Goal: Transaction & Acquisition: Book appointment/travel/reservation

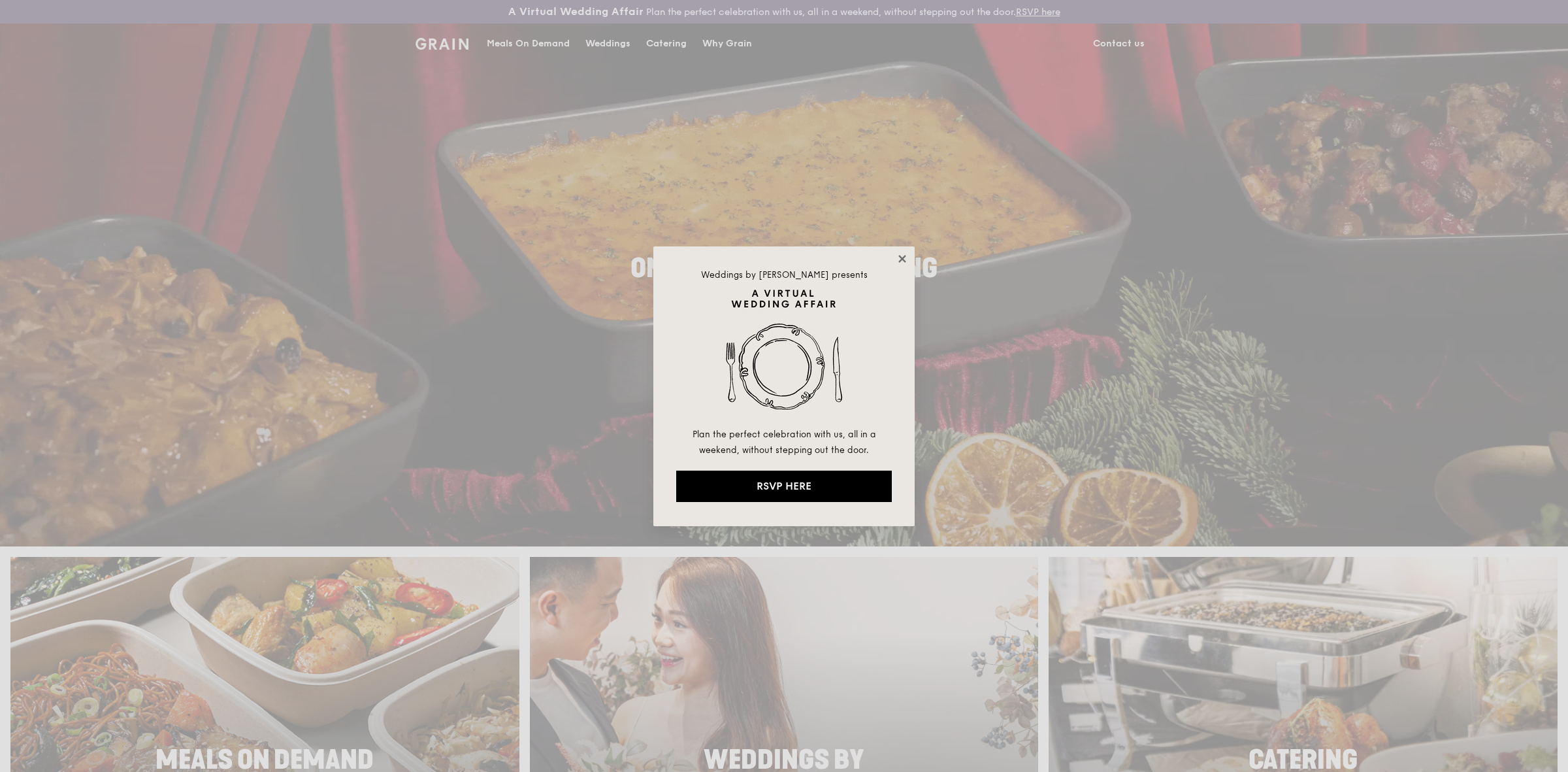
click at [902, 259] on icon at bounding box center [901, 258] width 7 height 7
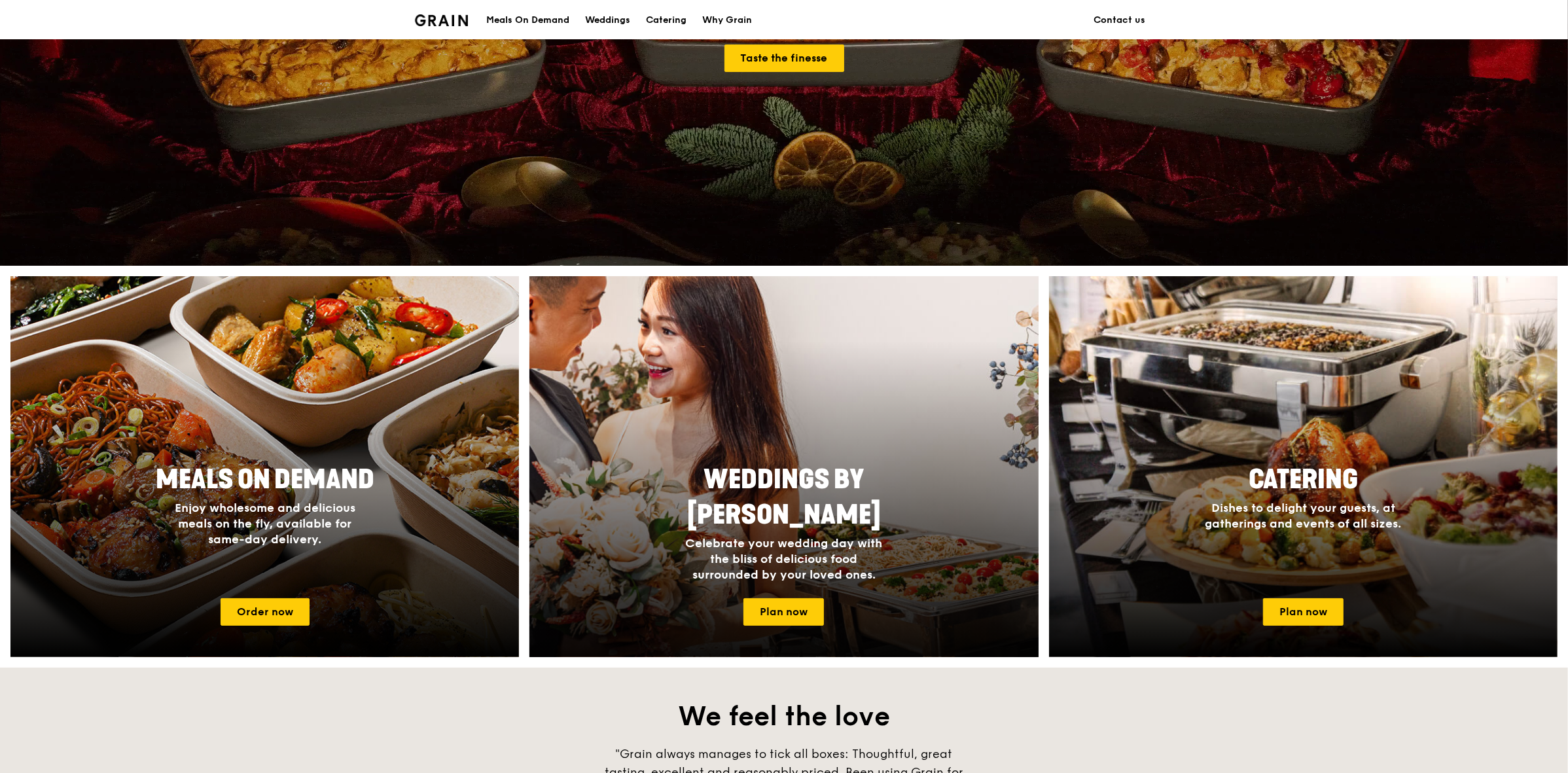
scroll to position [328, 0]
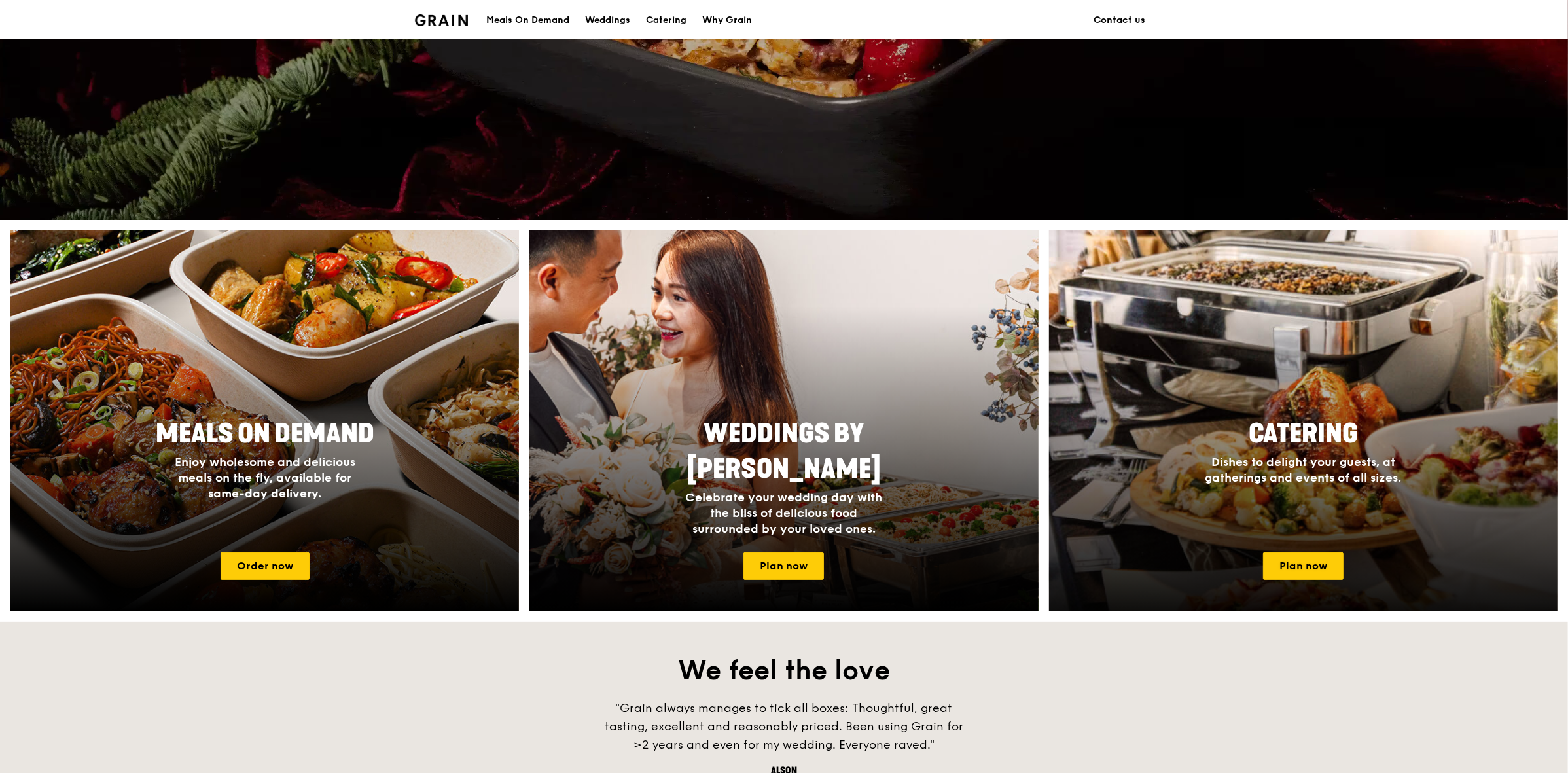
click at [1247, 408] on div at bounding box center [1303, 421] width 560 height 419
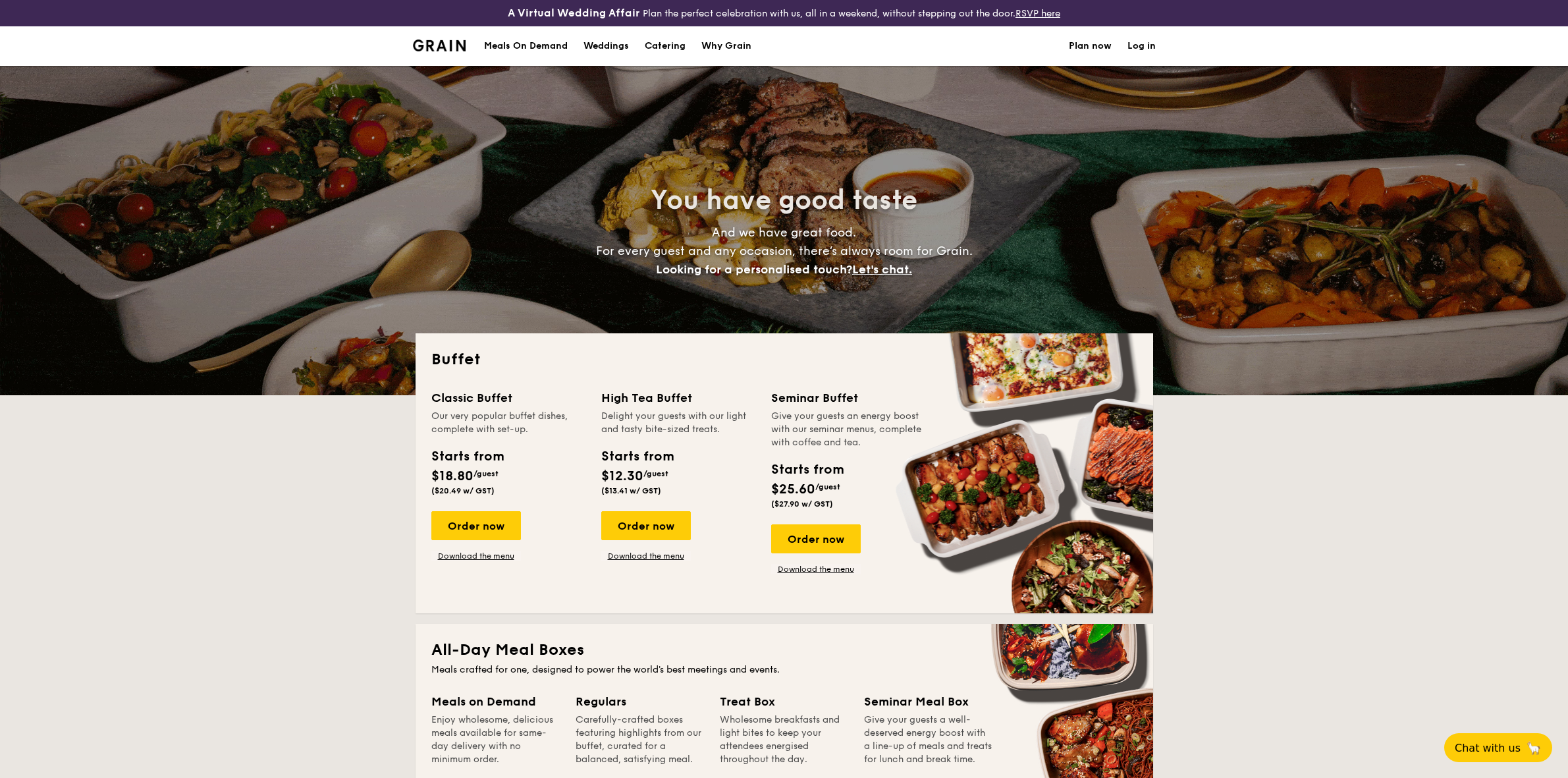
select select
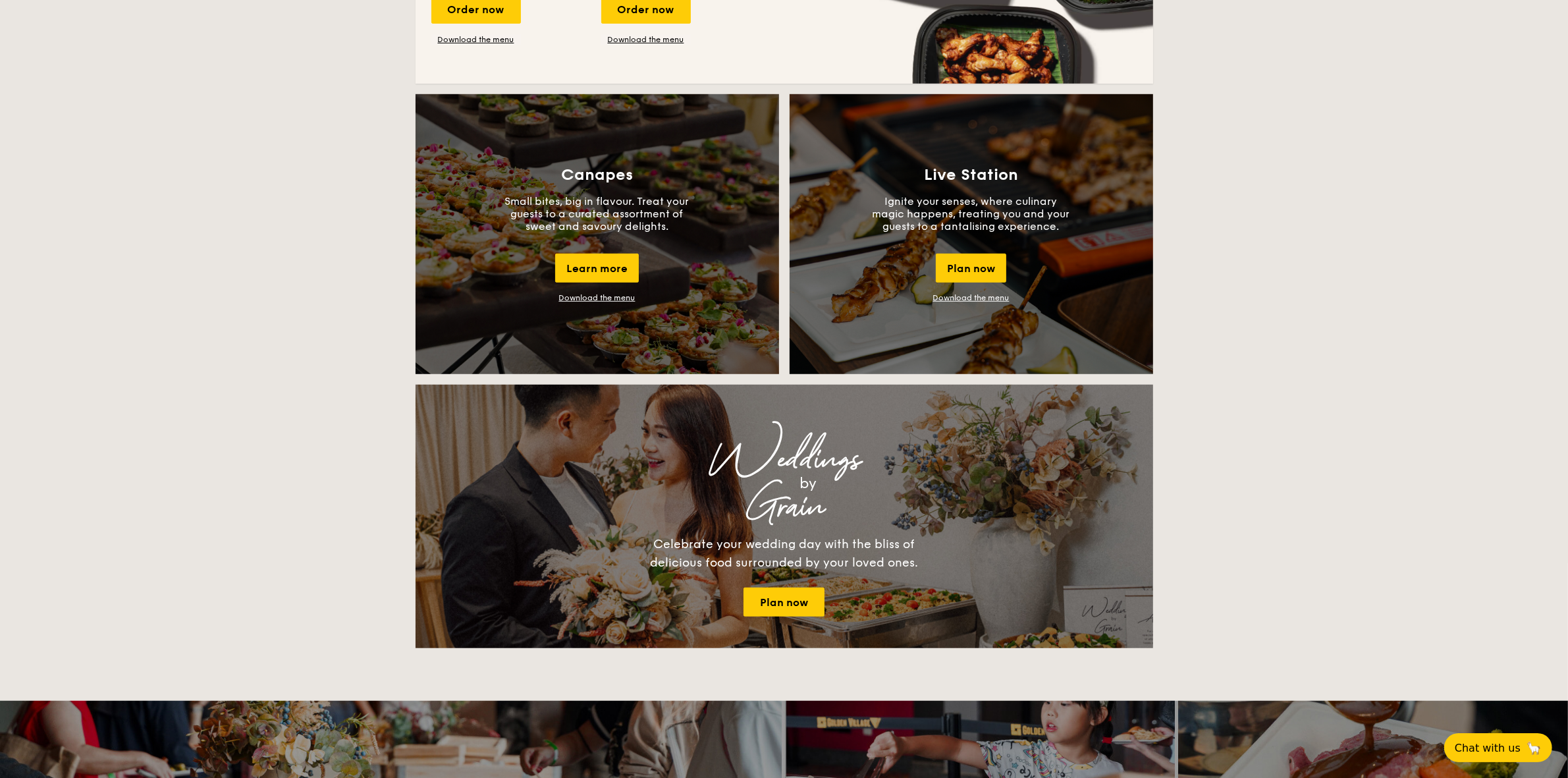
scroll to position [1153, 0]
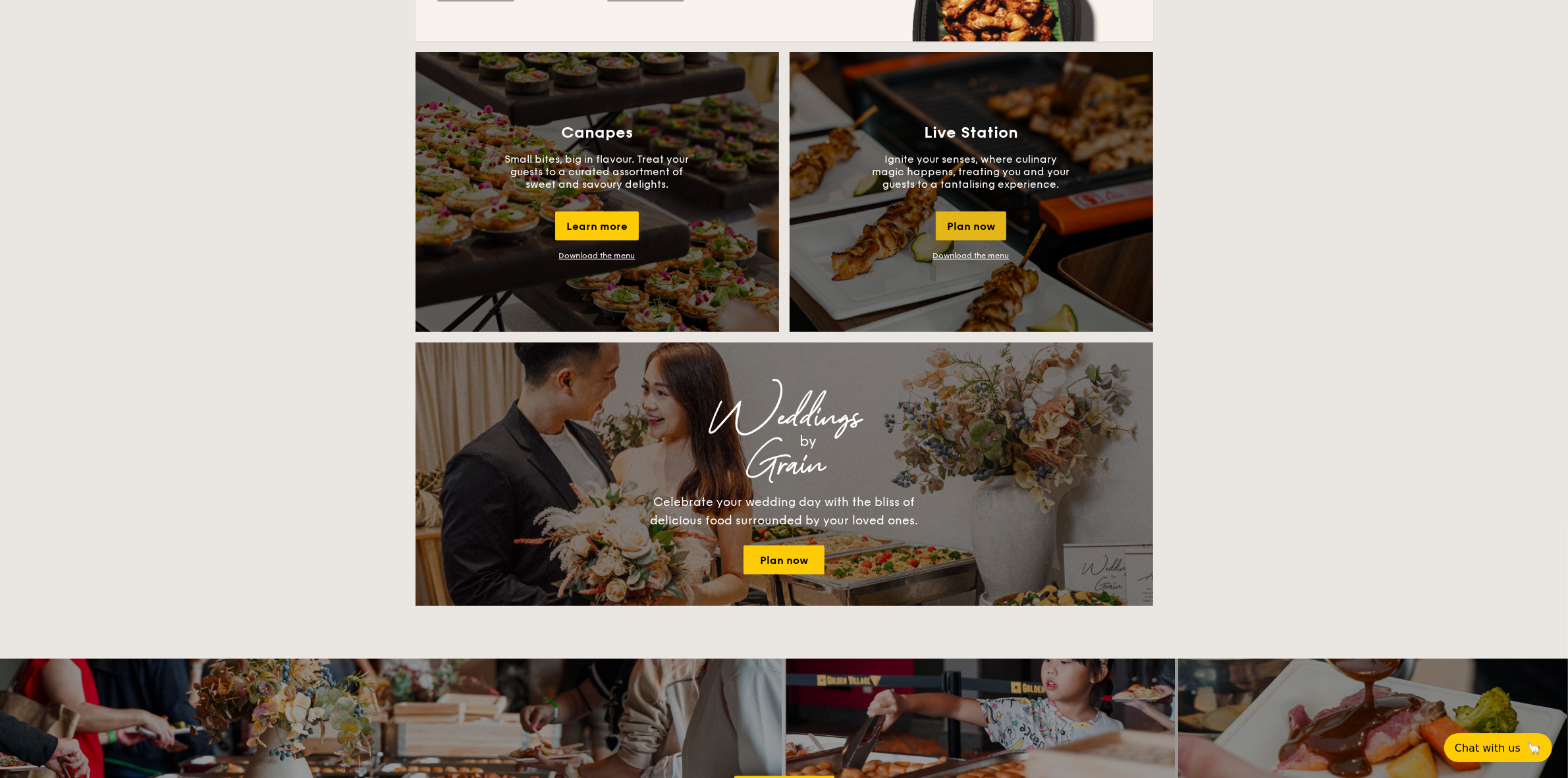
click at [977, 225] on div "Plan now" at bounding box center [970, 225] width 70 height 29
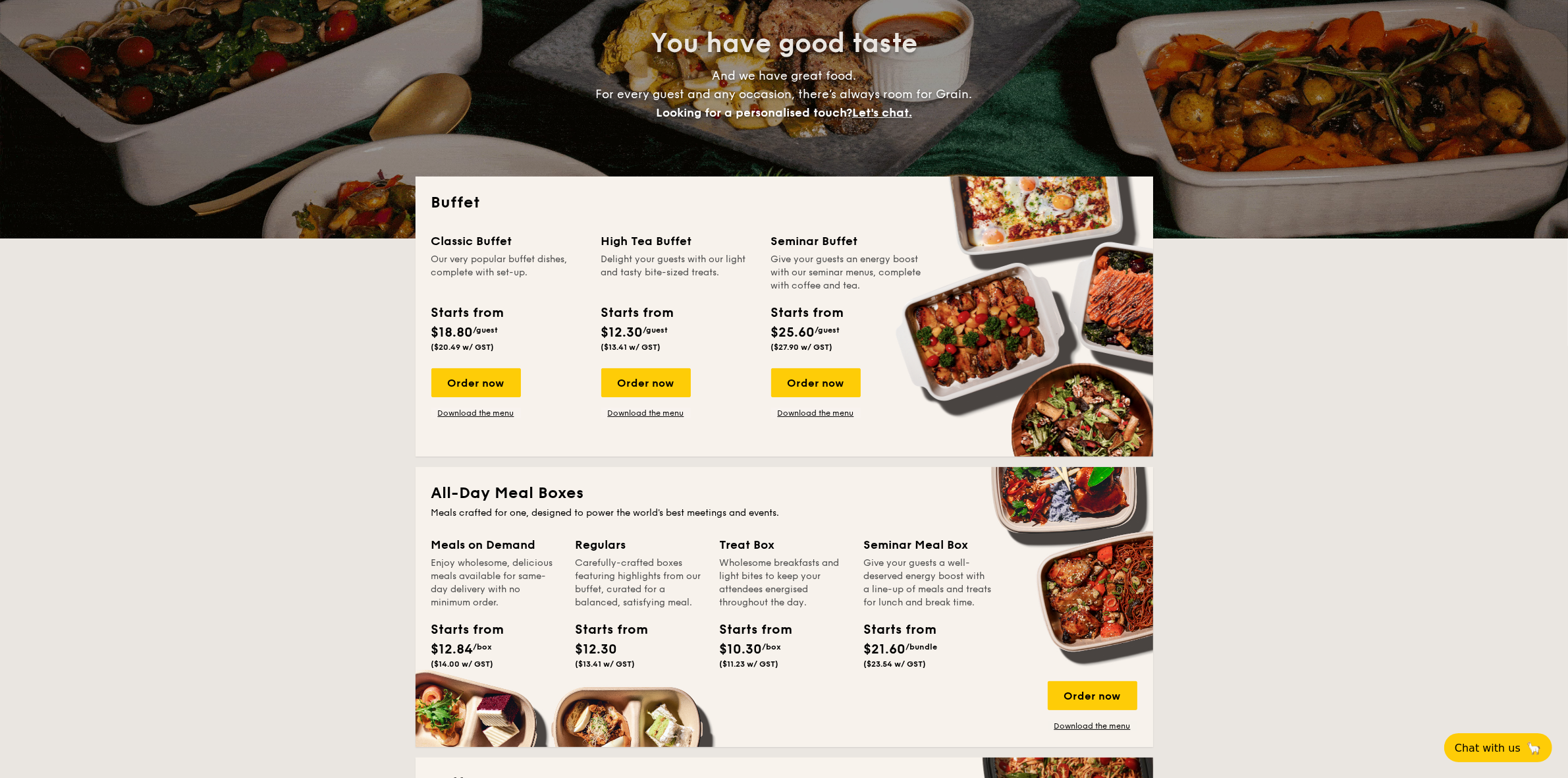
scroll to position [64, 0]
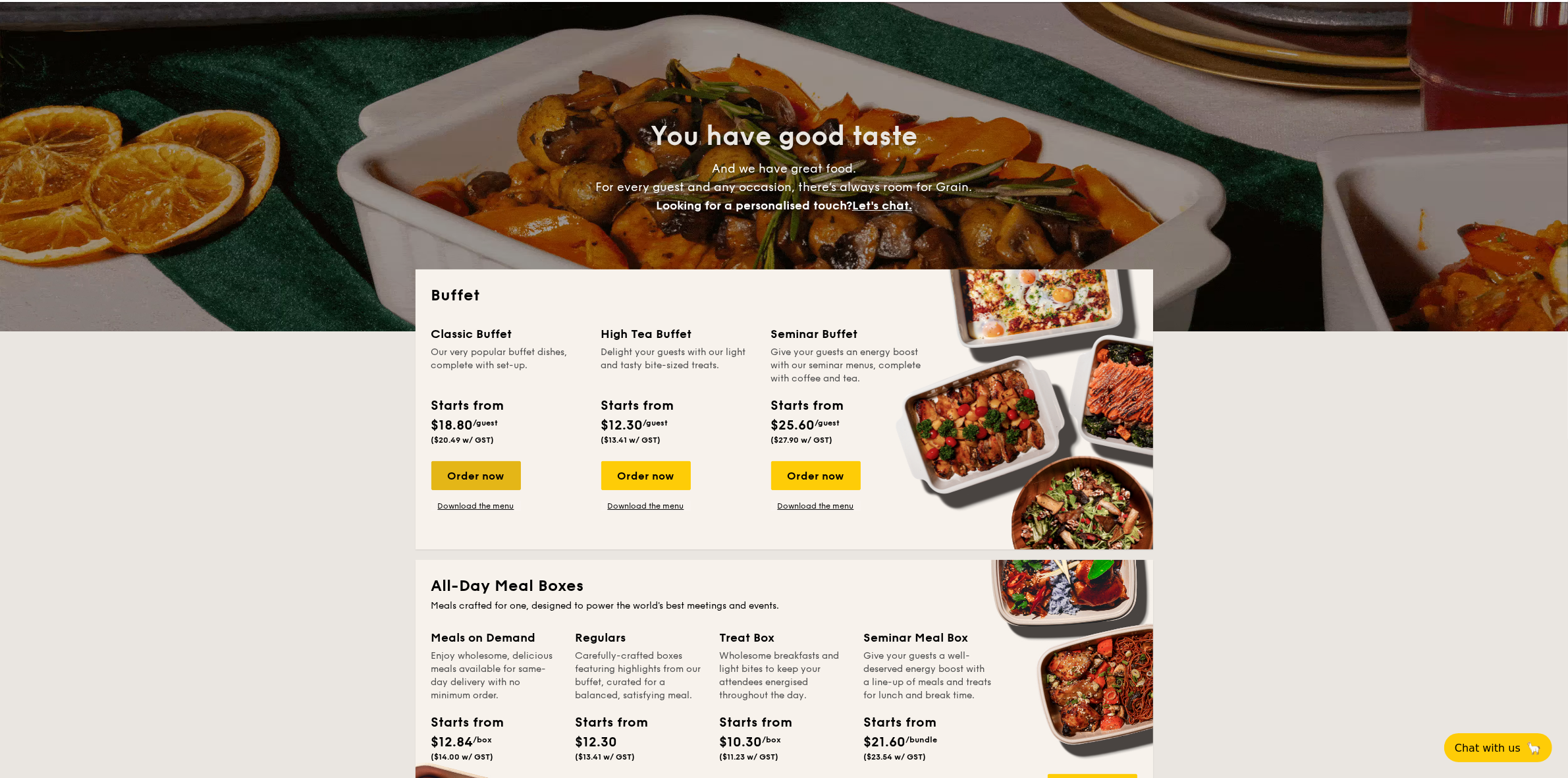
click at [483, 466] on div "Order now" at bounding box center [476, 475] width 90 height 29
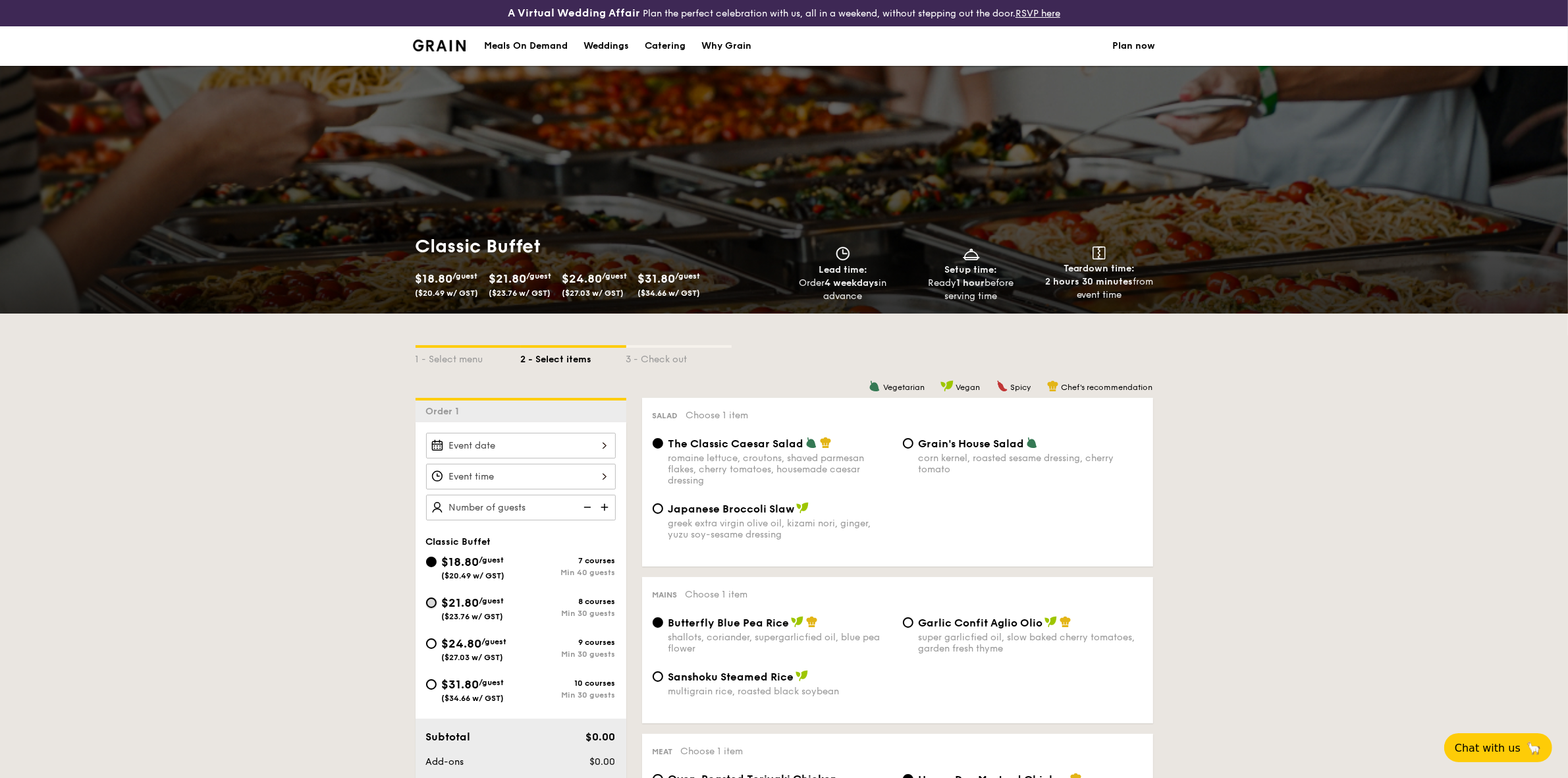
click at [433, 601] on input "$21.80 /guest ($23.76 w/ GST) 8 courses Min 30 guests" at bounding box center [431, 602] width 11 height 11
radio input "true"
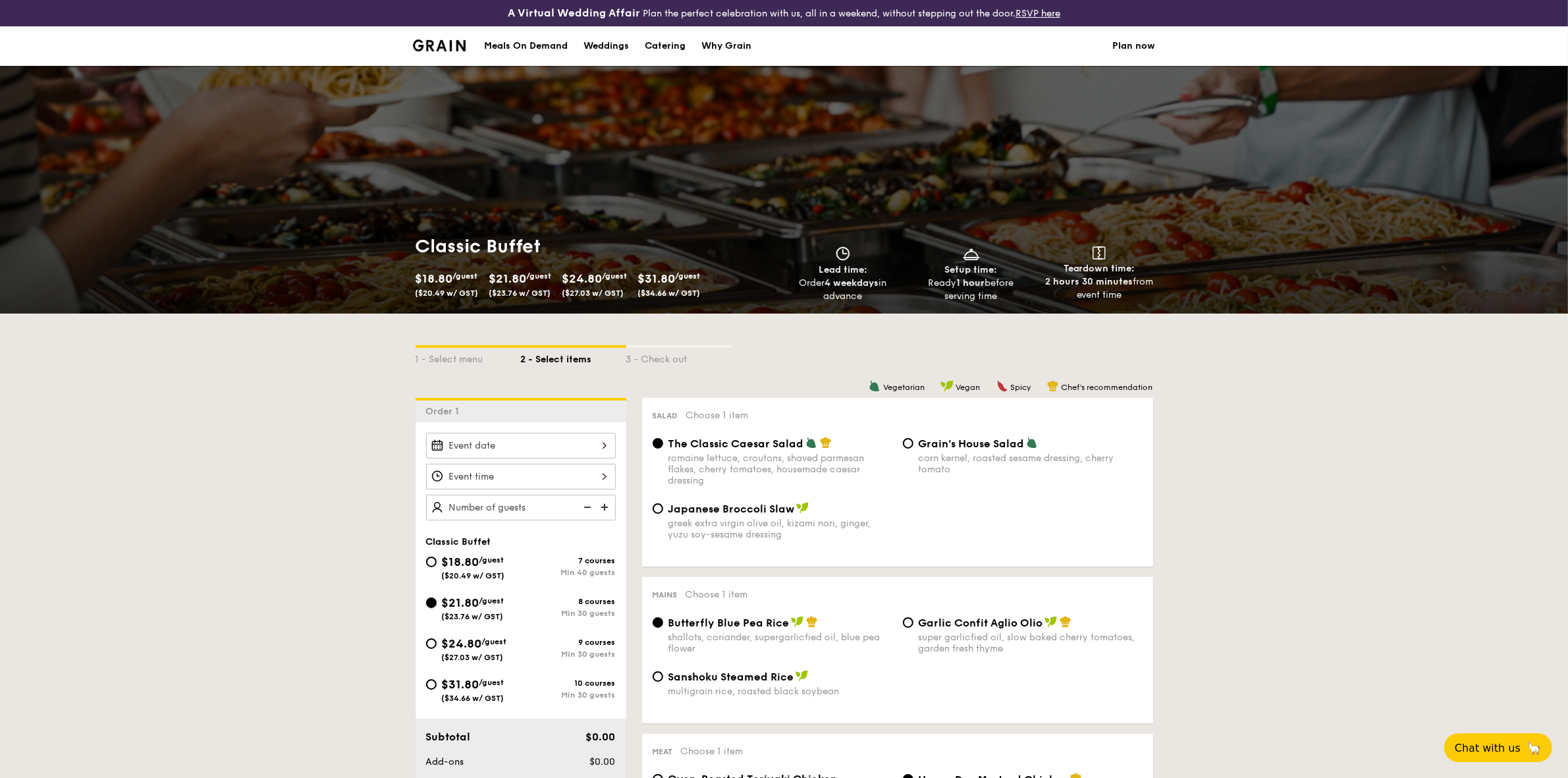
radio input "true"
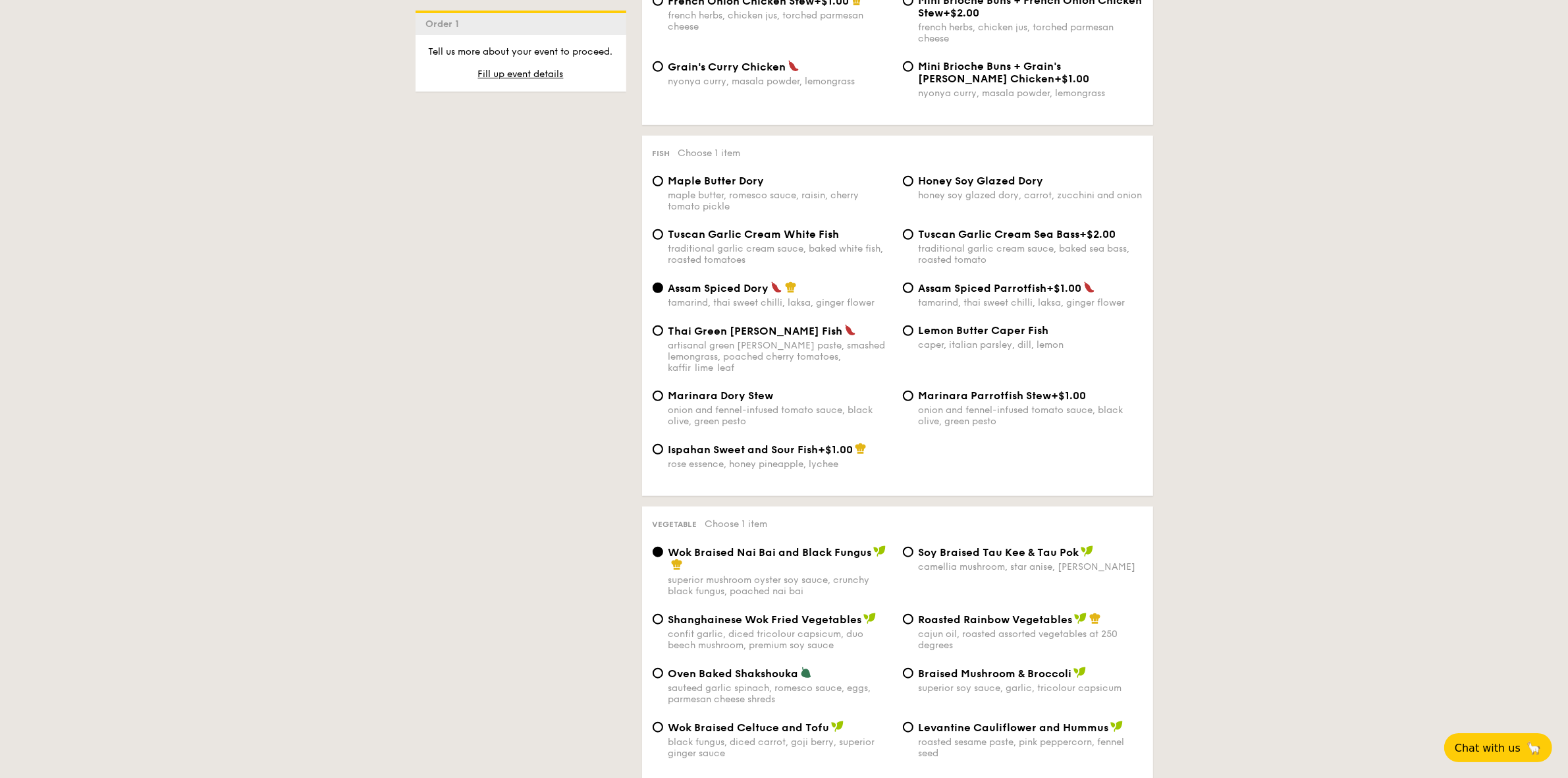
scroll to position [1400, 0]
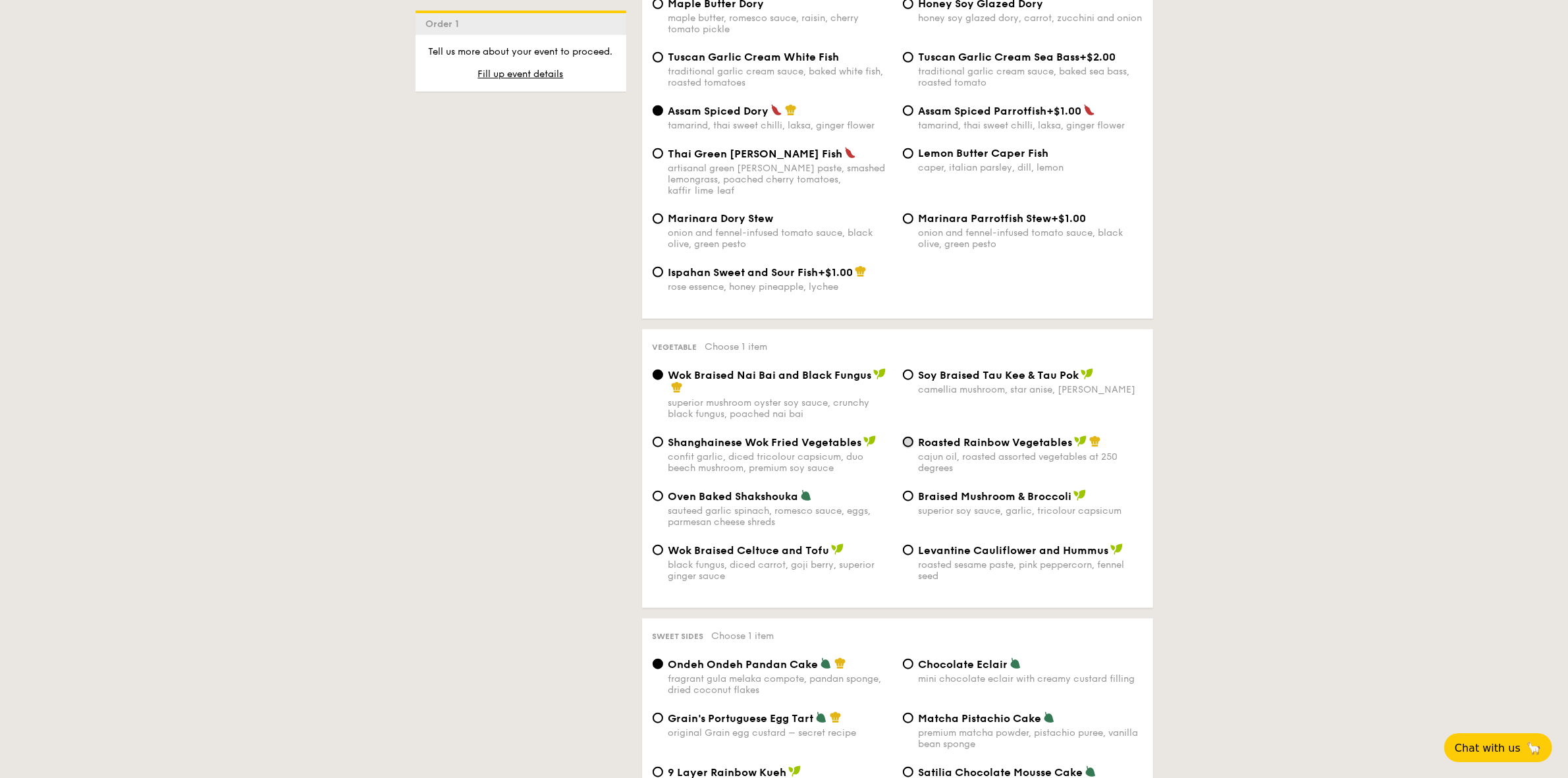
click at [909, 447] on input "Roasted Rainbow Vegetables cajun oil, roasted assorted vegetables at 250 degrees" at bounding box center [908, 441] width 11 height 11
radio input "true"
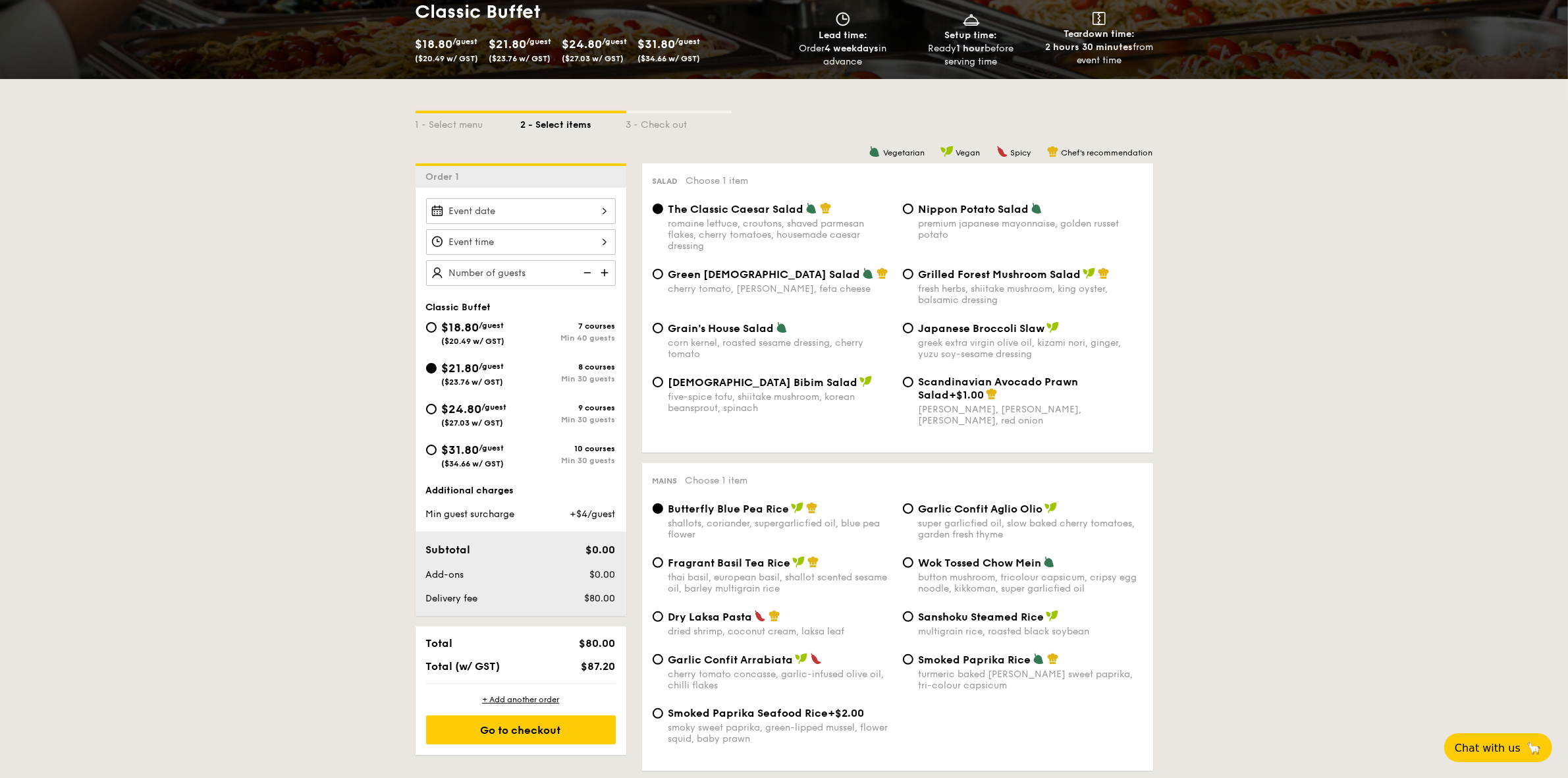
scroll to position [225, 0]
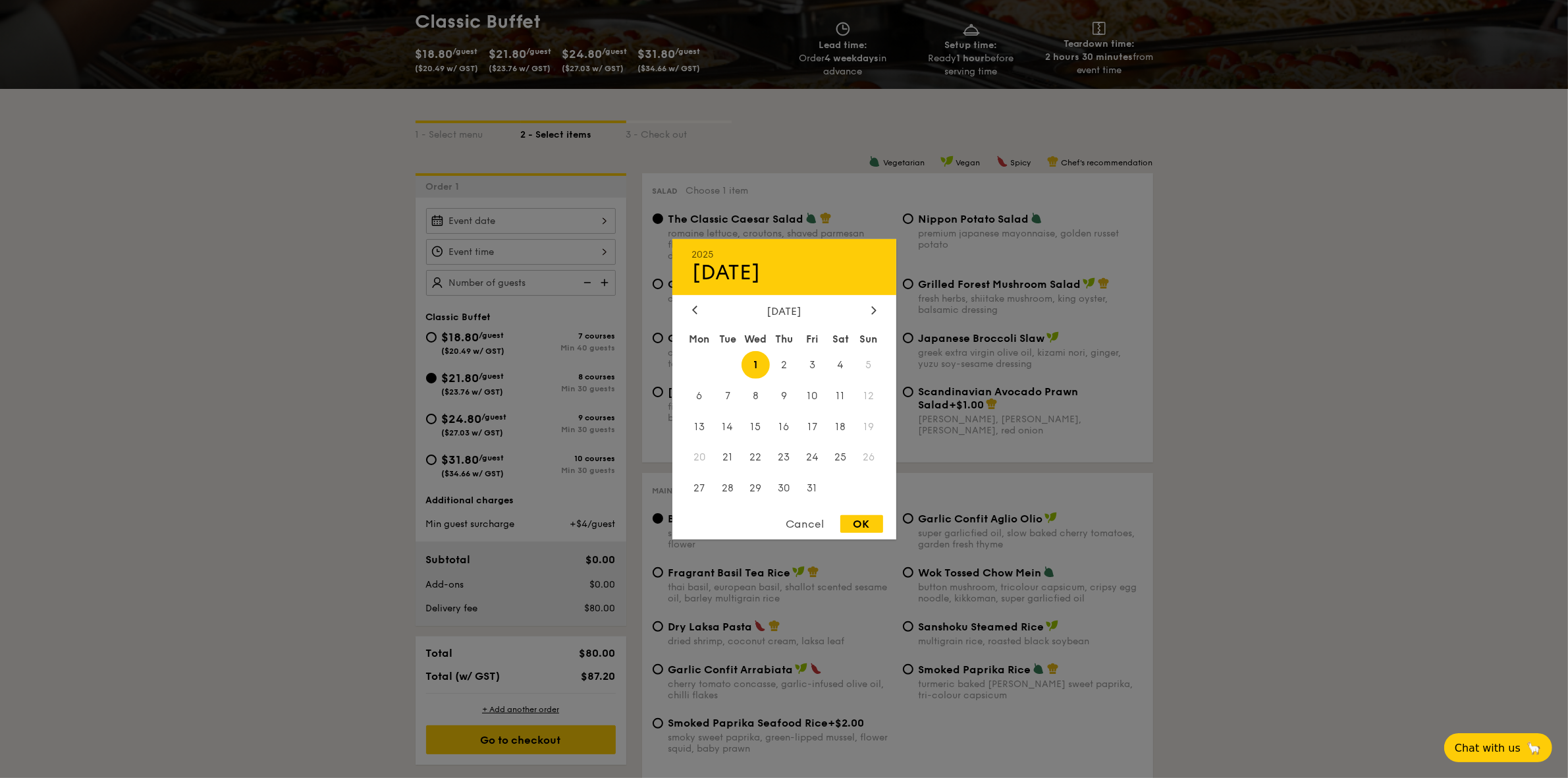
click at [560, 221] on div "2025 Oct 01 October 2025 Mon Tue Wed Thu Fri Sat Sun 1 2 3 4 5 6 7 8 9 10 11 12…" at bounding box center [521, 221] width 189 height 26
click at [877, 310] on div at bounding box center [873, 310] width 12 height 13
click at [779, 429] on span "13" at bounding box center [784, 427] width 29 height 29
drag, startPoint x: 858, startPoint y: 527, endPoint x: 855, endPoint y: 517, distance: 10.4
click at [858, 527] on div "OK" at bounding box center [860, 524] width 42 height 18
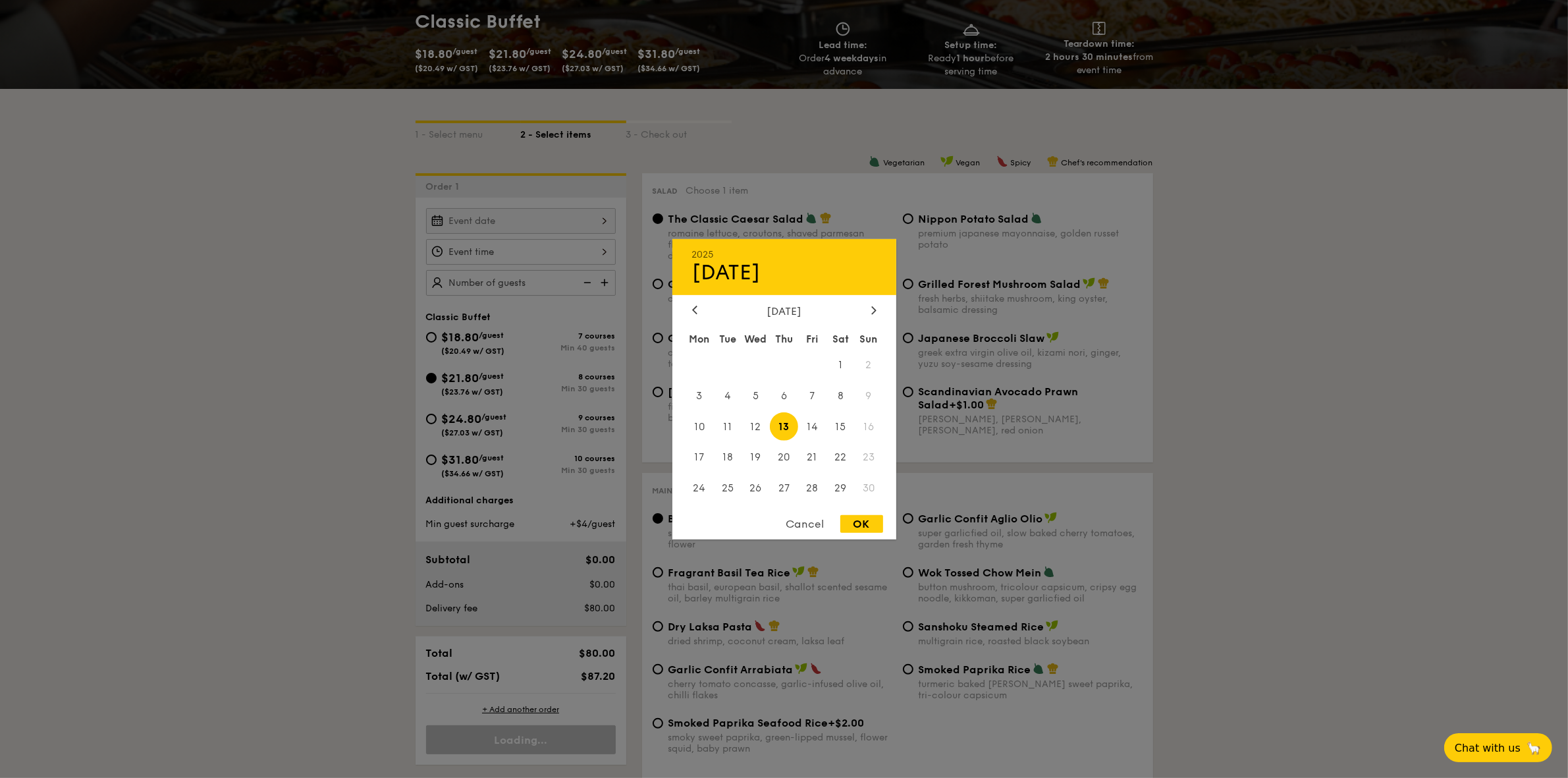
type input "Nov 13, 2025"
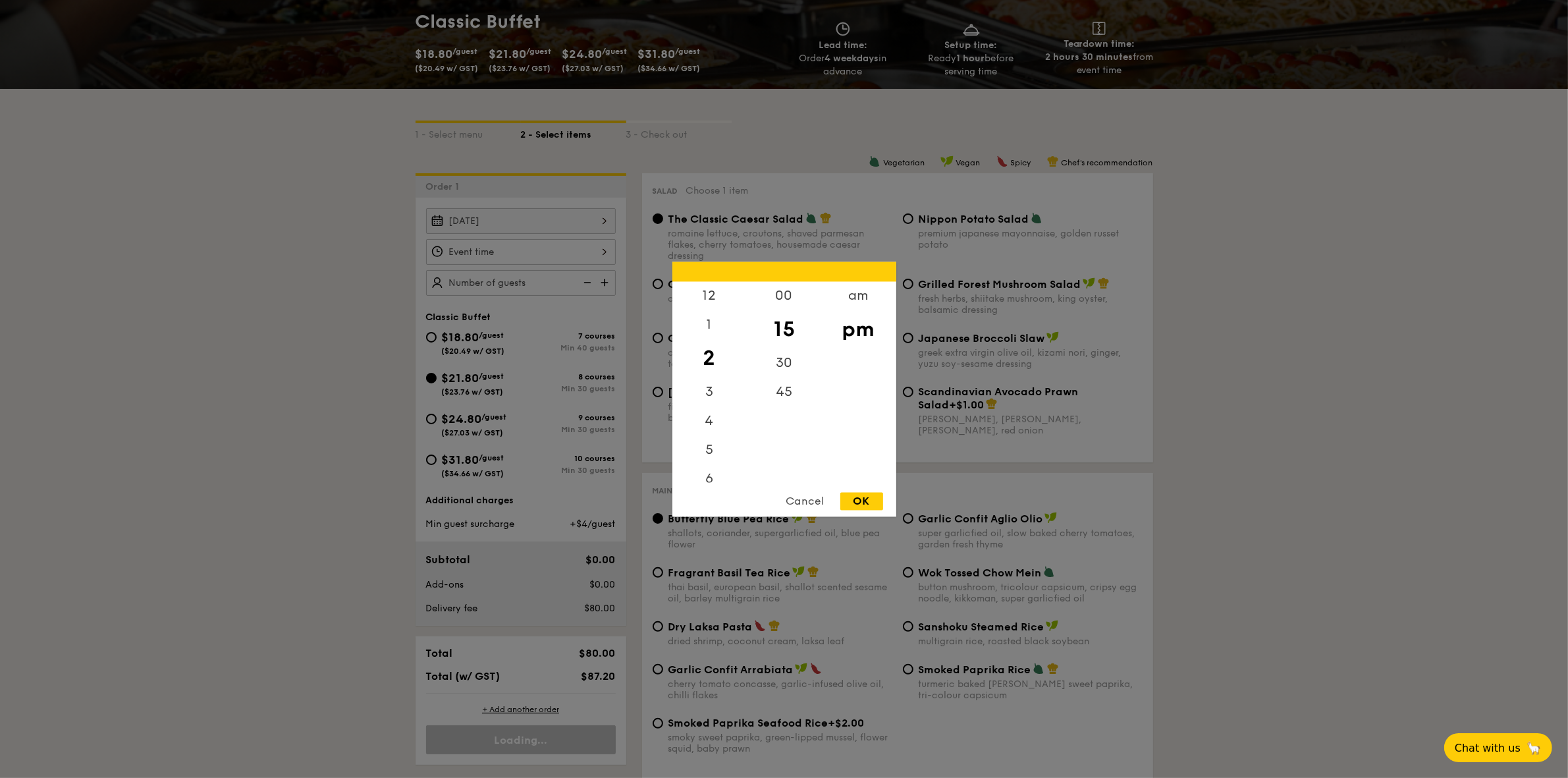
click at [580, 248] on div "12 1 2 3 4 5 6 7 8 9 10 11 00 15 30 45 am pm Cancel OK" at bounding box center [521, 252] width 189 height 26
click at [709, 324] on div "6" at bounding box center [709, 325] width 74 height 39
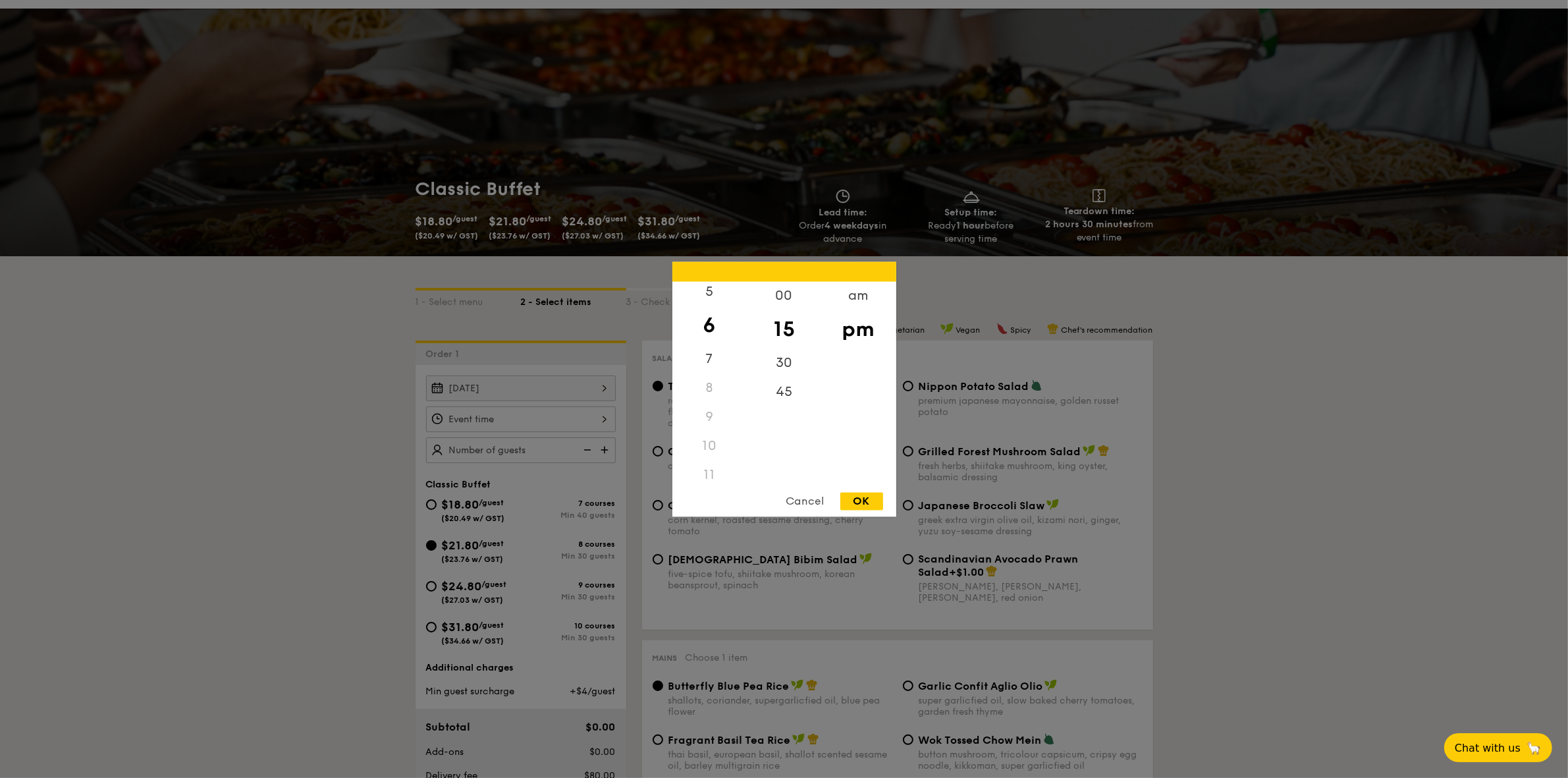
scroll to position [0, 0]
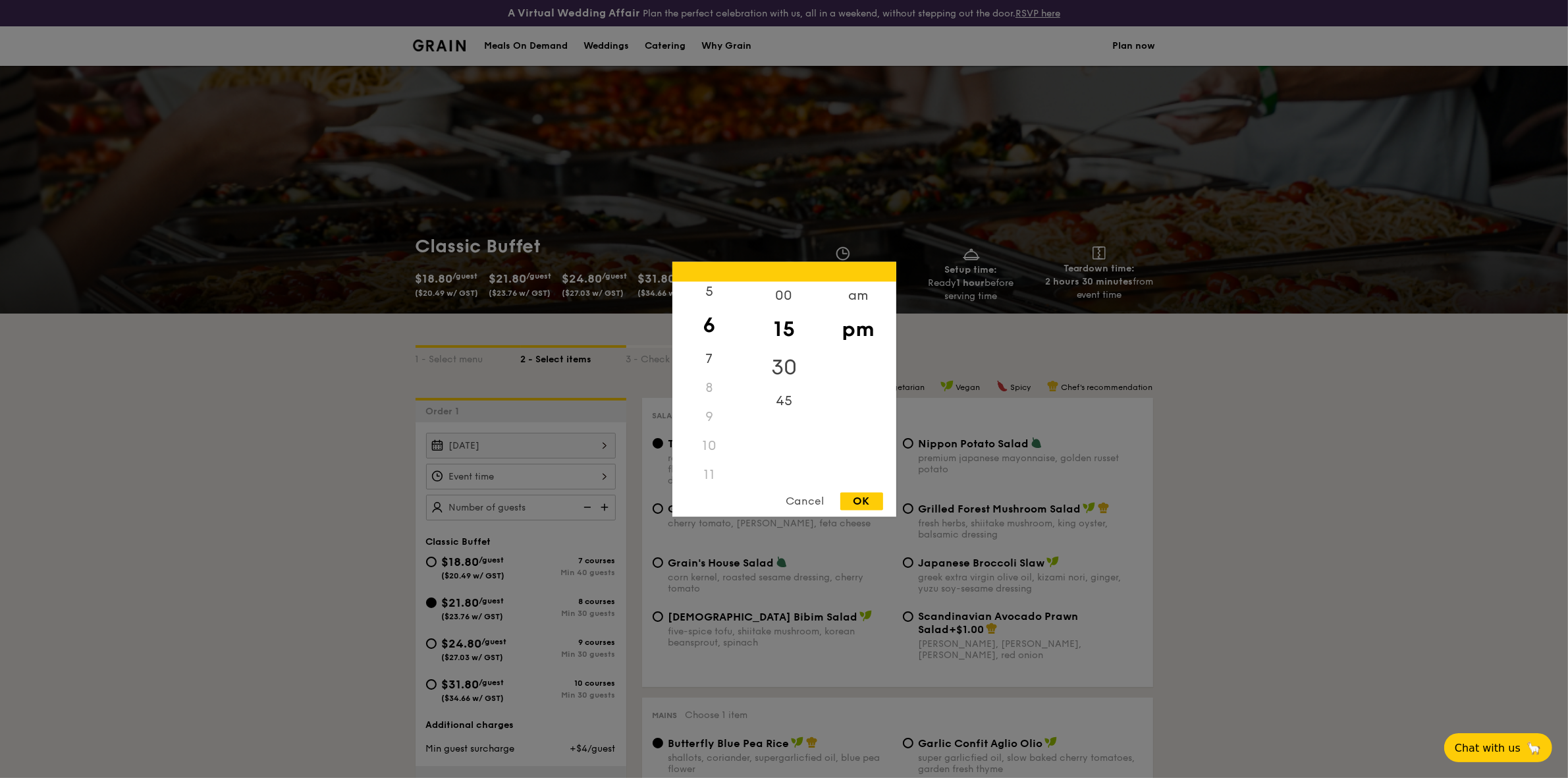
click at [790, 362] on div "30" at bounding box center [784, 367] width 74 height 39
click at [863, 502] on div "OK" at bounding box center [860, 501] width 42 height 18
type input "6:30PM"
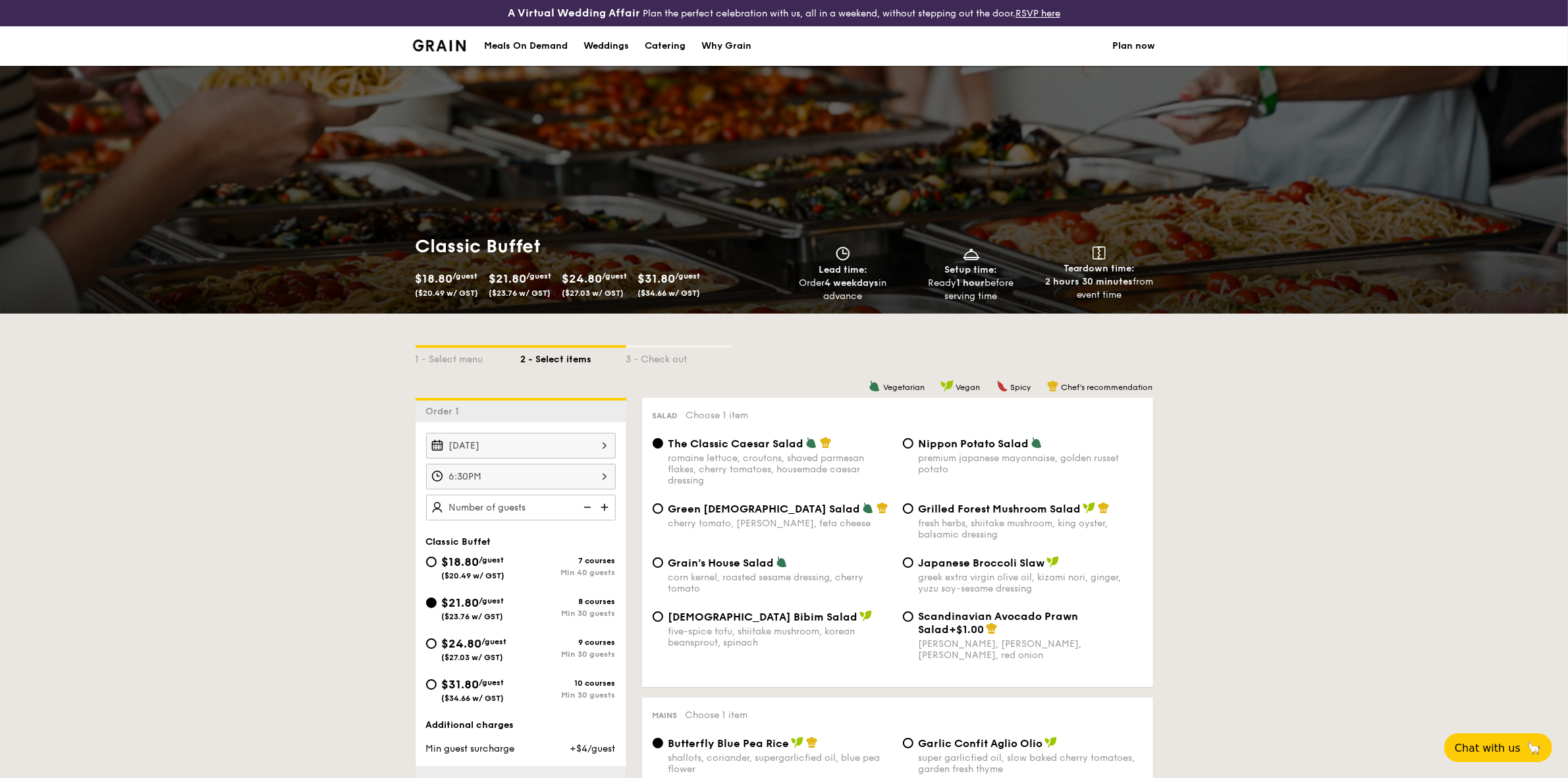
click at [606, 506] on img at bounding box center [606, 506] width 20 height 25
type input "30 guests"
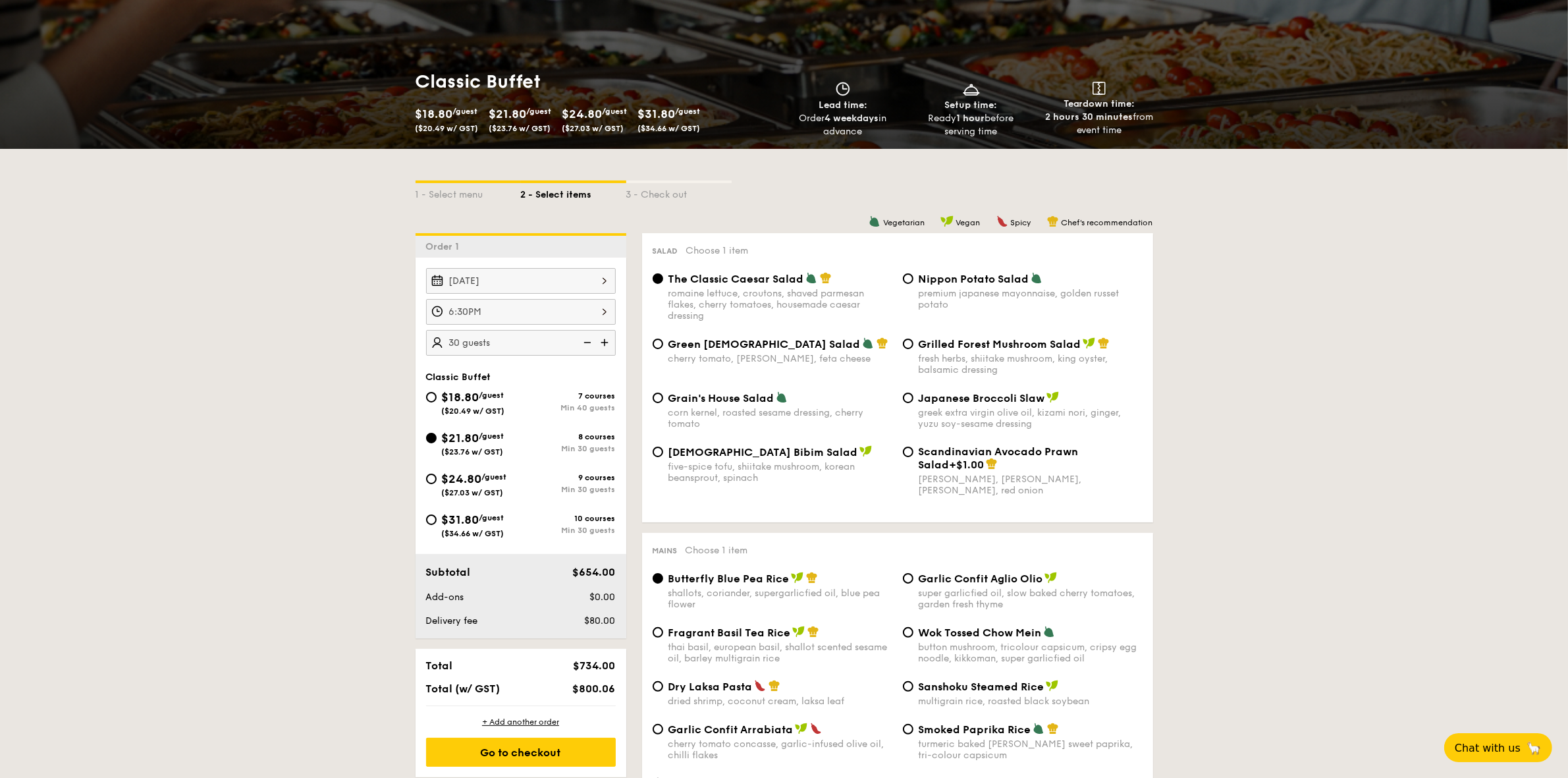
scroll to position [247, 0]
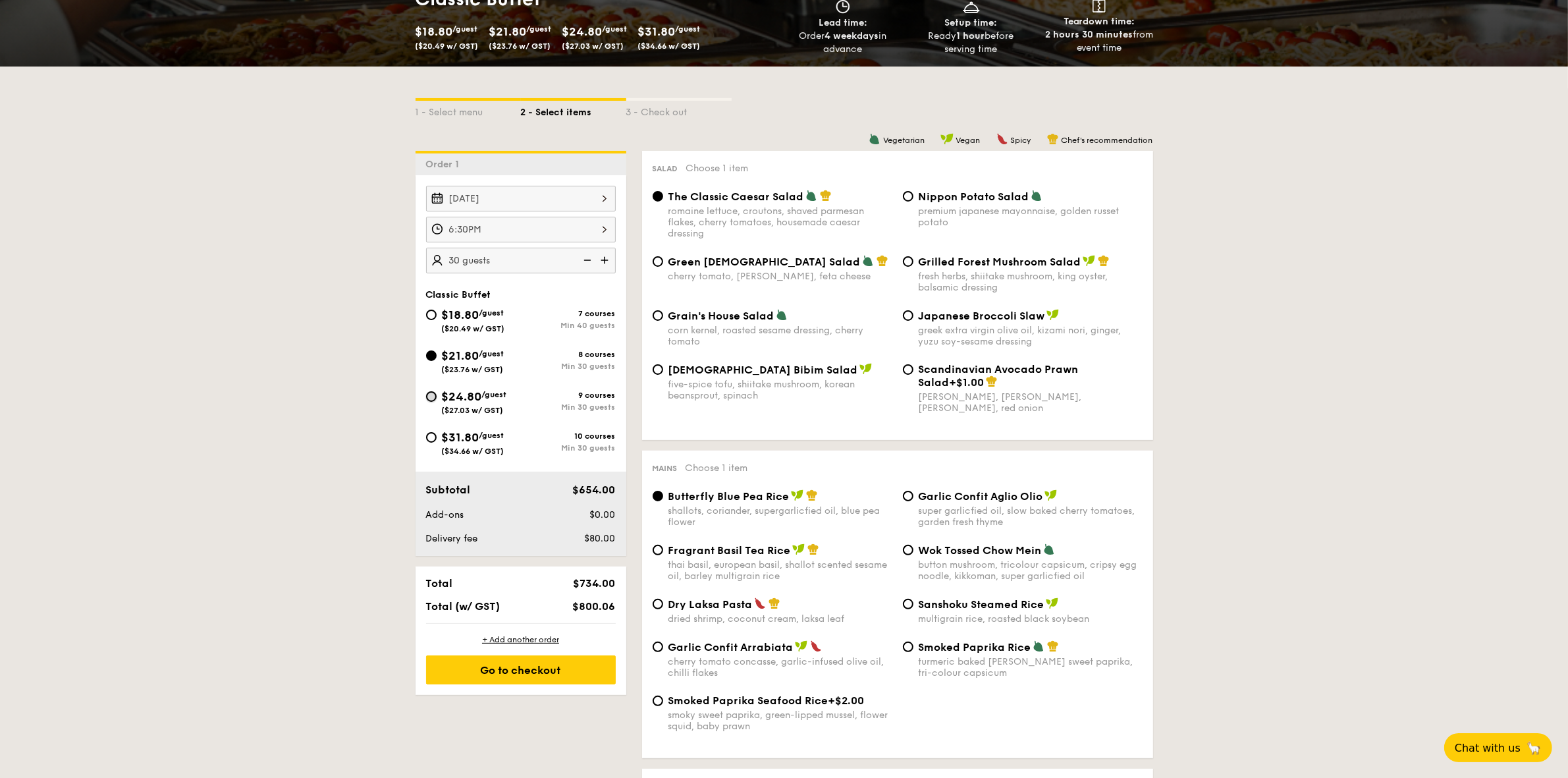
click at [428, 396] on input "$24.80 /guest ($27.03 w/ GST) 9 courses Min 30 guests" at bounding box center [431, 396] width 11 height 11
radio input "true"
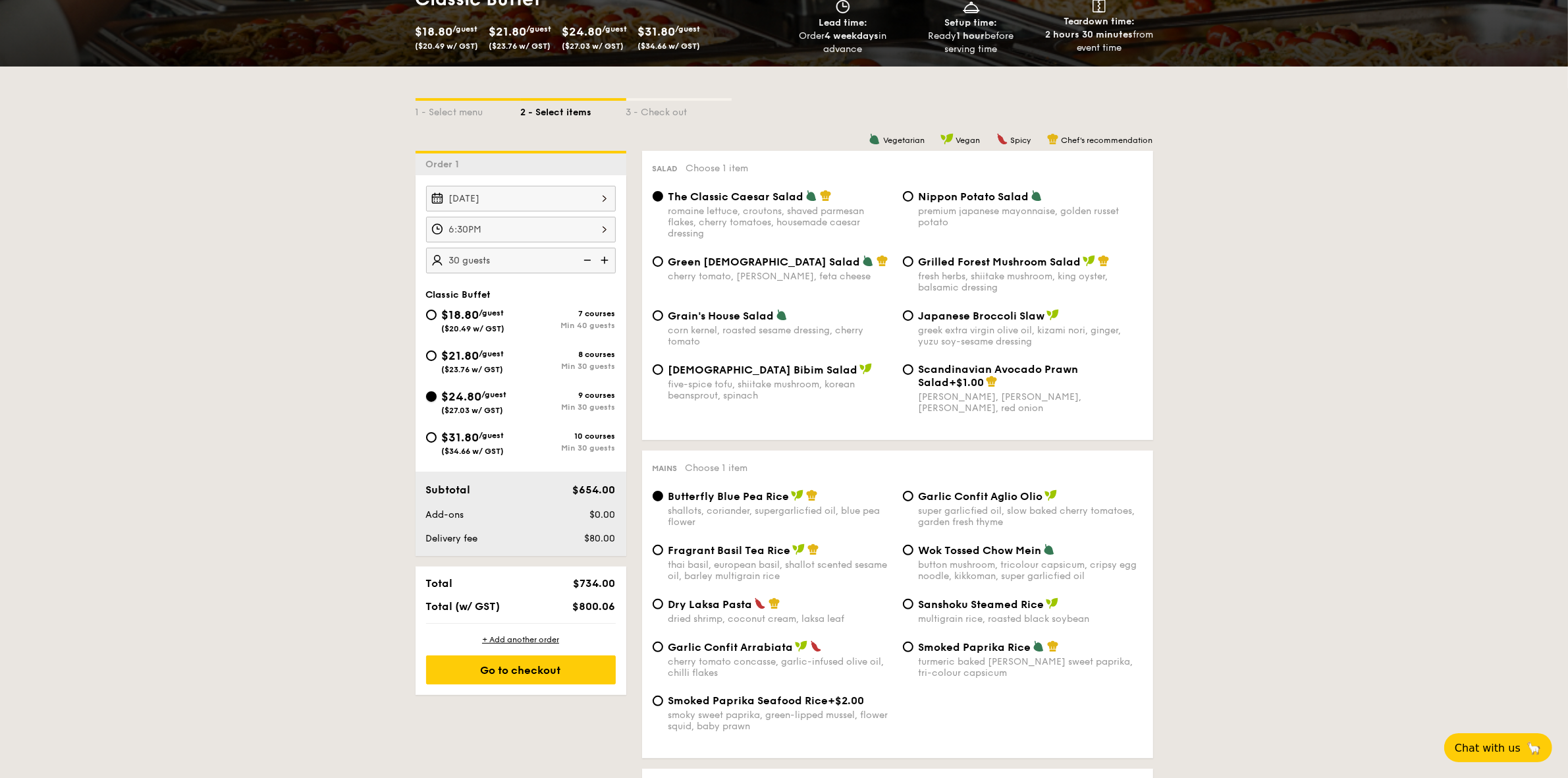
radio input "true"
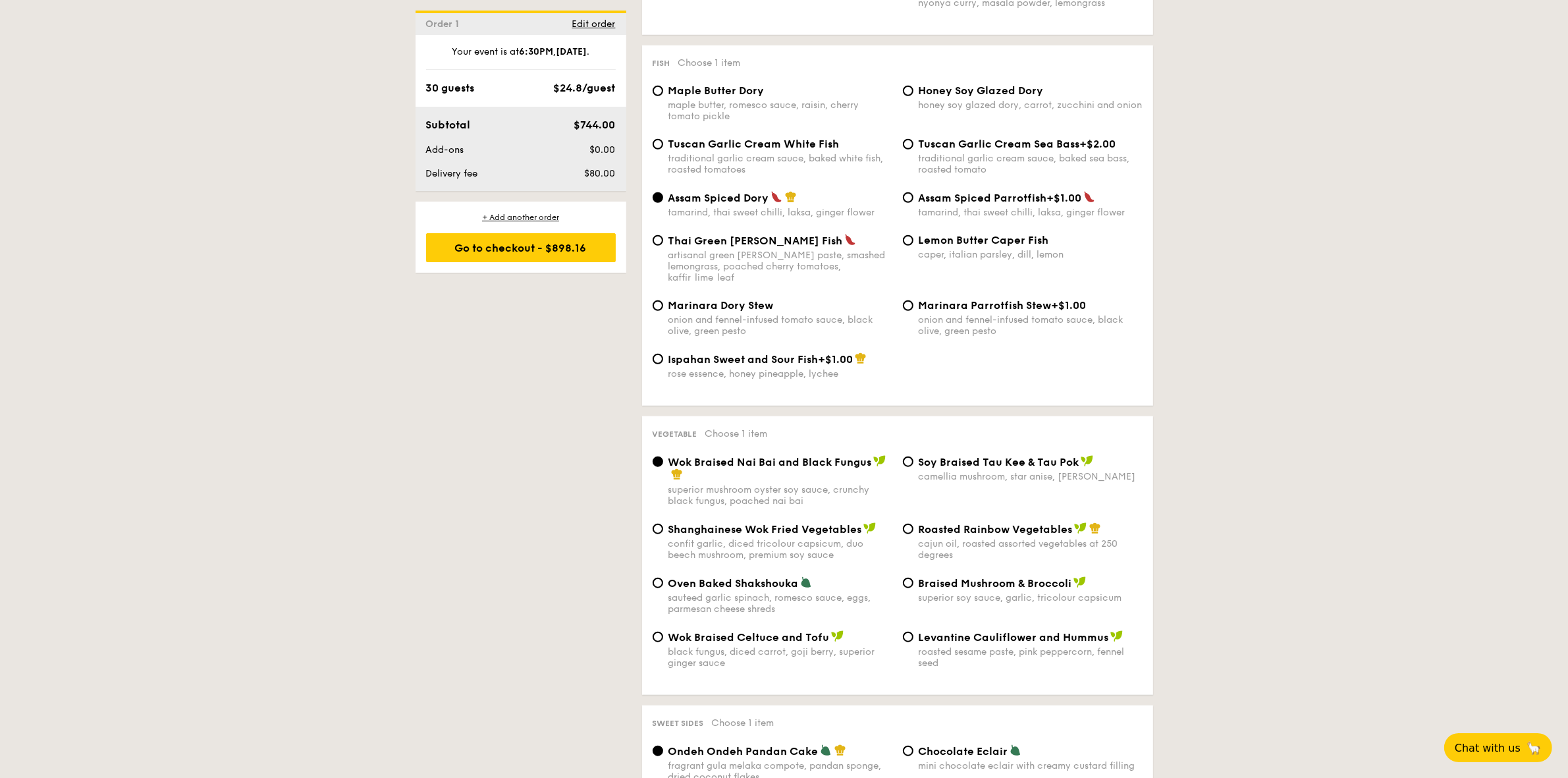
scroll to position [1318, 0]
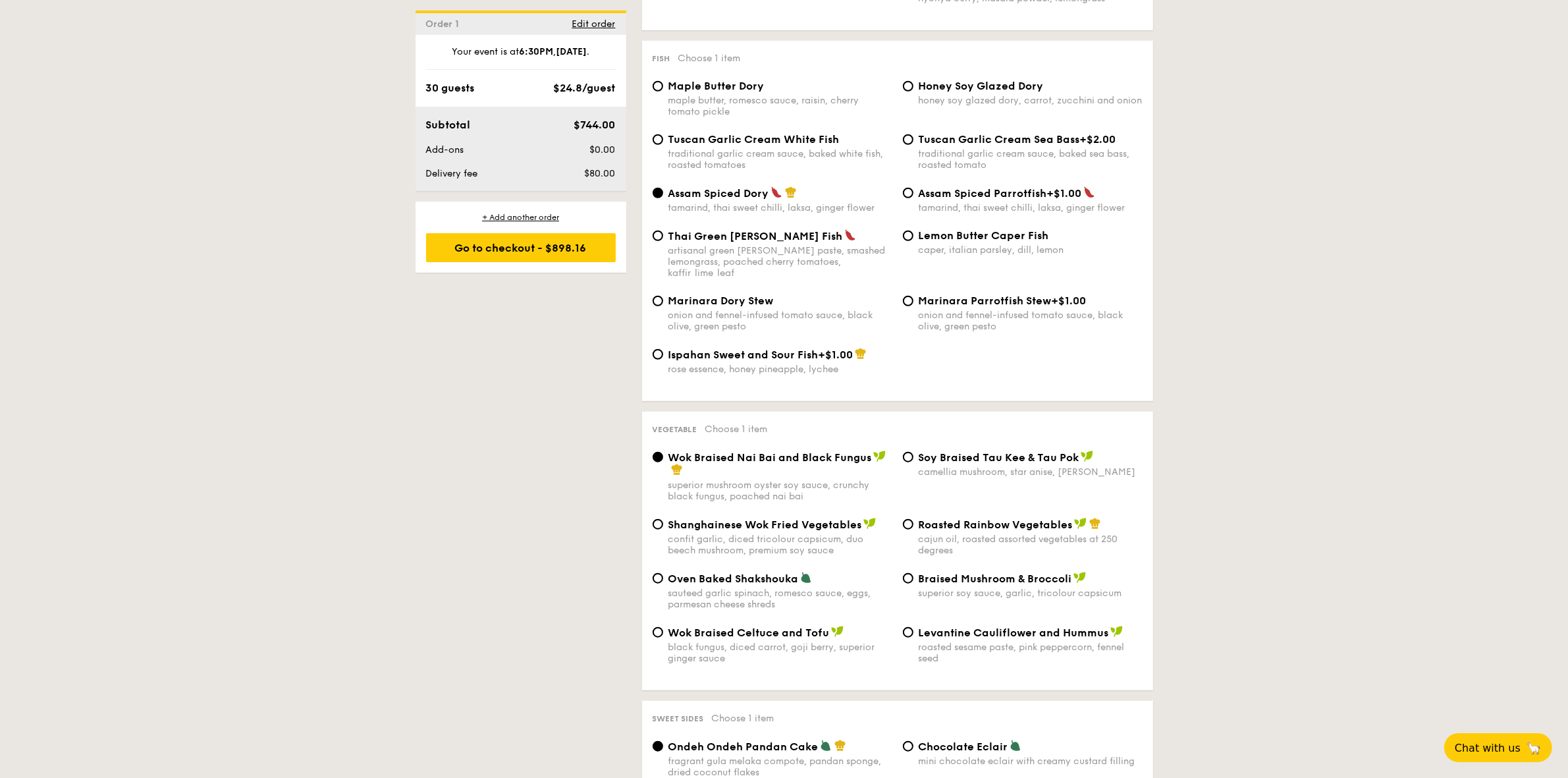
click at [903, 540] on div "Roasted Rainbow Vegetables cajun oil, roasted assorted vegetables at 250 degrees" at bounding box center [1022, 536] width 251 height 39
click at [909, 527] on input "Roasted Rainbow Vegetables cajun oil, roasted assorted vegetables at 250 degrees" at bounding box center [908, 524] width 11 height 11
radio input "true"
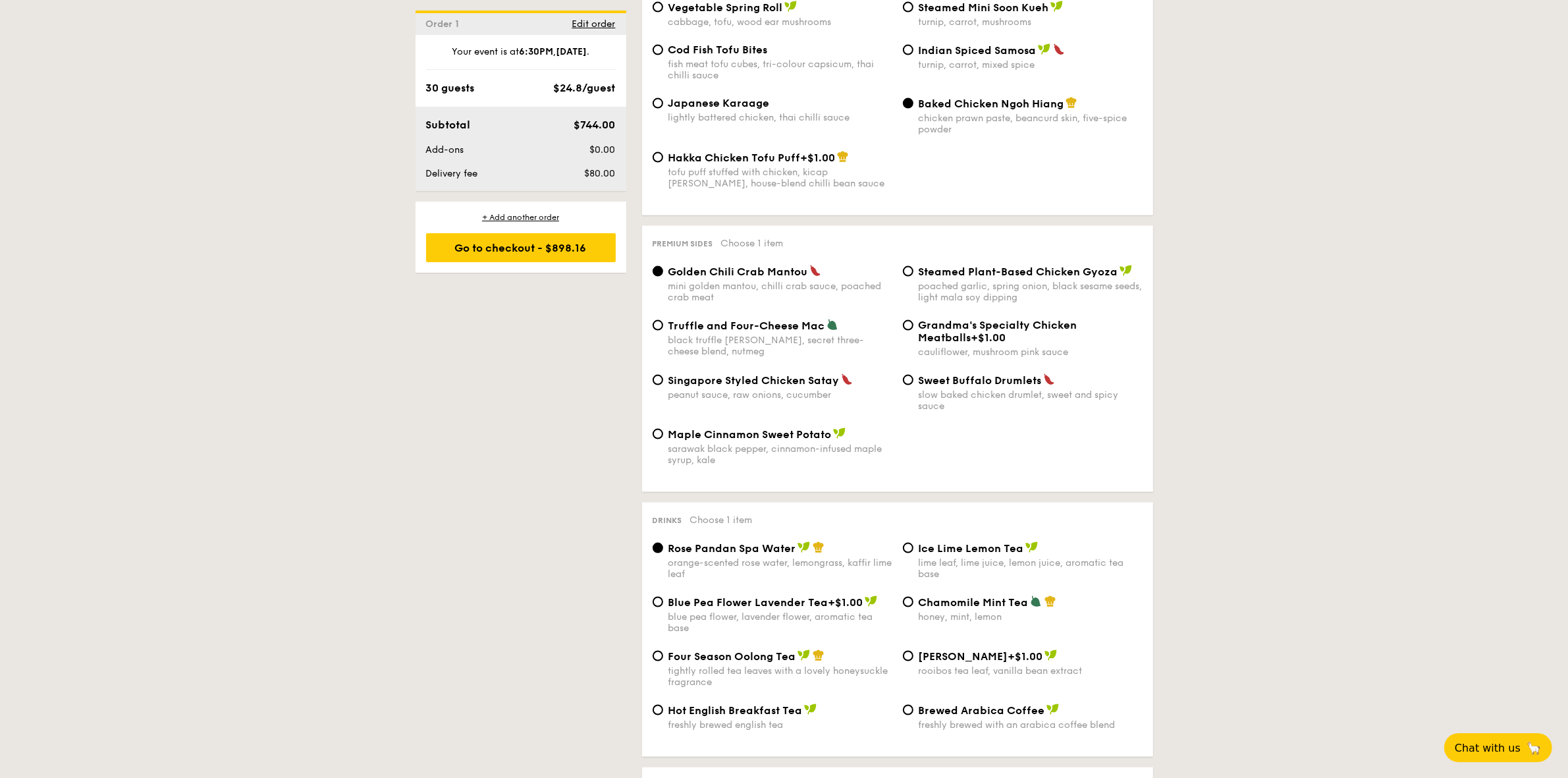
scroll to position [2388, 0]
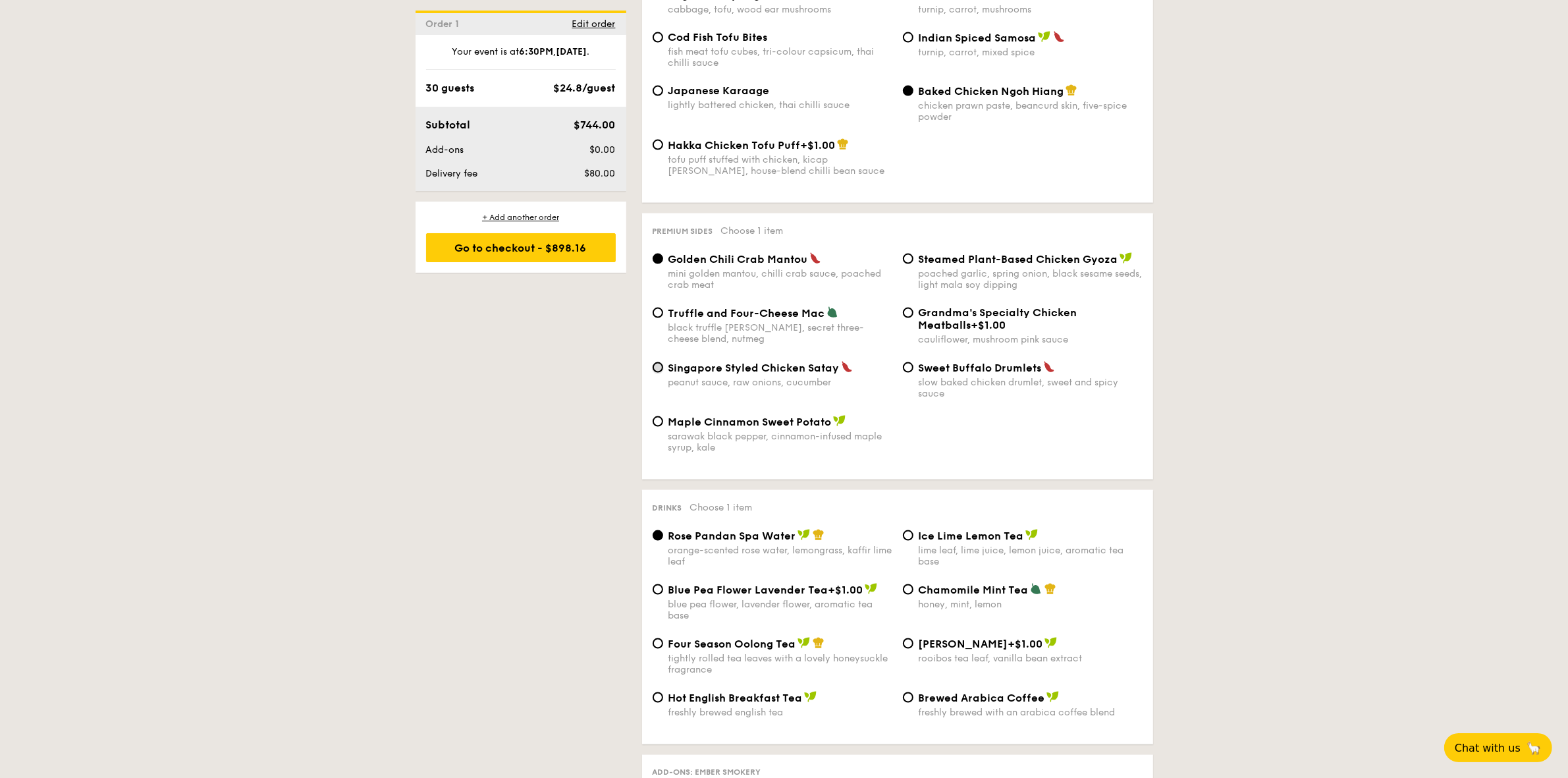
click at [654, 373] on input "Singapore Styled Chicken Satay peanut sauce, raw onions, cucumber" at bounding box center [657, 367] width 11 height 11
radio input "true"
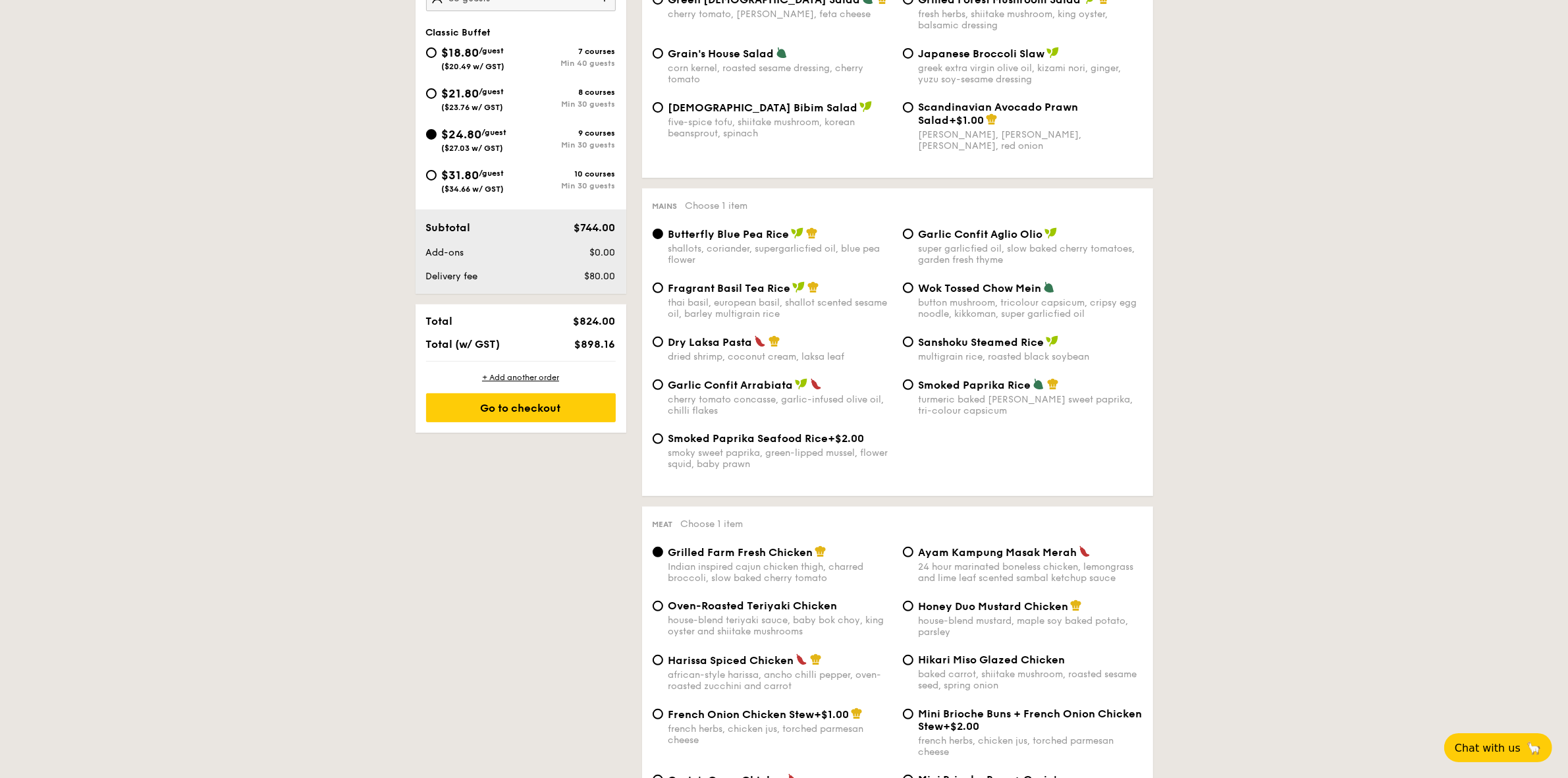
scroll to position [577, 0]
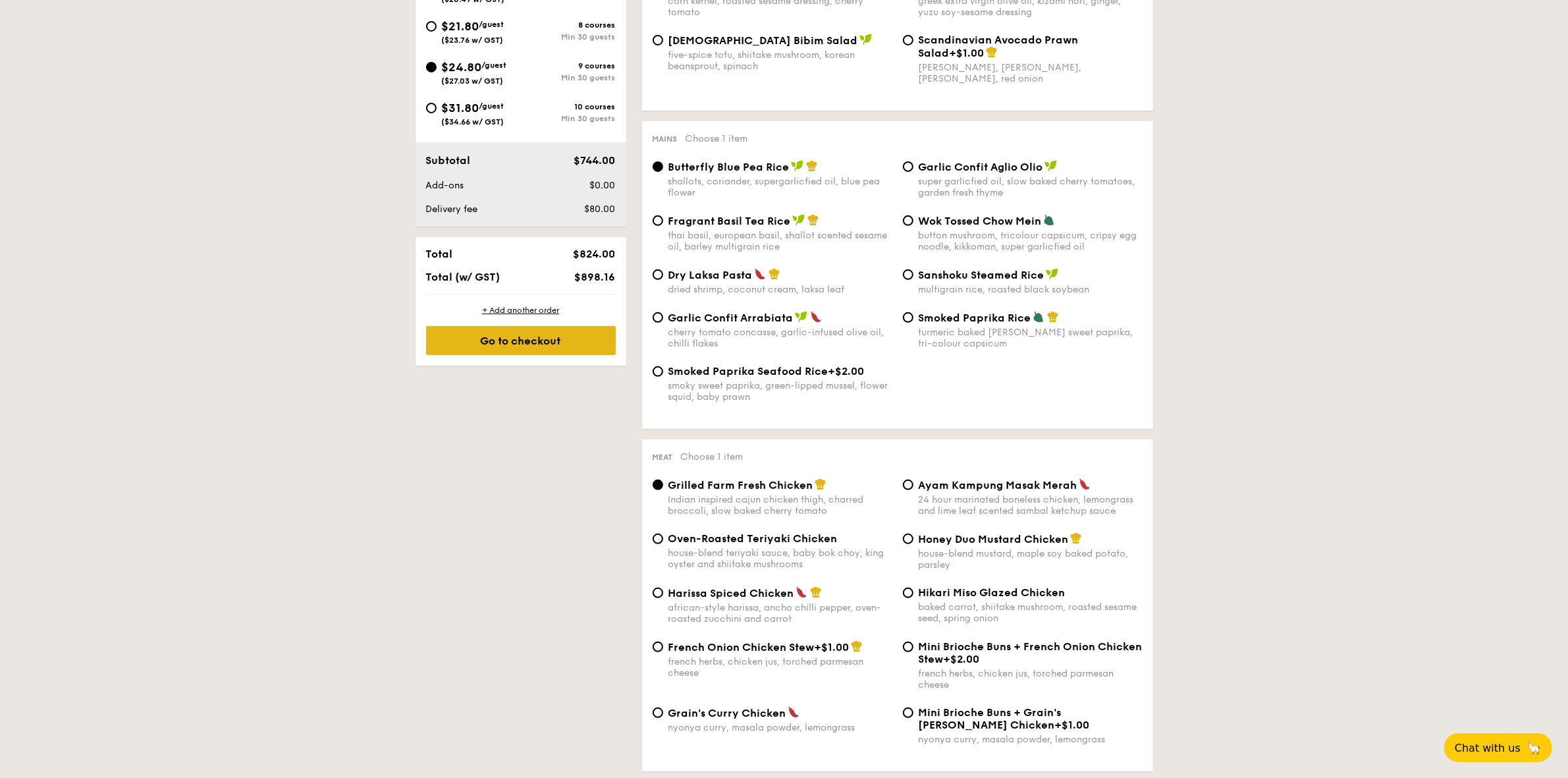
click at [540, 350] on div "Go to checkout" at bounding box center [521, 340] width 189 height 29
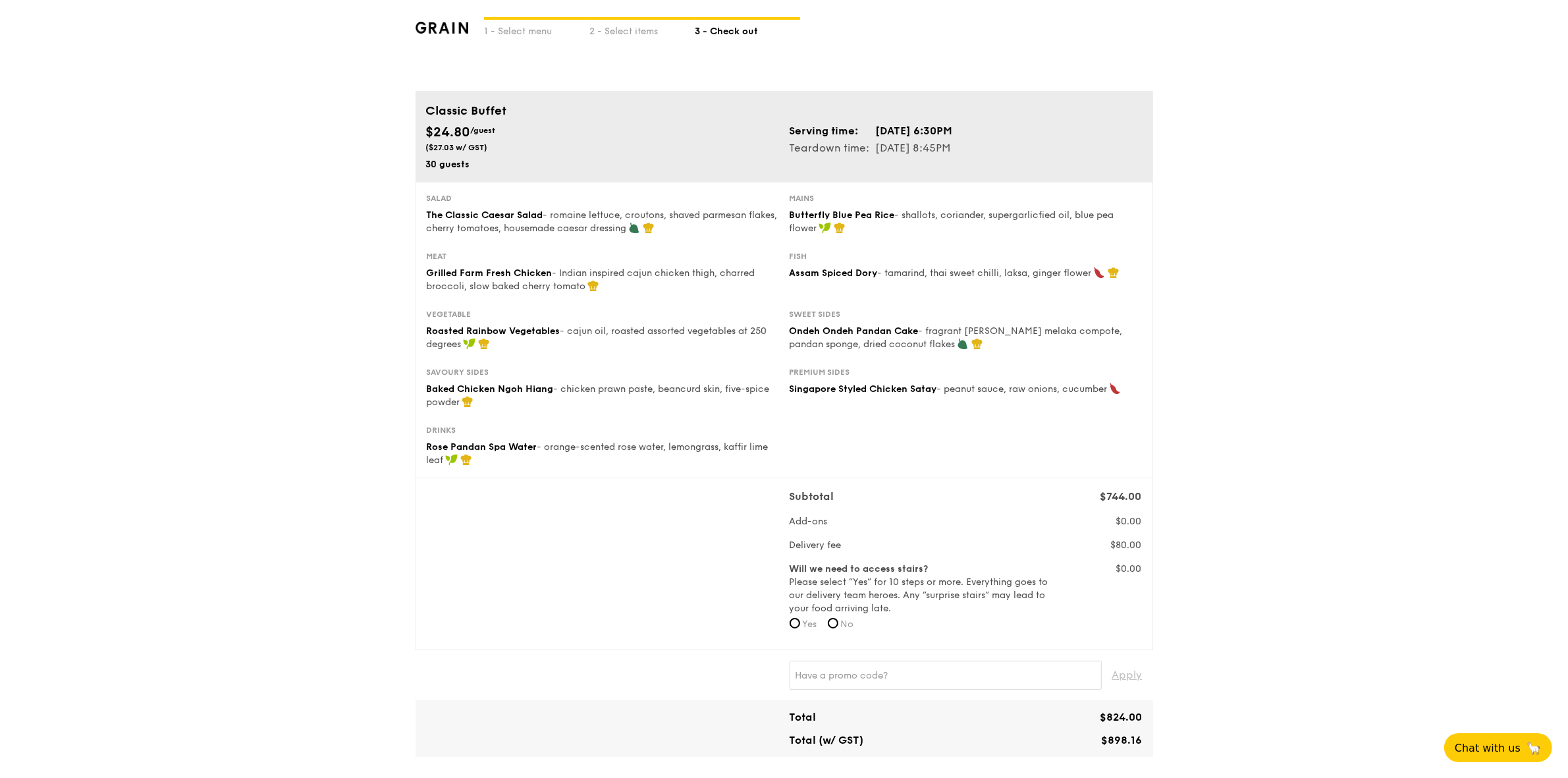
scroll to position [82, 0]
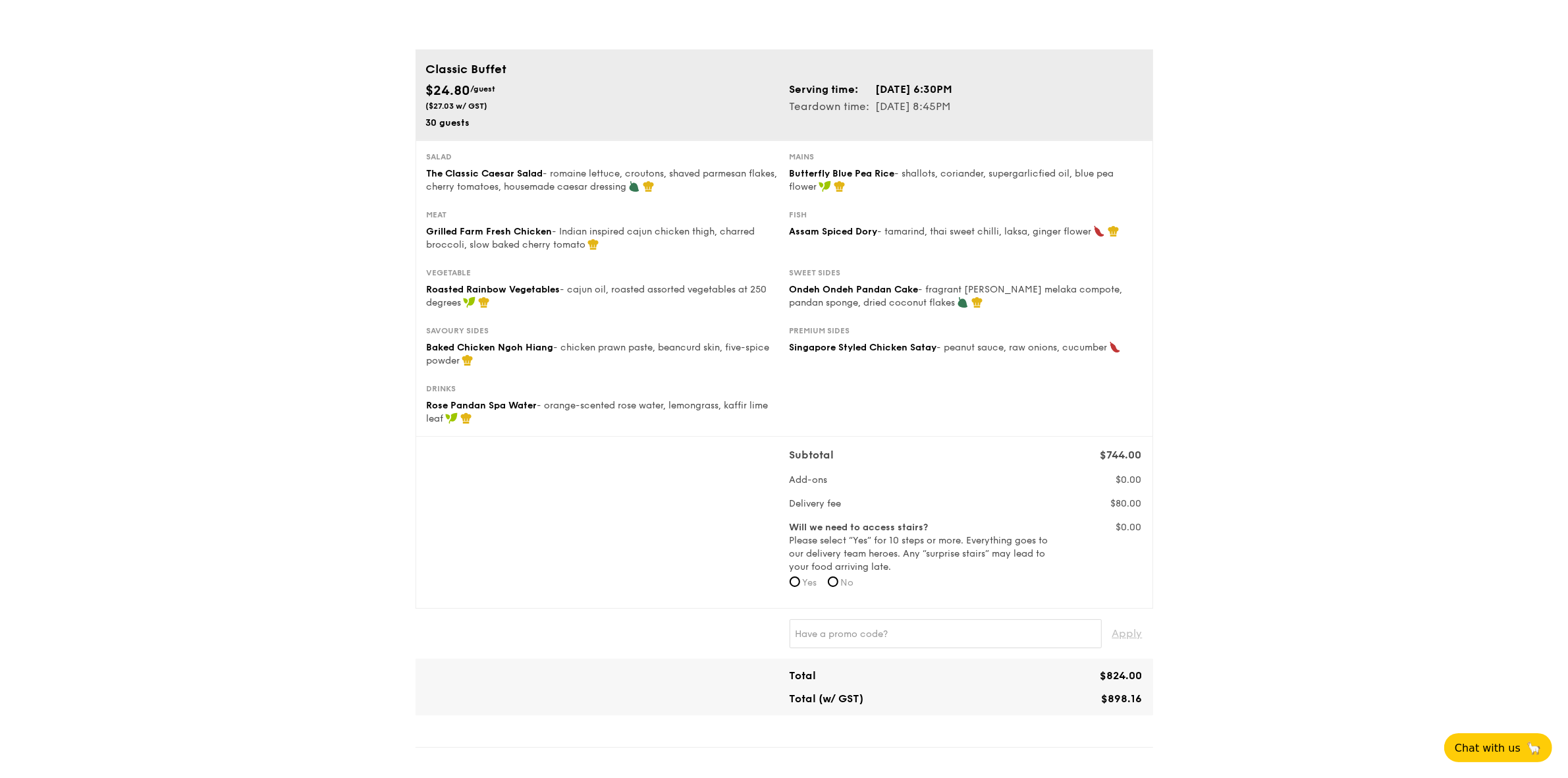
click at [1341, 574] on div "1 - Select menu 2 - Select items 3 - Check out Classic Buffet $24.80 /guest ($2…" at bounding box center [784, 710] width 1568 height 1533
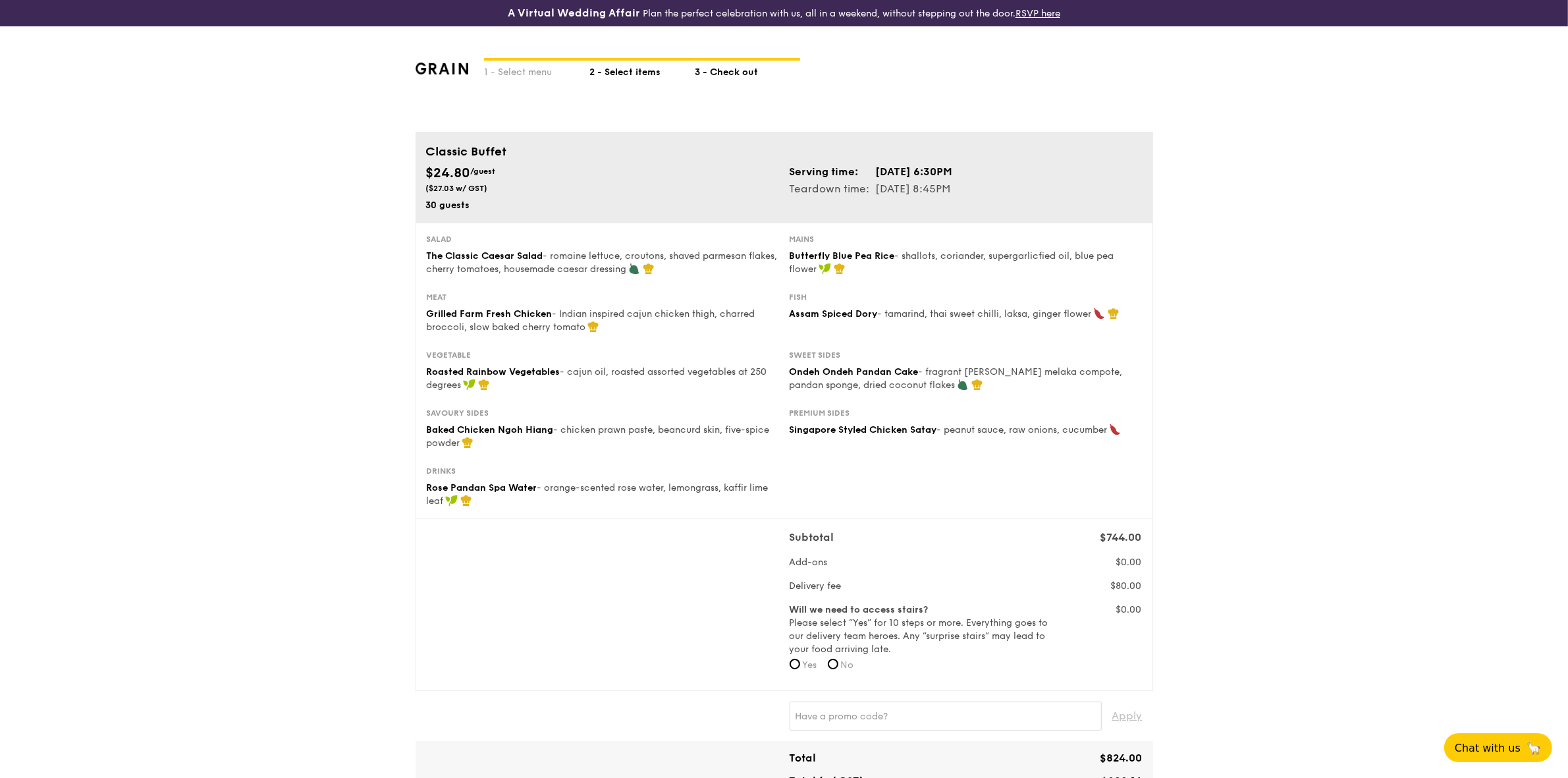
click at [635, 70] on div "2 - Select items" at bounding box center [641, 69] width 106 height 19
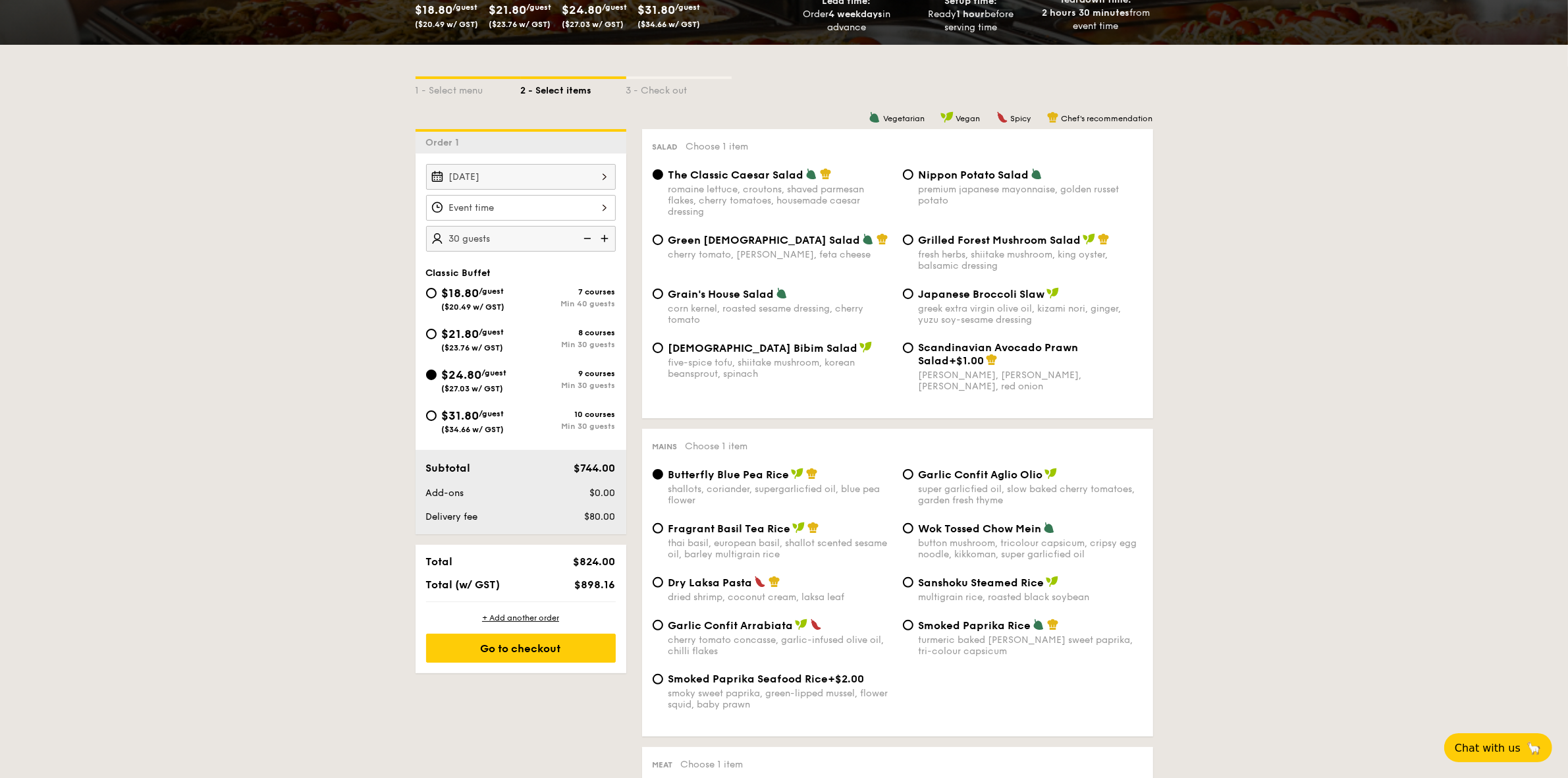
scroll to position [330, 0]
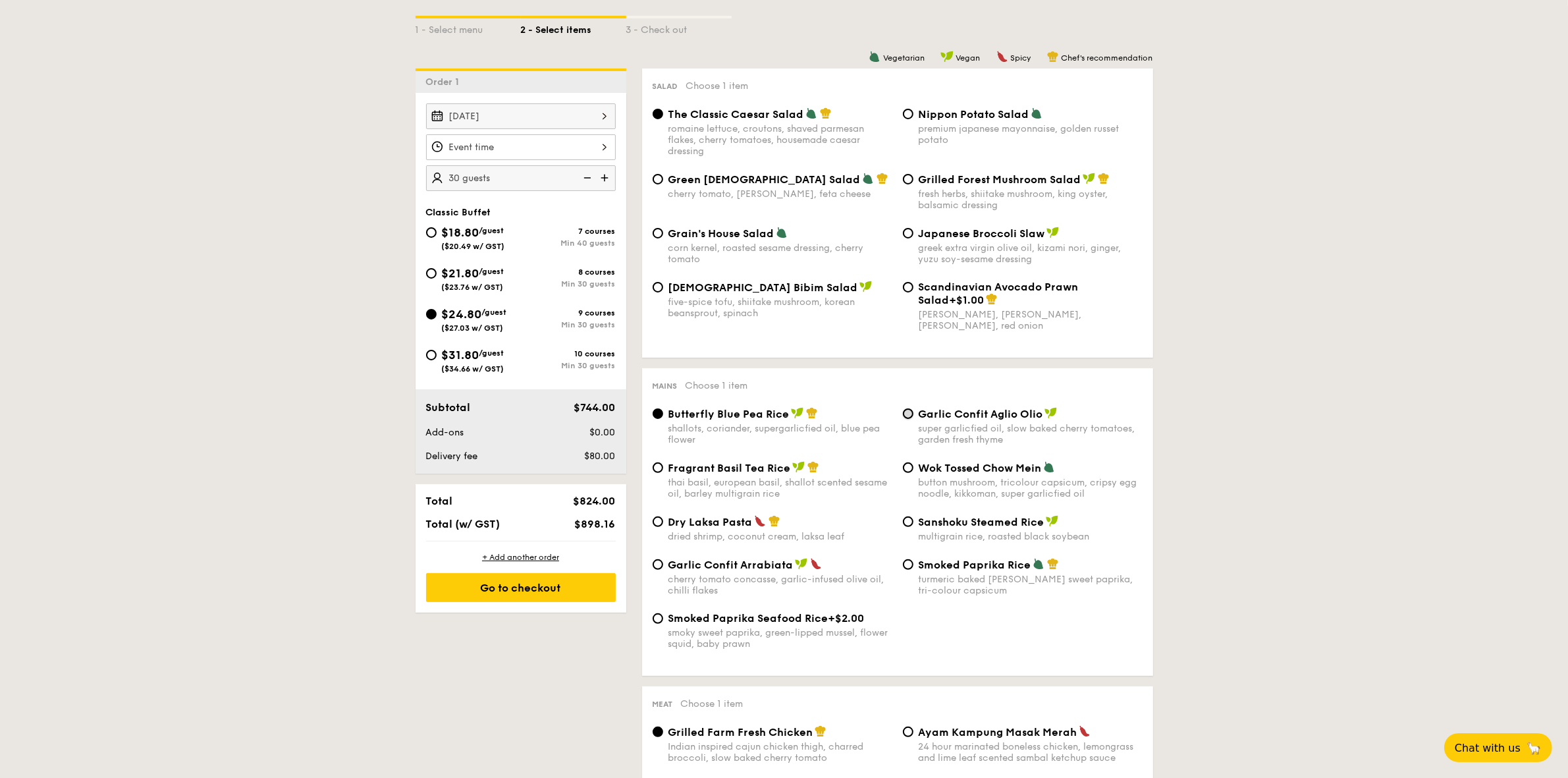
click at [910, 417] on input "Garlic Confit Aglio Olio super garlicfied oil, slow baked cherry tomatoes, gard…" at bounding box center [908, 414] width 11 height 11
radio input "true"
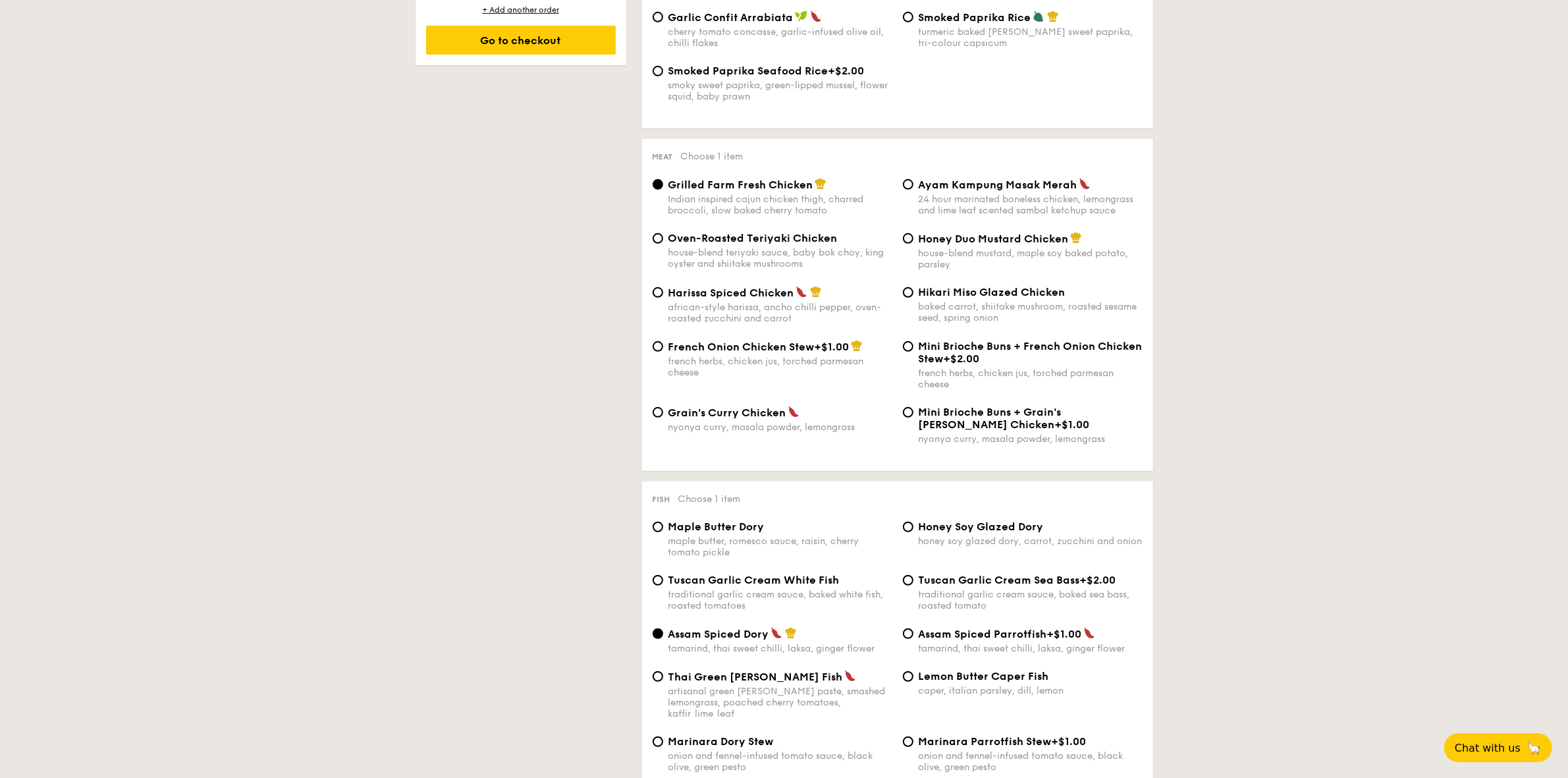
scroll to position [905, 0]
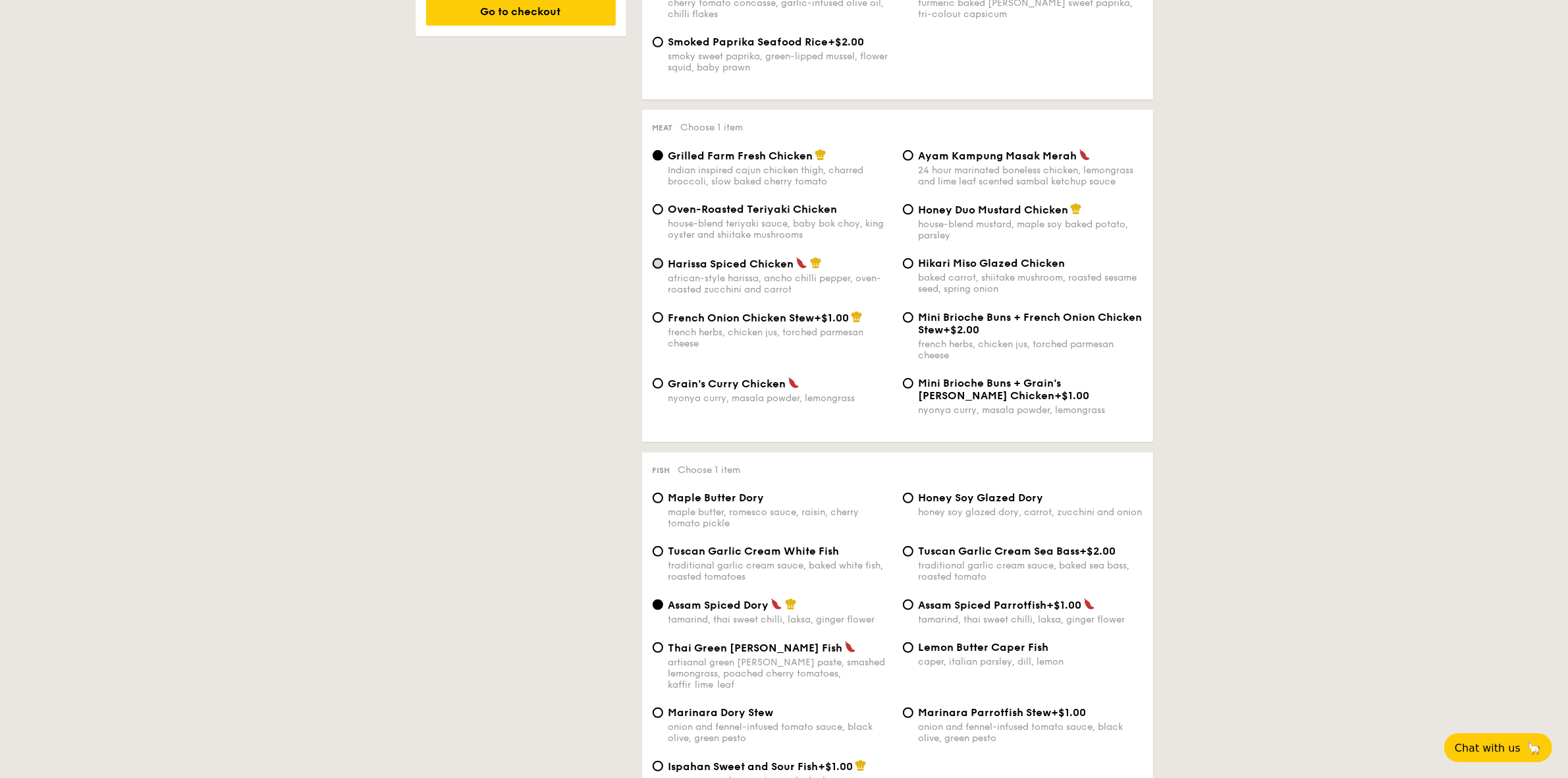
click at [656, 269] on input "Harissa Spiced Chicken african-style harissa, ancho chilli pepper, oven-roasted…" at bounding box center [657, 264] width 11 height 11
radio input "true"
click at [913, 564] on div "Tuscan Garlic Cream Sea Bass +$2.00 traditional garlic cream sauce, baked sea b…" at bounding box center [1022, 564] width 251 height 38
click at [911, 557] on input "Tuscan Garlic Cream Sea Bass +$2.00 traditional garlic cream sauce, baked sea b…" at bounding box center [908, 551] width 11 height 11
radio input "true"
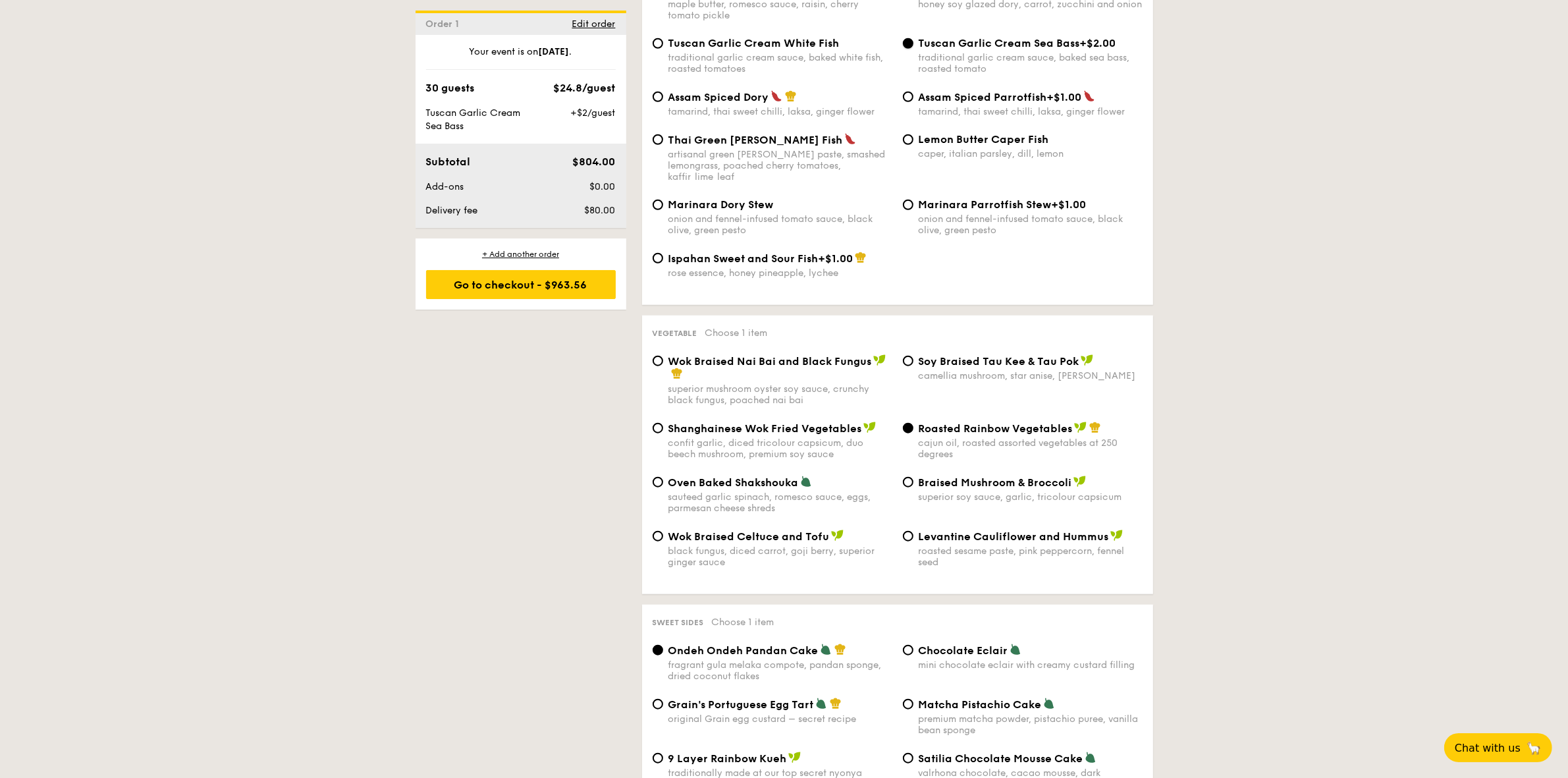
scroll to position [1624, 0]
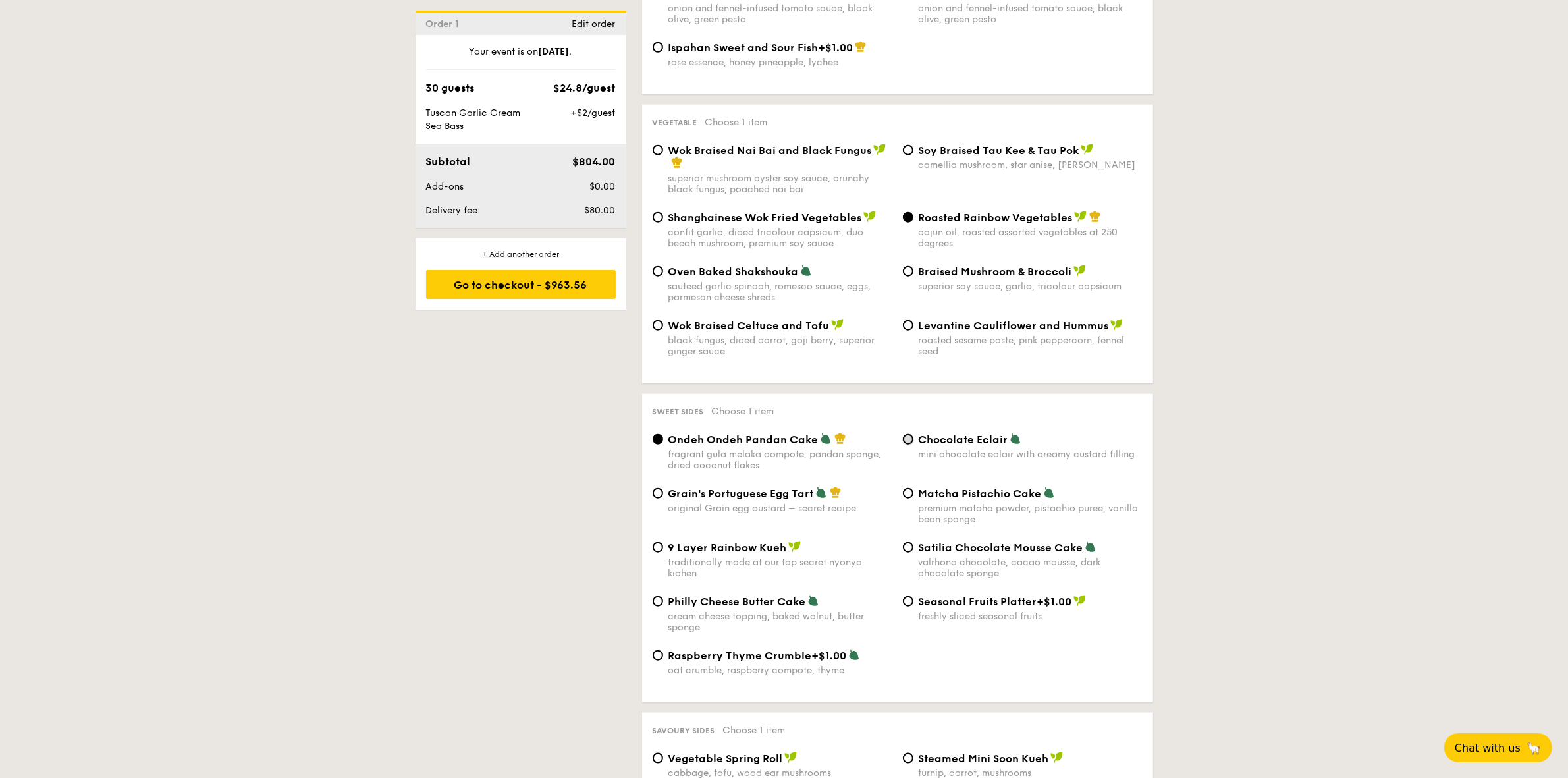
click at [909, 444] on input "Chocolate Eclair mini chocolate eclair with creamy custard filling" at bounding box center [908, 439] width 11 height 11
radio input "true"
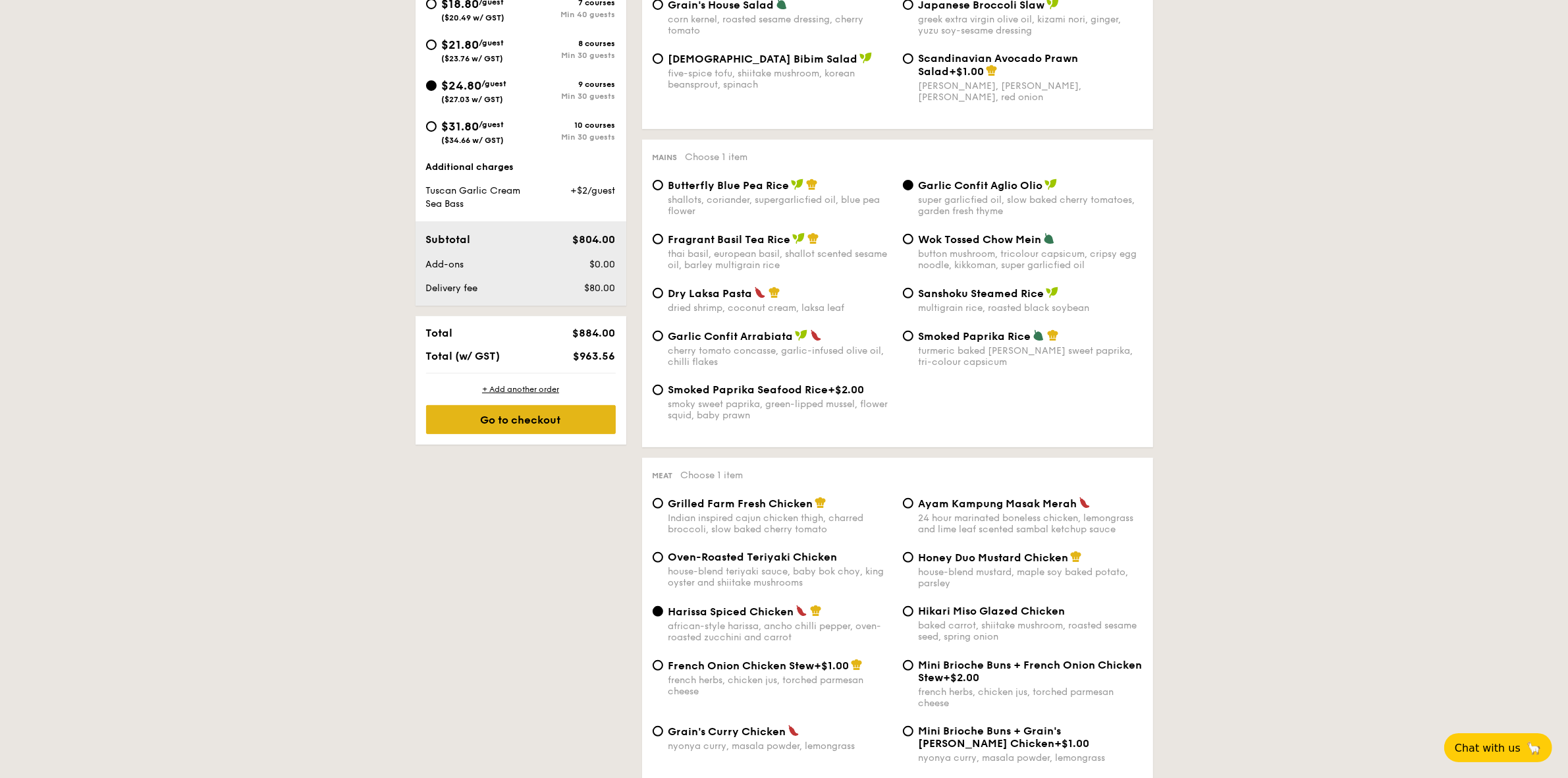
scroll to position [554, 0]
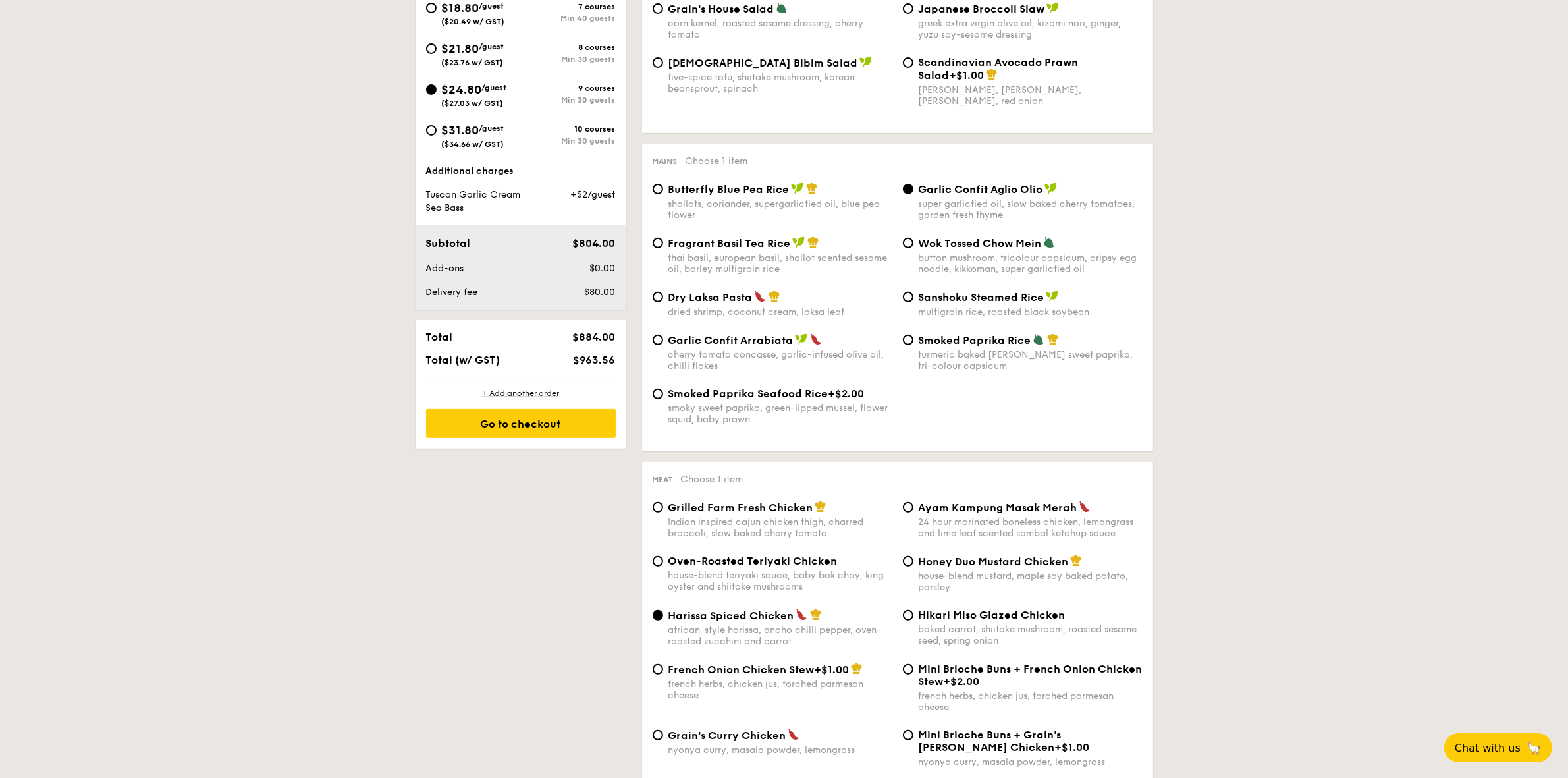
drag, startPoint x: 521, startPoint y: 428, endPoint x: 489, endPoint y: 578, distance: 153.4
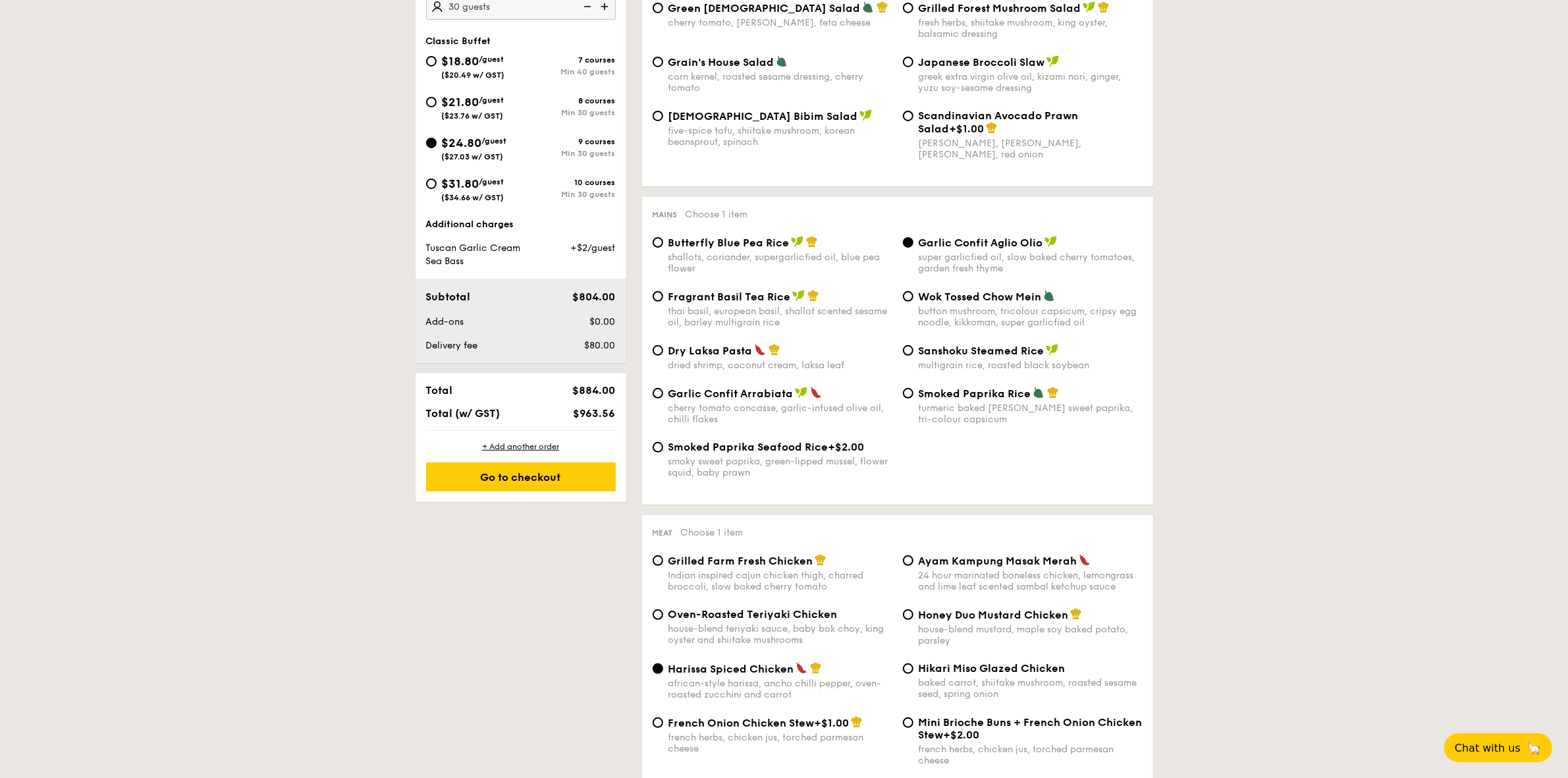
scroll to position [472, 0]
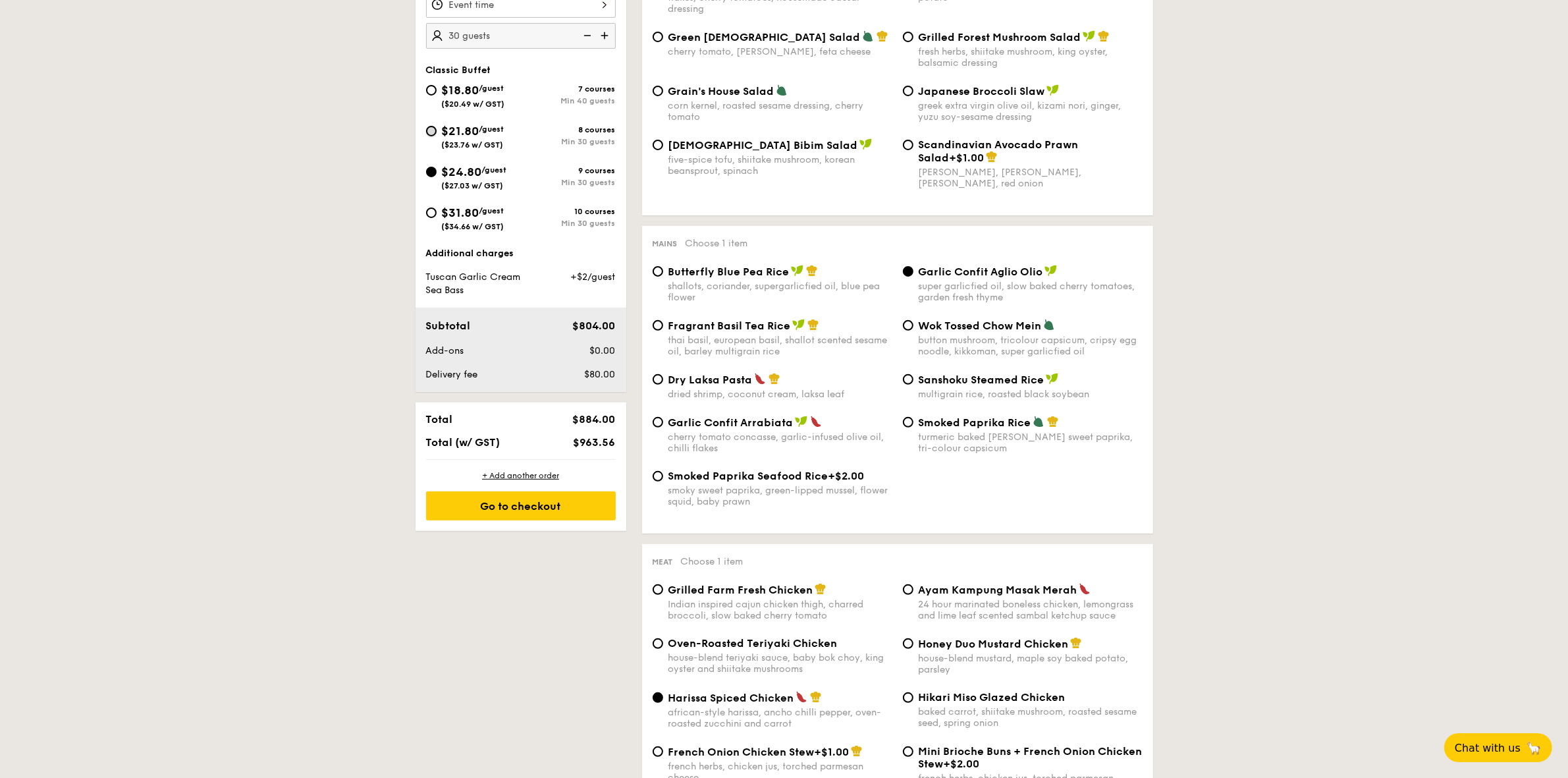
click at [430, 128] on input "$21.80 /guest ($23.76 w/ GST) 8 courses Min 30 guests" at bounding box center [431, 130] width 11 height 11
radio input "true"
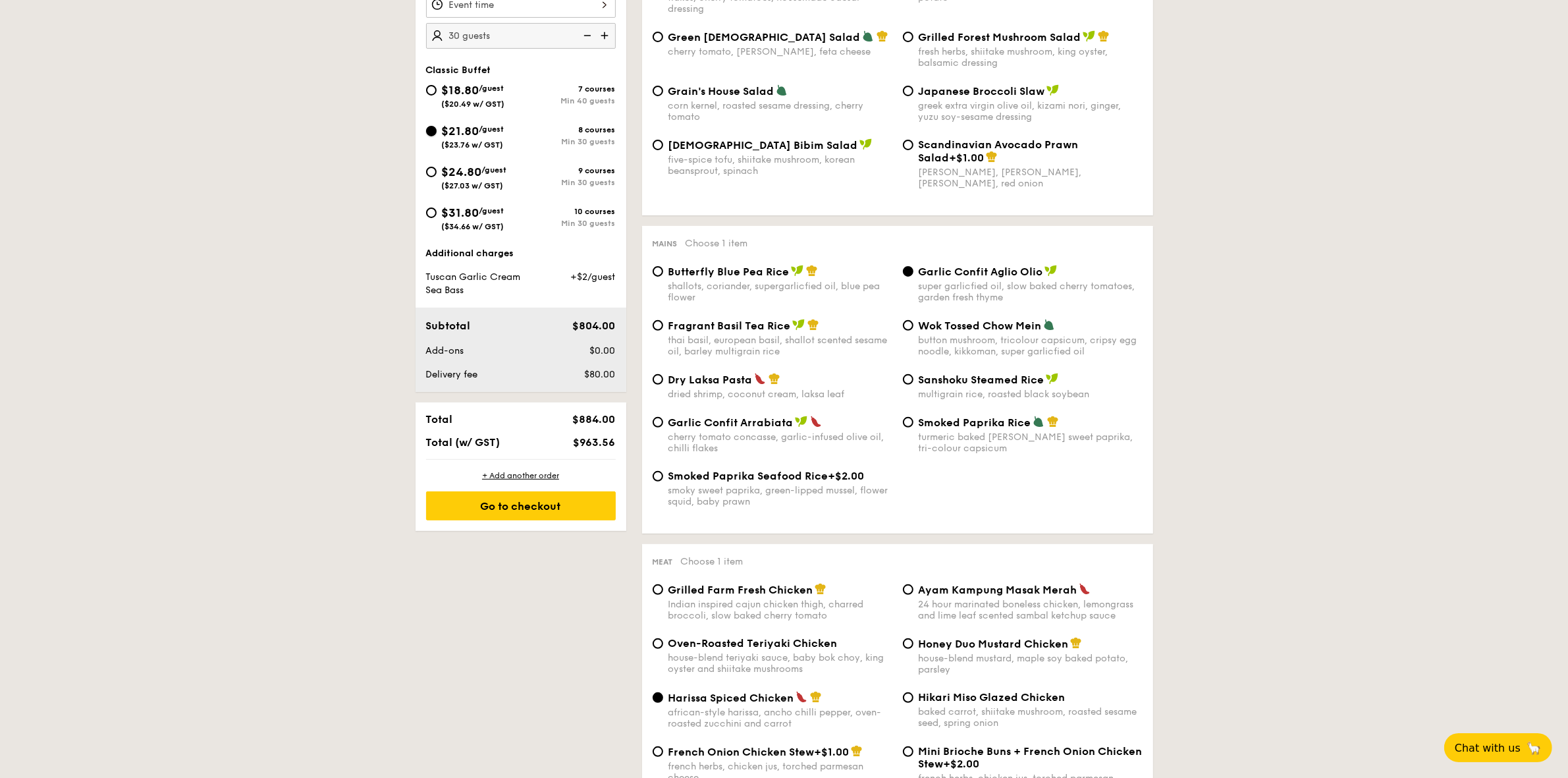
radio input "false"
radio input "true"
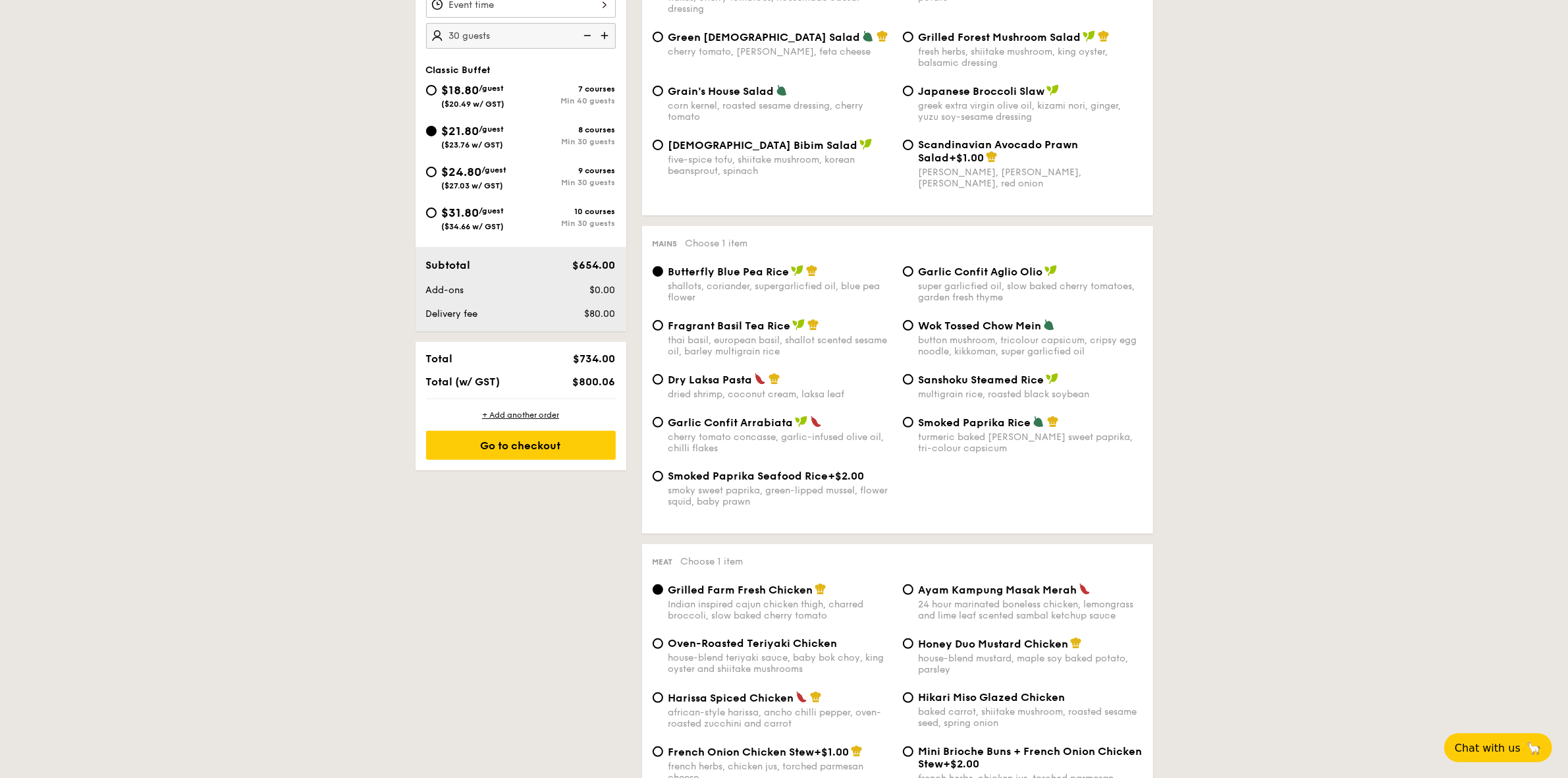
click at [950, 272] on span "Garlic Confit Aglio Olio" at bounding box center [981, 272] width 124 height 13
click at [913, 272] on input "Garlic Confit Aglio Olio super garlicfied oil, slow baked cherry tomatoes, gard…" at bounding box center [908, 272] width 11 height 11
radio input "true"
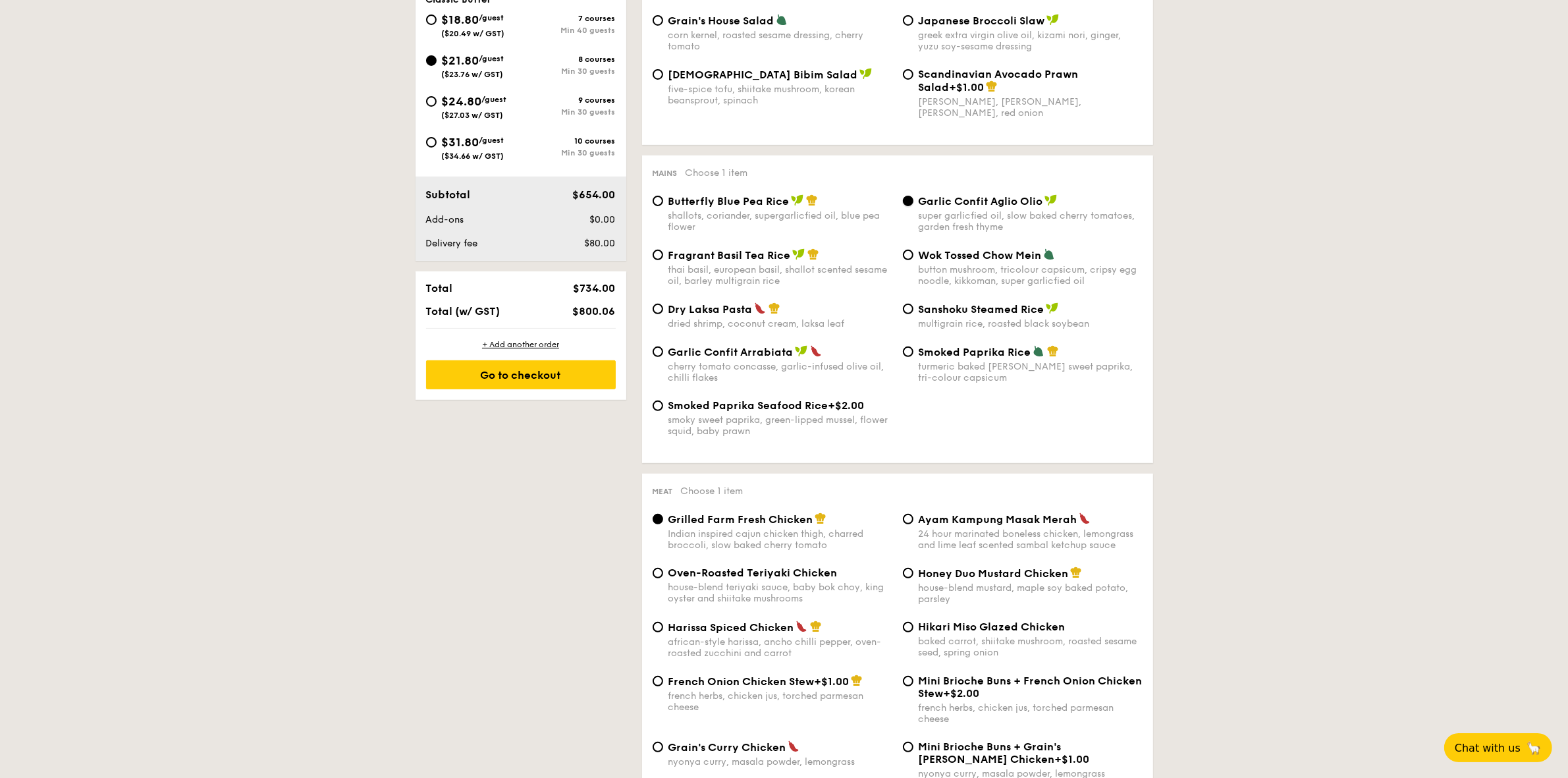
scroll to position [554, 0]
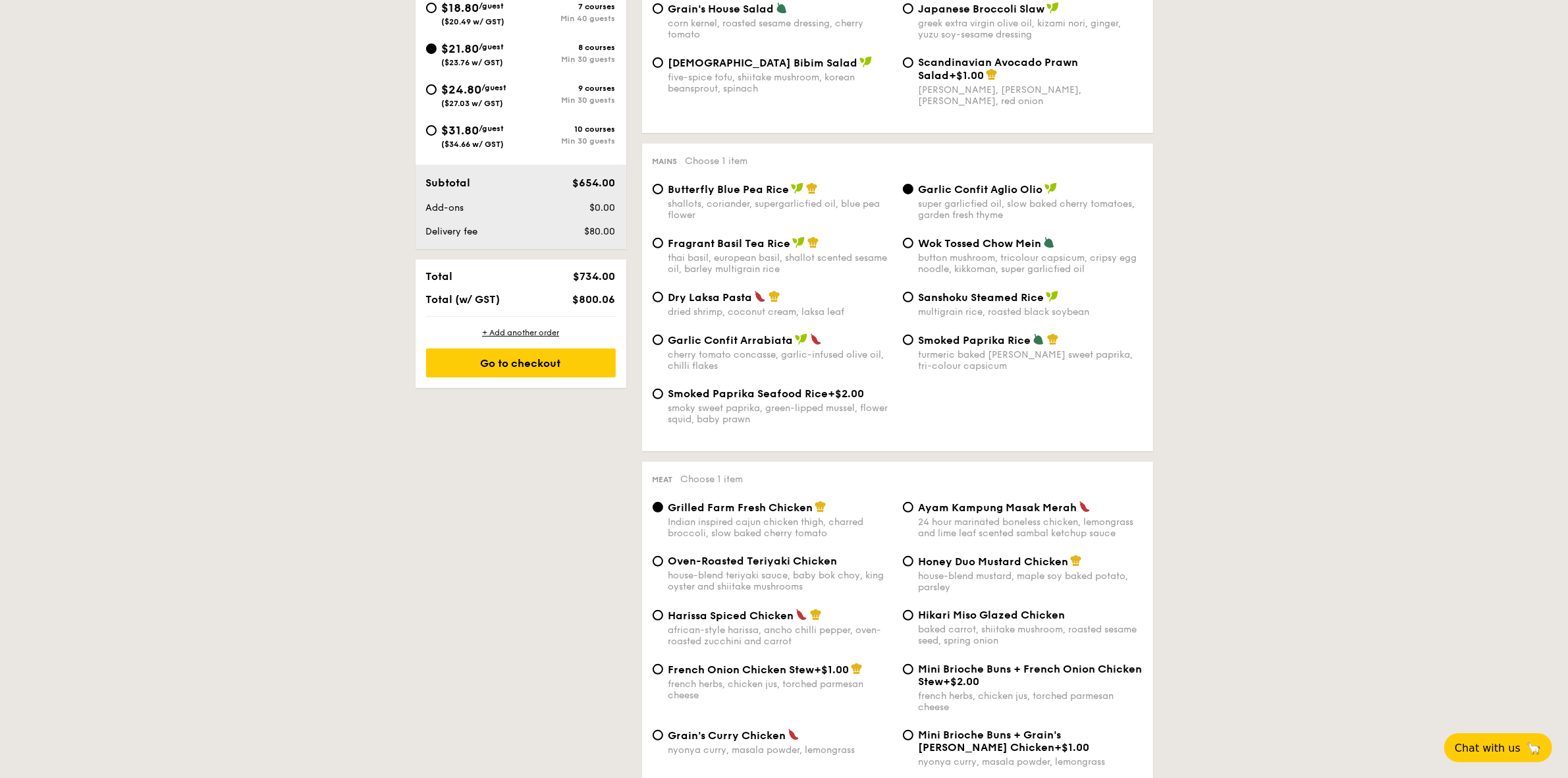
click at [674, 622] on span "Harissa Spiced Chicken" at bounding box center [730, 615] width 125 height 13
click at [663, 621] on input "Harissa Spiced Chicken african-style harissa, ancho chilli pepper, oven-roasted…" at bounding box center [657, 615] width 11 height 11
radio input "true"
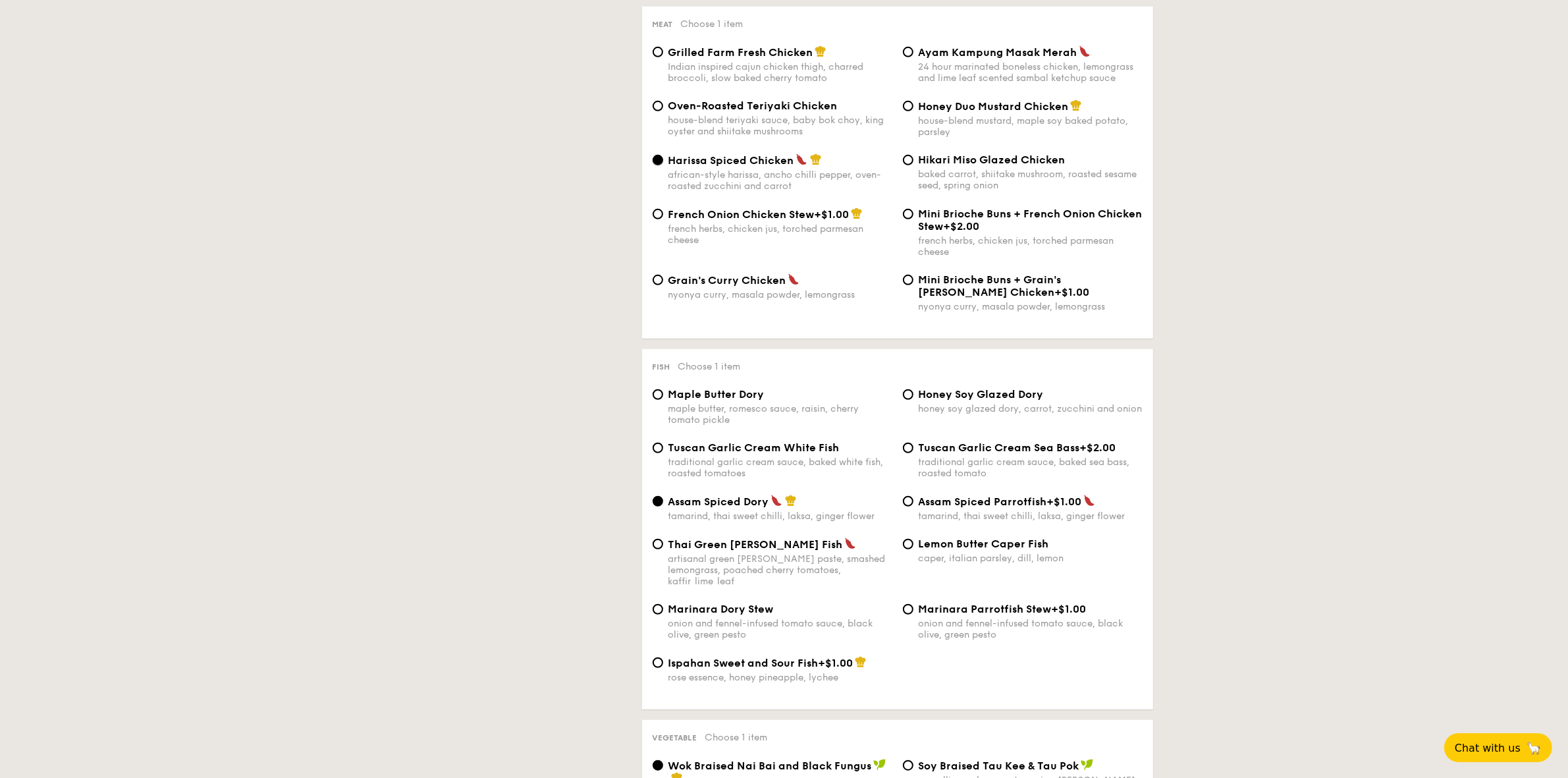
scroll to position [1049, 0]
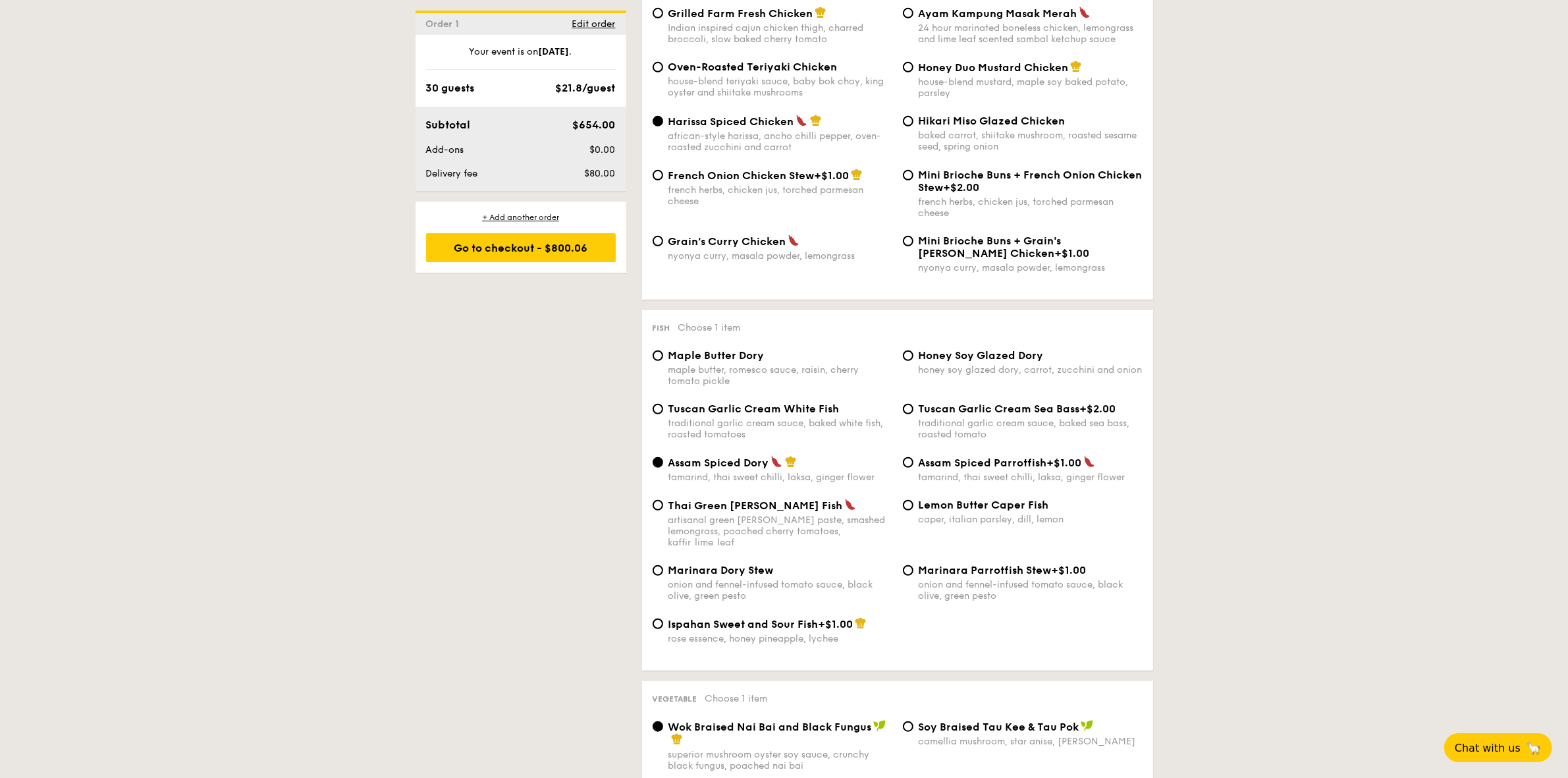
click at [939, 415] on span "Tuscan Garlic Cream Sea Bass" at bounding box center [999, 409] width 161 height 13
click at [913, 415] on input "Tuscan Garlic Cream Sea Bass +$2.00 traditional garlic cream sauce, baked sea b…" at bounding box center [908, 409] width 11 height 11
radio input "true"
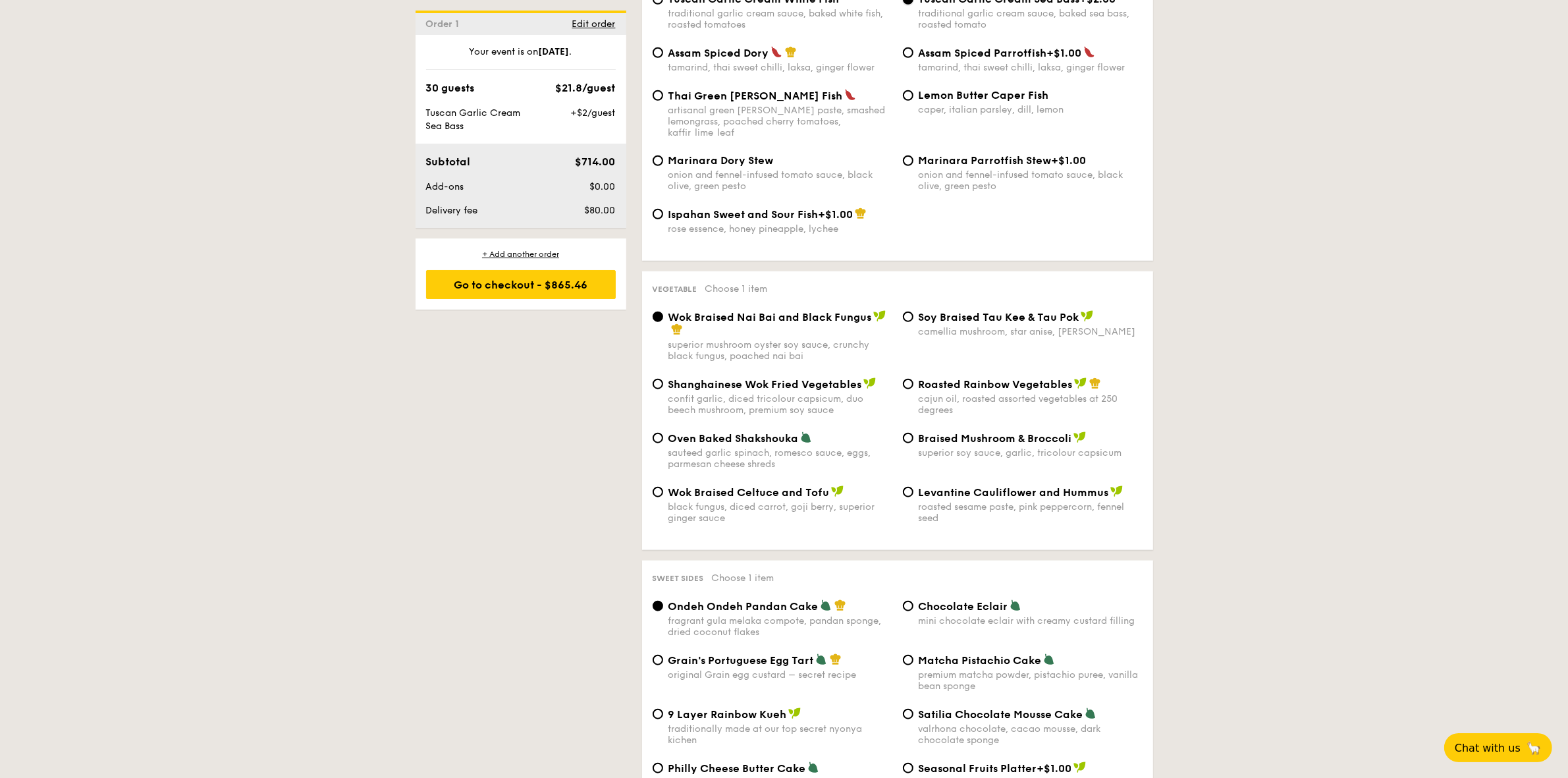
scroll to position [1460, 0]
click at [914, 393] on div "Roasted Rainbow Vegetables cajun oil, roasted assorted vegetables at 250 degrees" at bounding box center [1022, 394] width 251 height 39
click at [911, 387] on input "Roasted Rainbow Vegetables cajun oil, roasted assorted vegetables at 250 degrees" at bounding box center [908, 382] width 11 height 11
radio input "true"
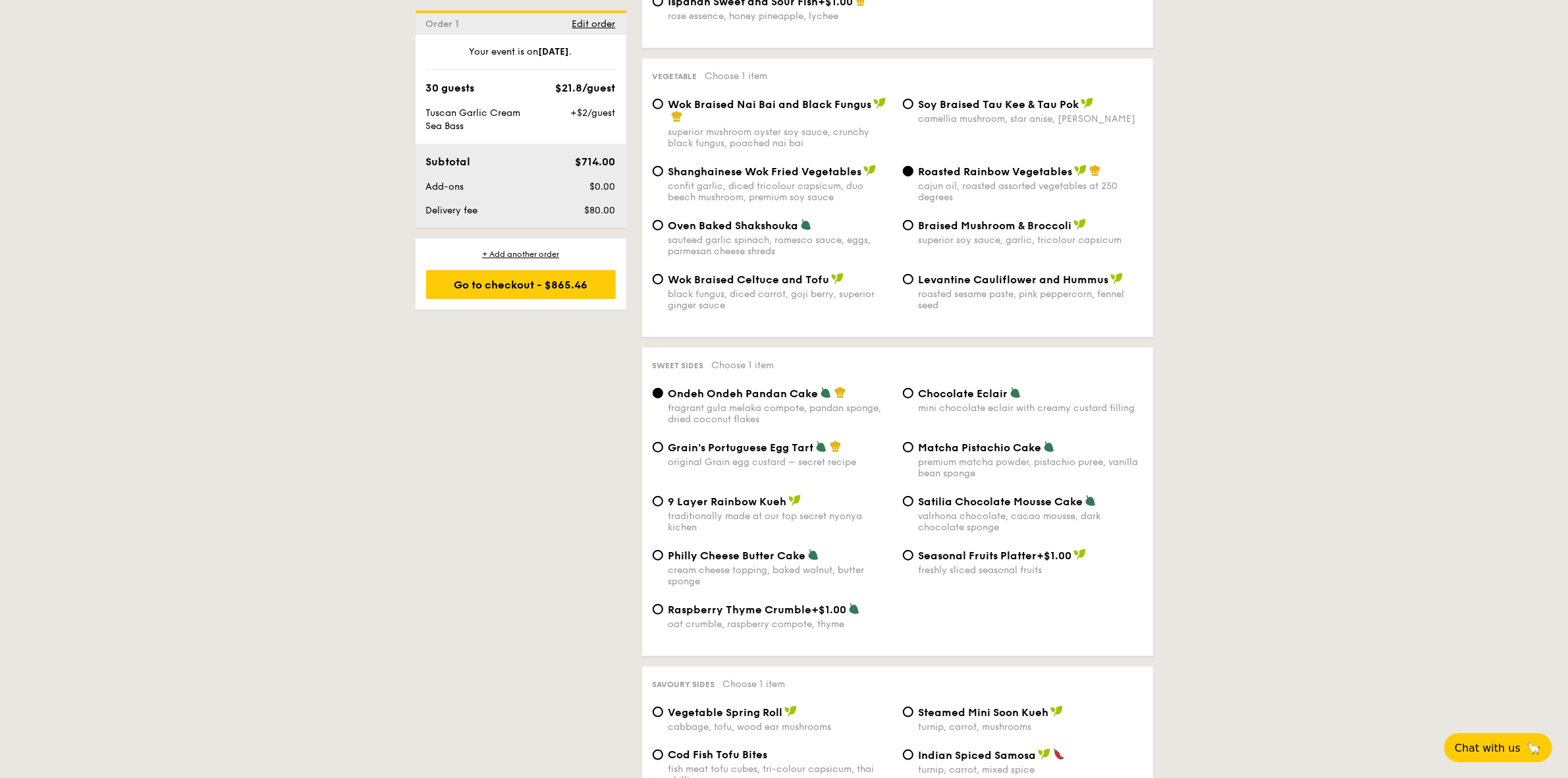
scroll to position [1789, 0]
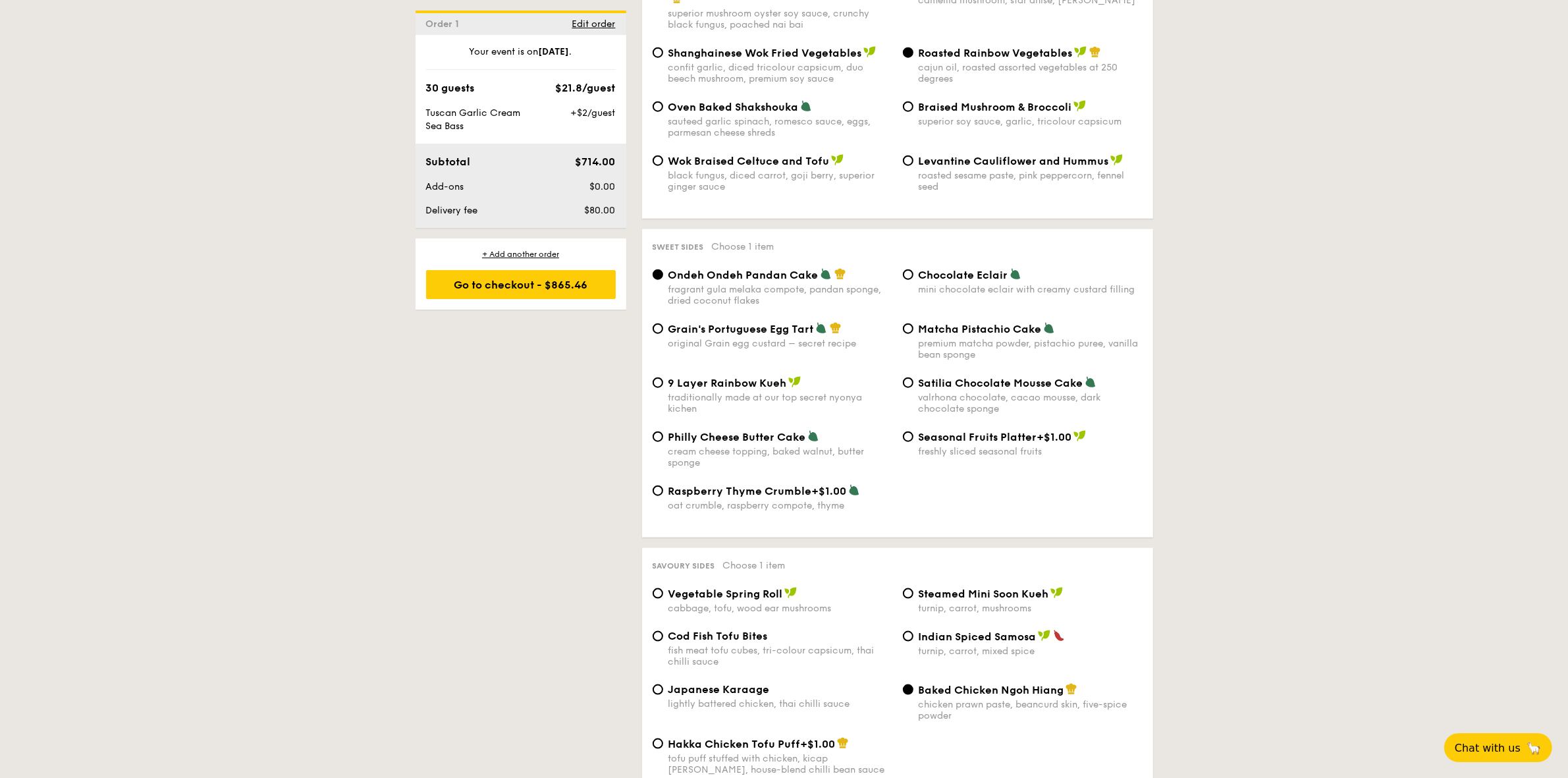
click at [930, 280] on span "Chocolate Eclair" at bounding box center [963, 274] width 90 height 13
click at [913, 280] on input "Chocolate Eclair mini chocolate eclair with creamy custard filling" at bounding box center [908, 274] width 11 height 11
radio input "true"
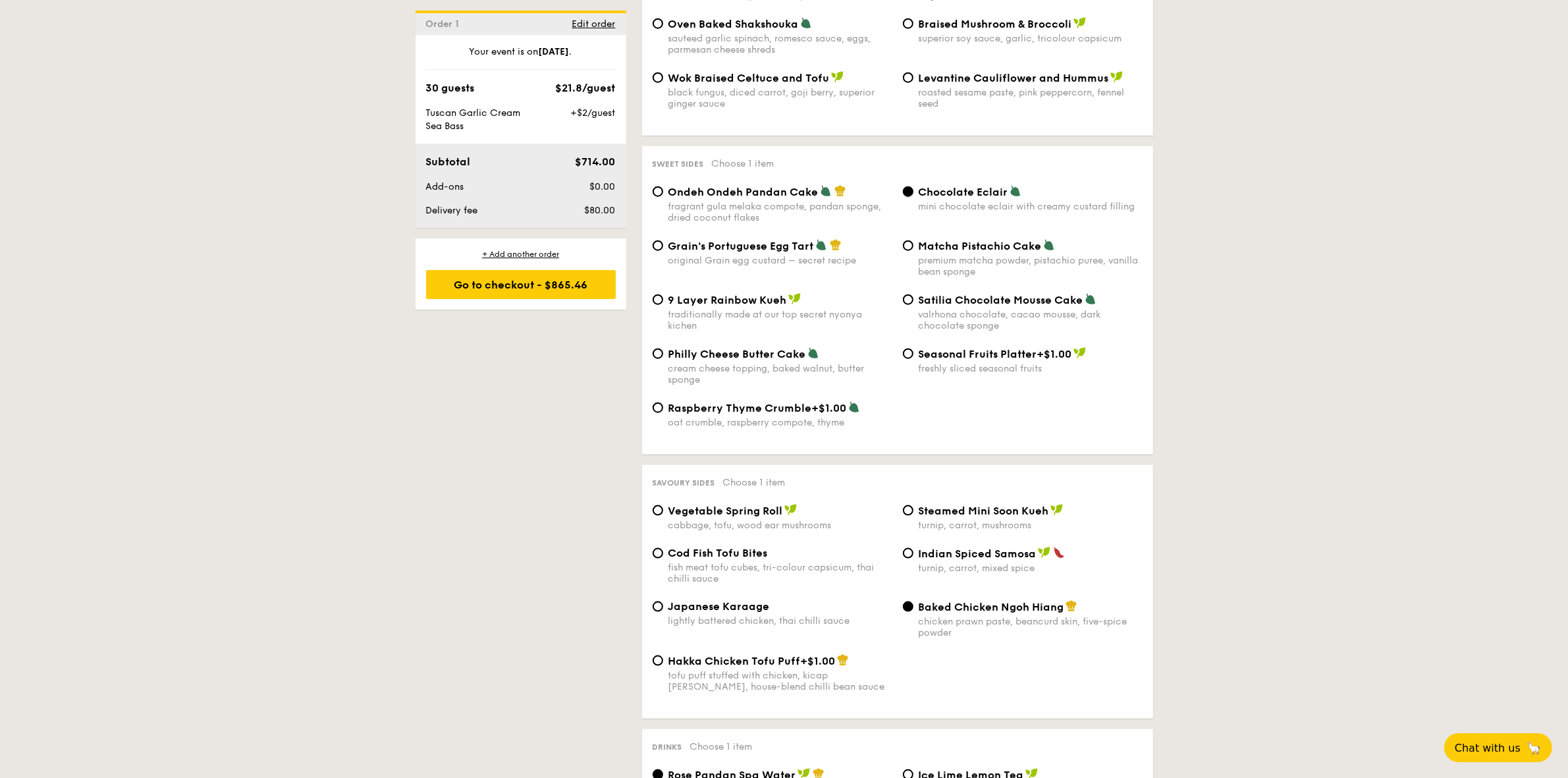
scroll to position [2119, 0]
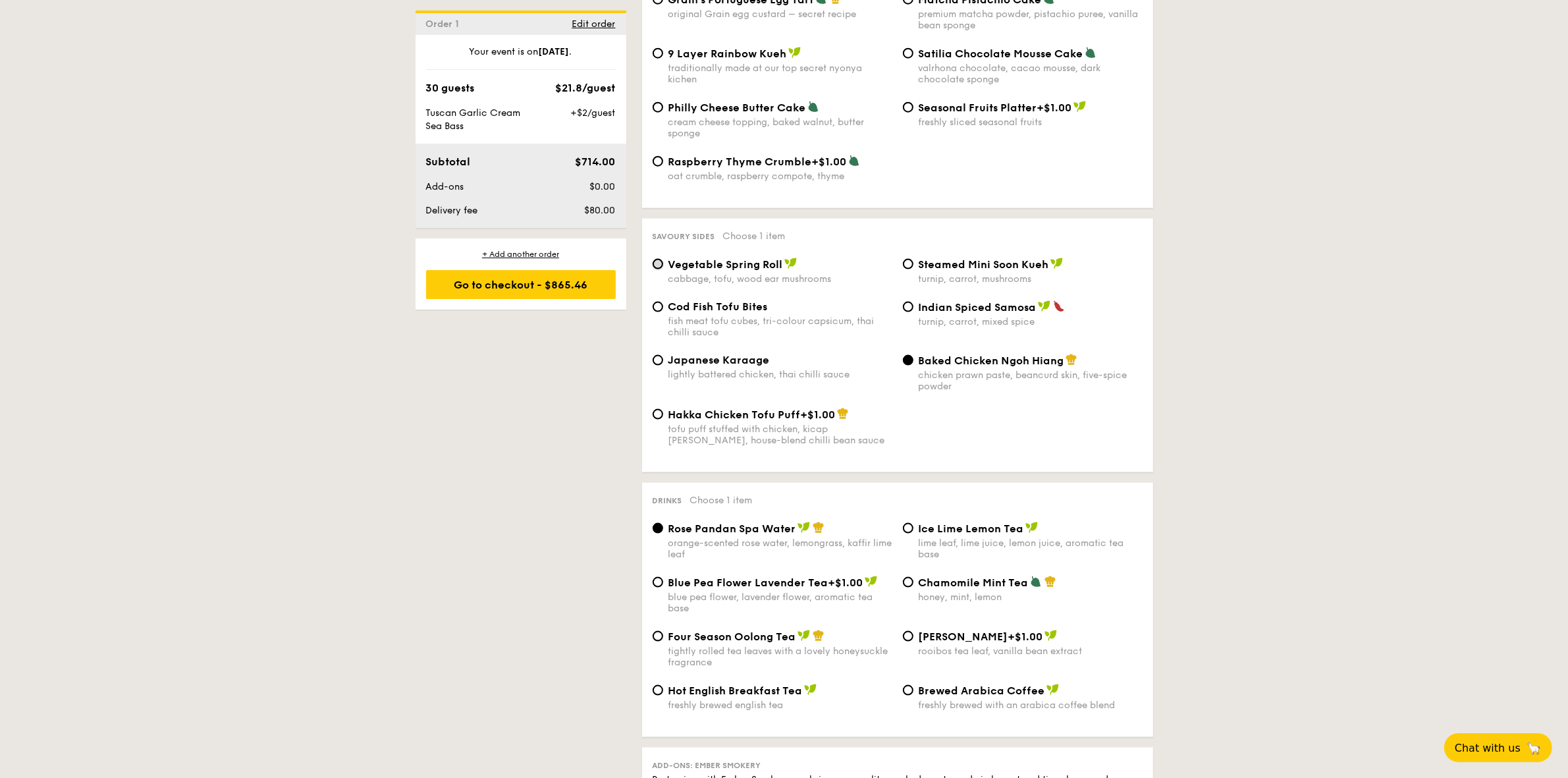
click at [660, 270] on input "Vegetable Spring Roll cabbage, tofu, wood ear mushrooms" at bounding box center [657, 264] width 11 height 11
radio input "true"
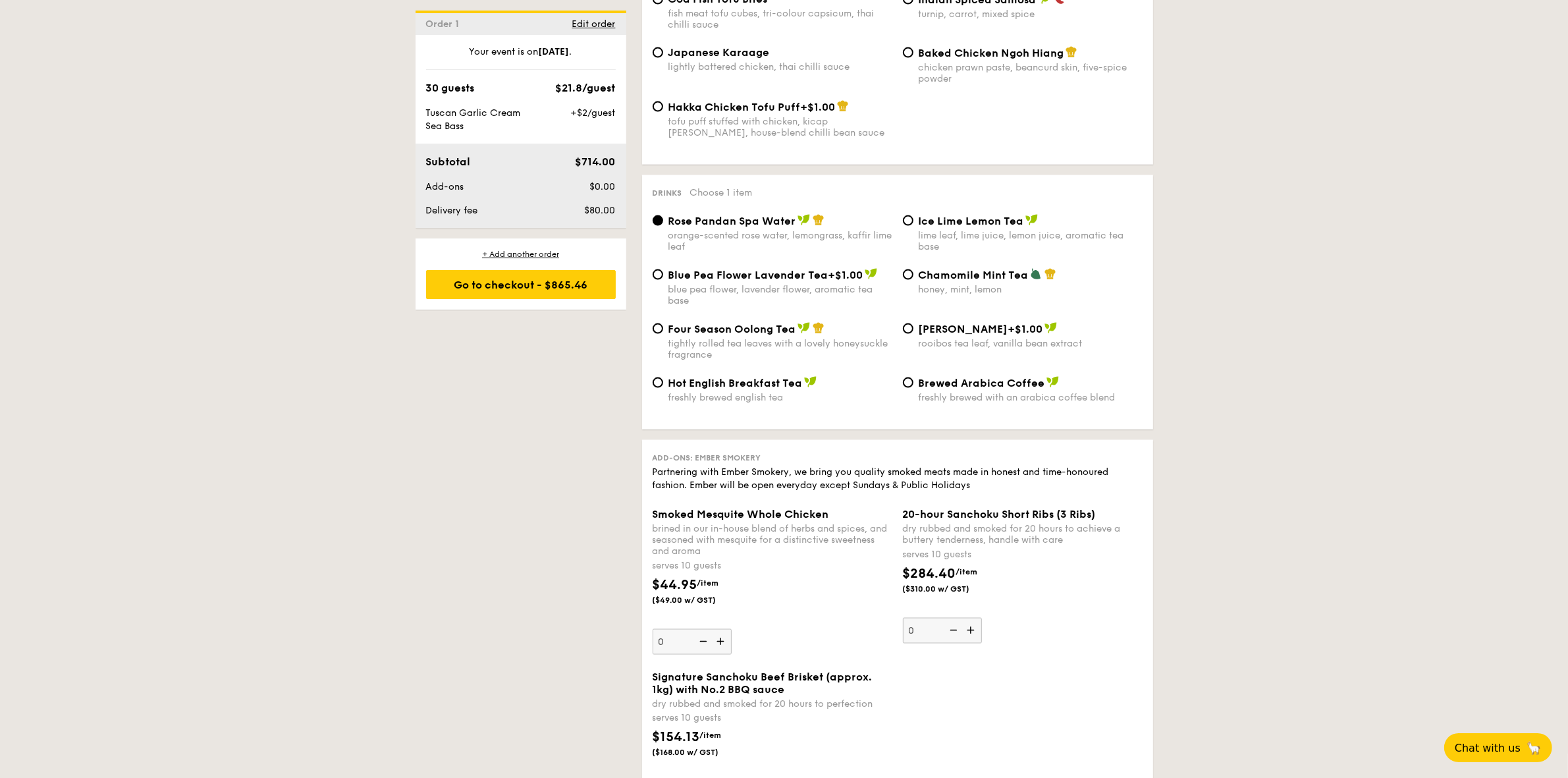
scroll to position [2530, 0]
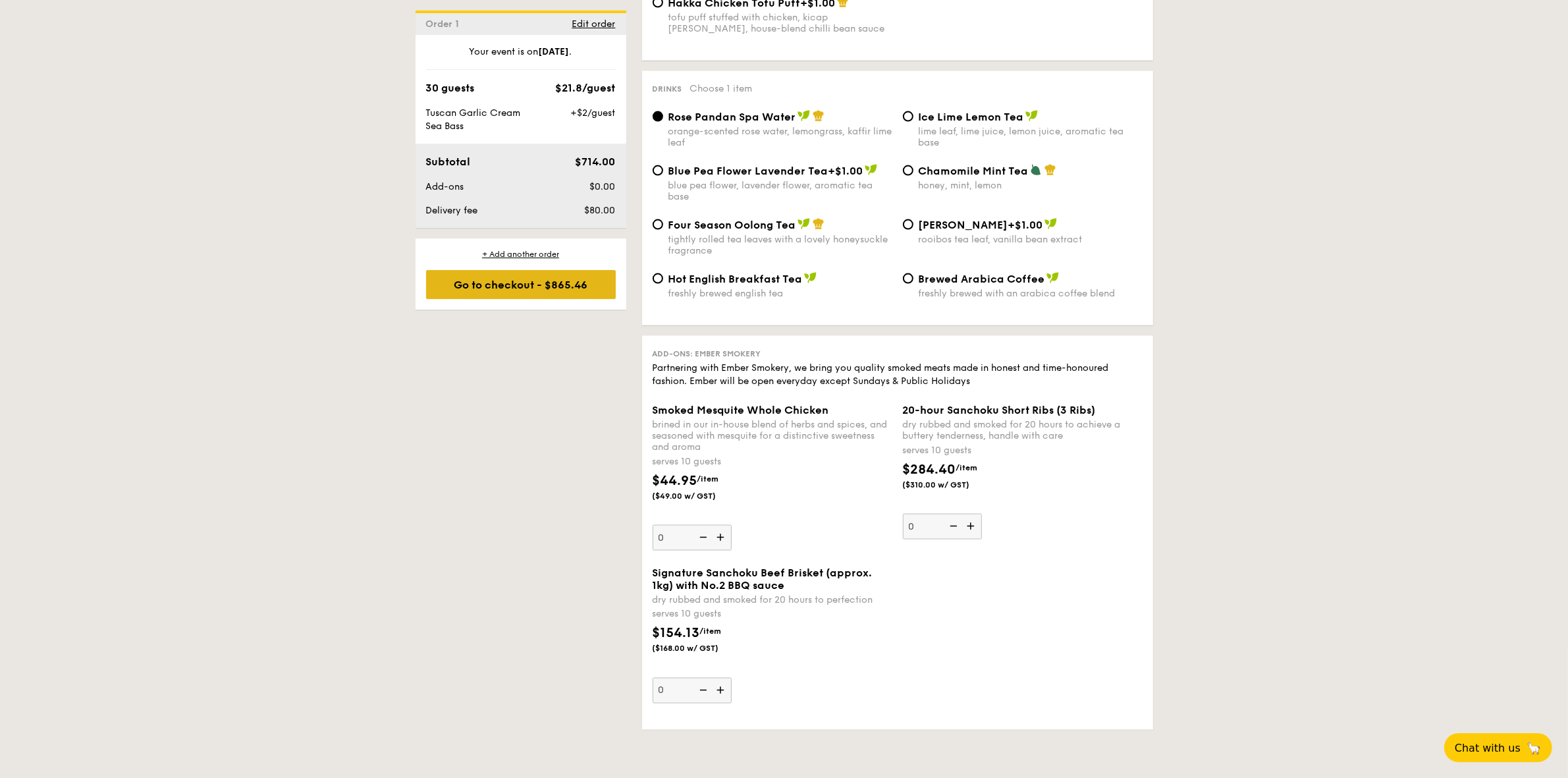
click at [521, 290] on div "Go to checkout - $865.46" at bounding box center [521, 284] width 189 height 29
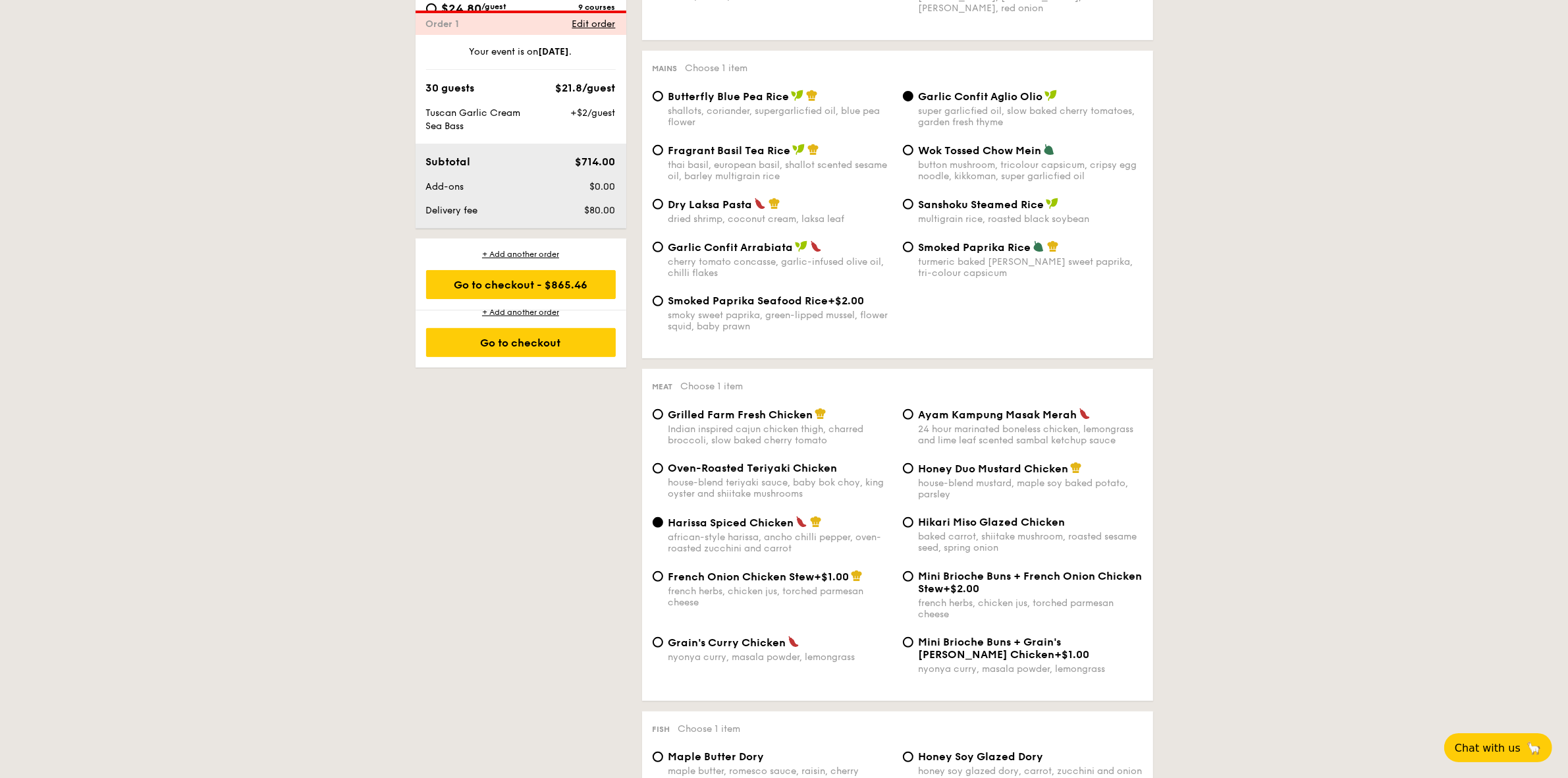
scroll to position [377, 0]
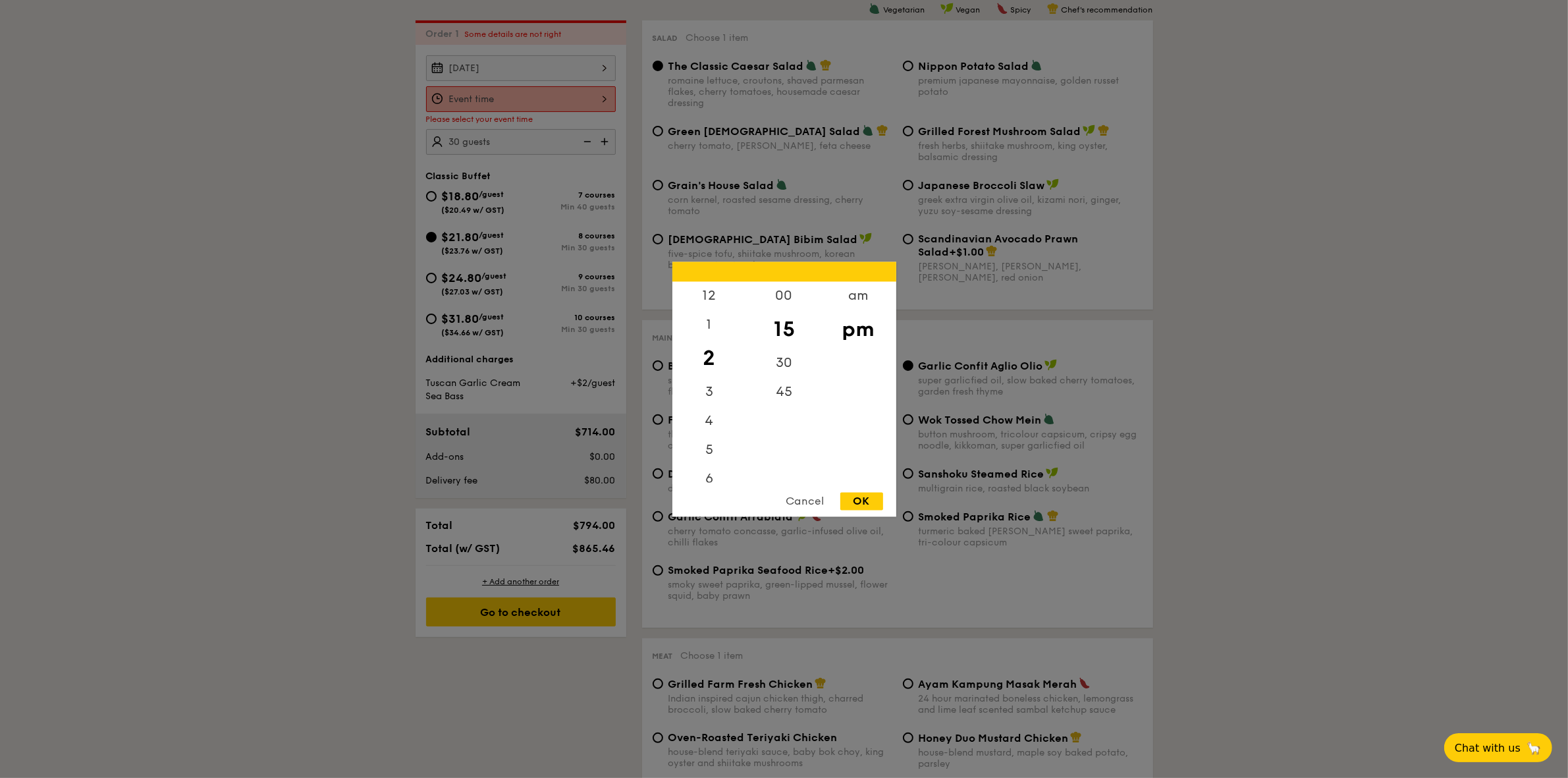
click at [517, 90] on div "12 1 2 3 4 5 6 7 8 9 10 11 00 15 30 45 am pm Cancel OK" at bounding box center [521, 99] width 189 height 26
click at [708, 353] on div "7" at bounding box center [709, 349] width 74 height 39
click at [713, 323] on div "6" at bounding box center [709, 319] width 74 height 39
click at [786, 364] on div "30" at bounding box center [784, 367] width 74 height 39
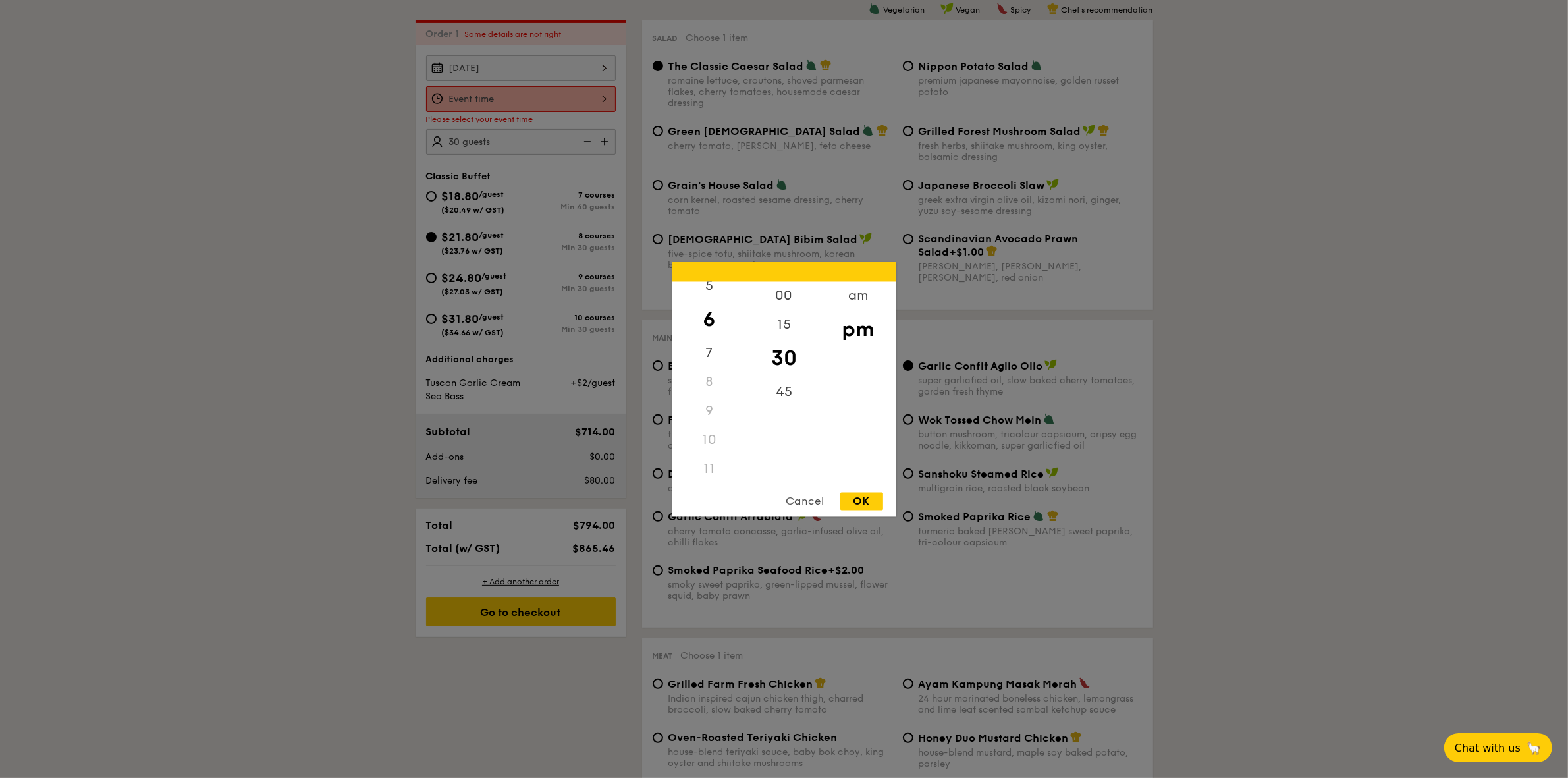
click at [866, 502] on div "OK" at bounding box center [860, 501] width 42 height 18
type input "6:30PM"
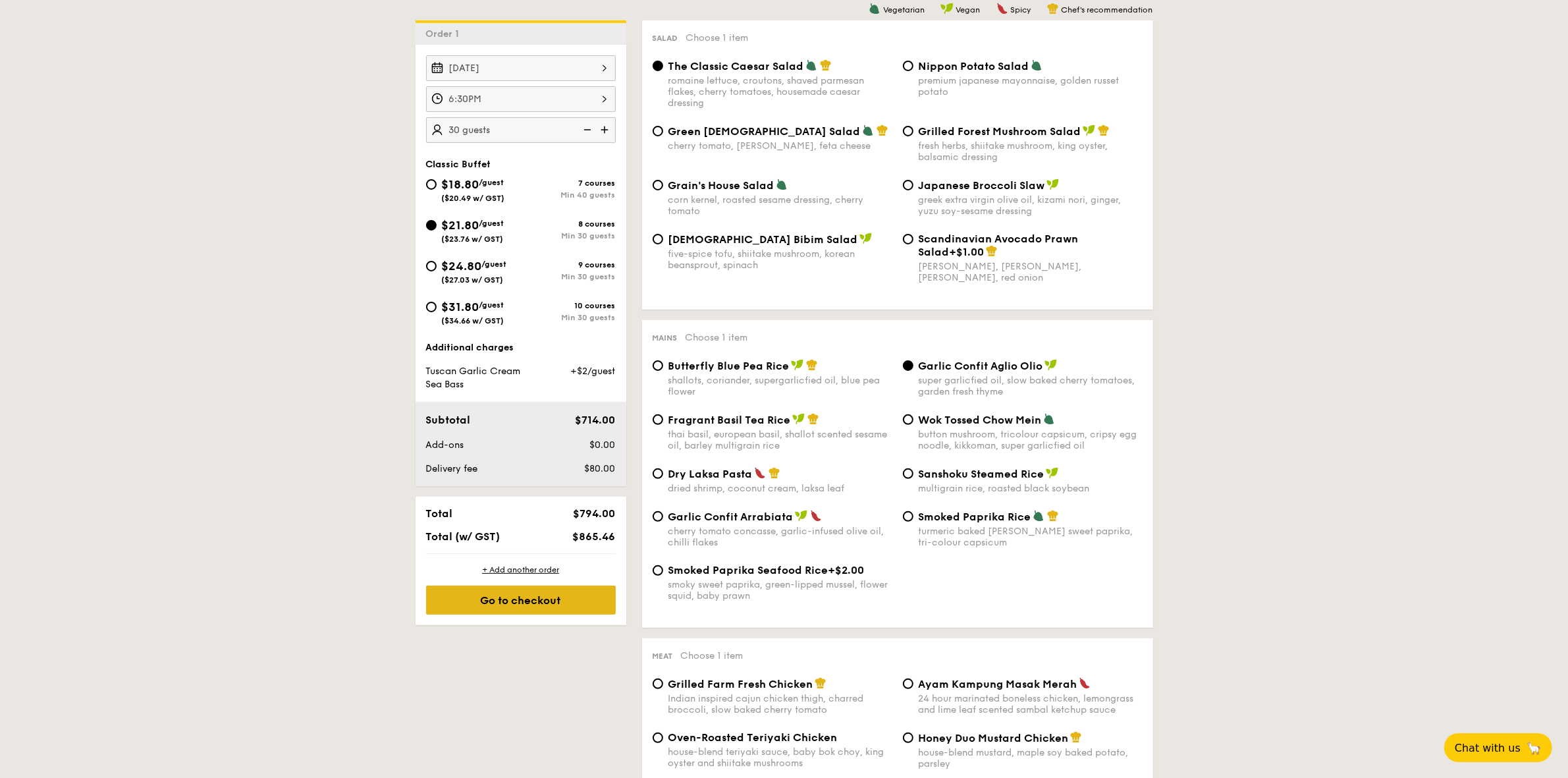
click at [535, 605] on div "Go to checkout" at bounding box center [521, 599] width 189 height 29
